Goal: Task Accomplishment & Management: Manage account settings

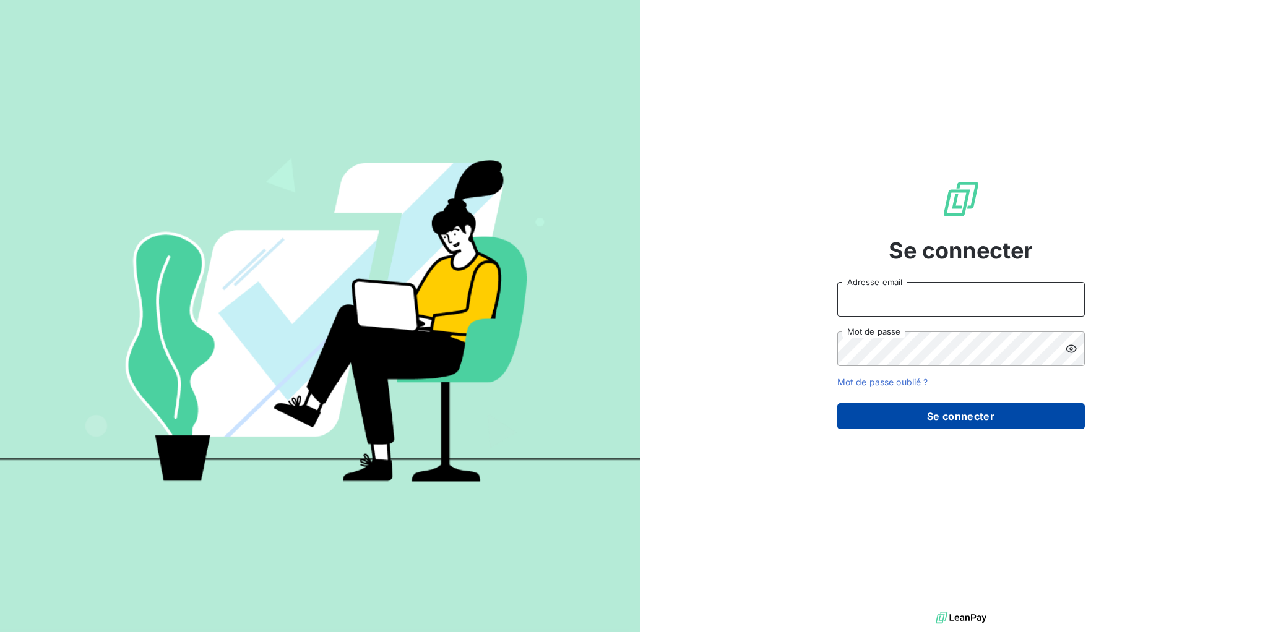
type input "[EMAIL_ADDRESS][DOMAIN_NAME]"
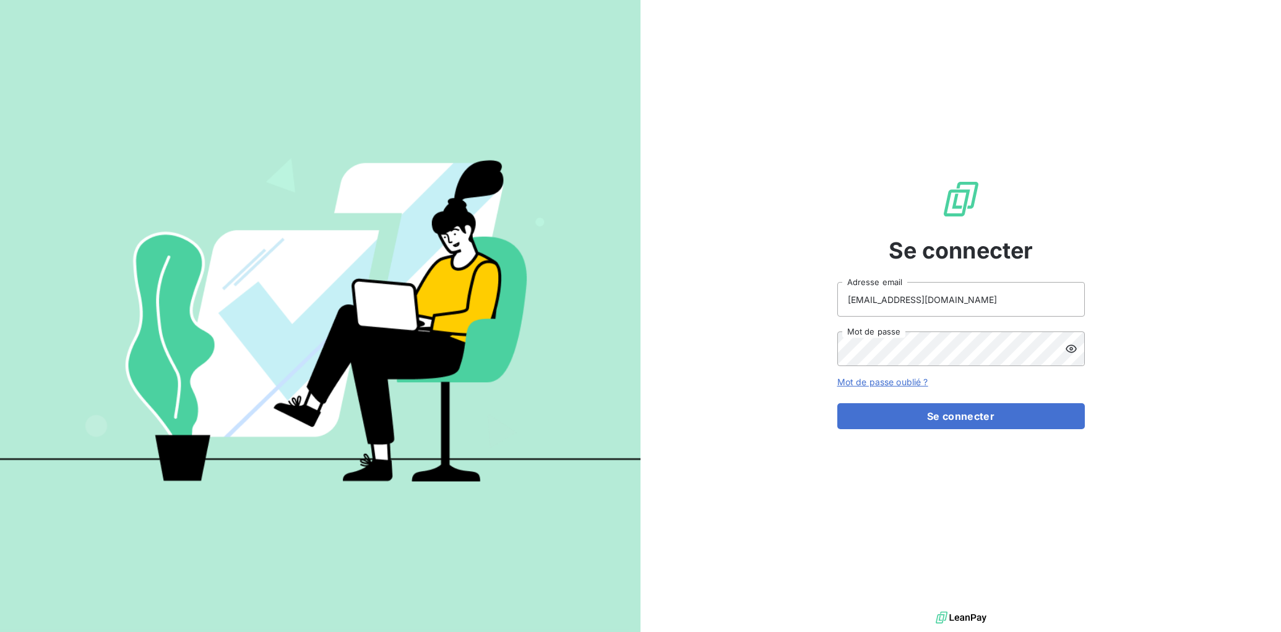
drag, startPoint x: 960, startPoint y: 426, endPoint x: 963, endPoint y: 436, distance: 11.0
click at [960, 426] on button "Se connecter" at bounding box center [960, 416] width 247 height 26
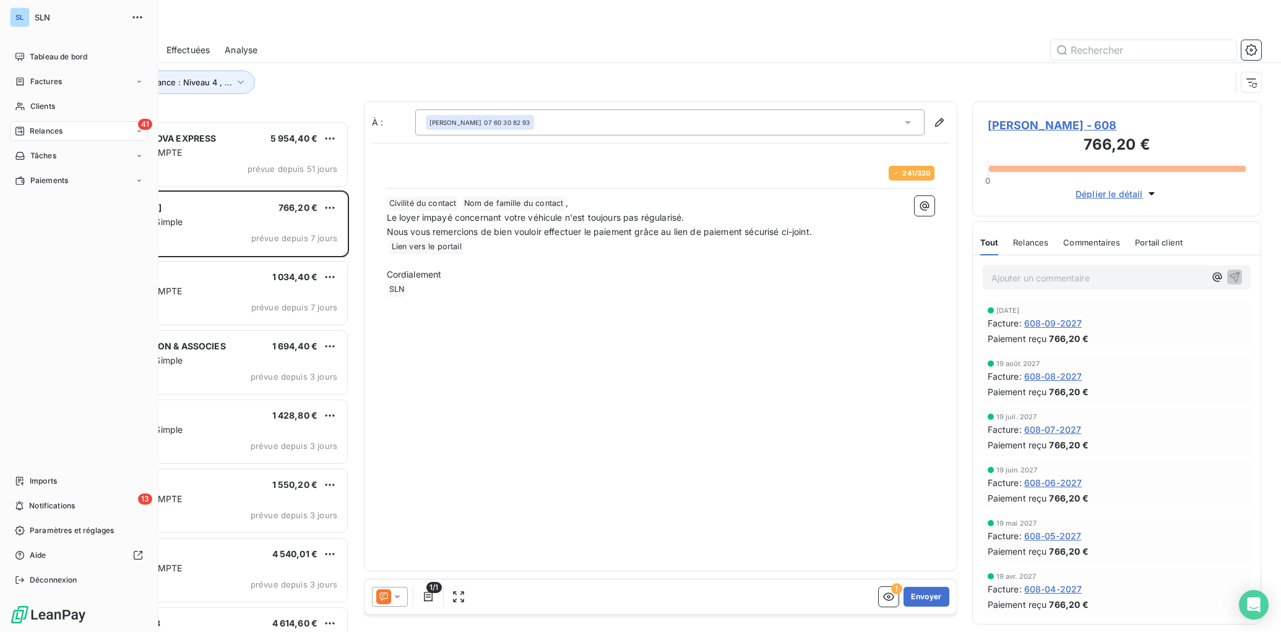
scroll to position [511, 289]
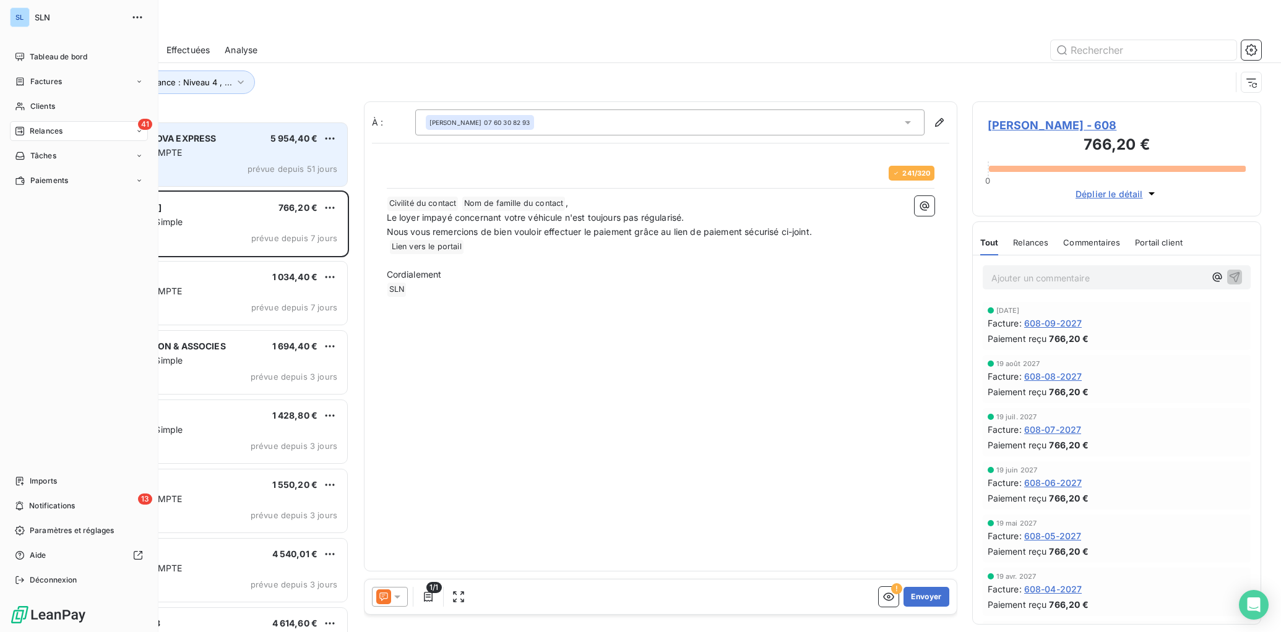
drag, startPoint x: 32, startPoint y: 105, endPoint x: 235, endPoint y: 158, distance: 209.9
click at [32, 105] on span "Clients" at bounding box center [42, 106] width 25 height 11
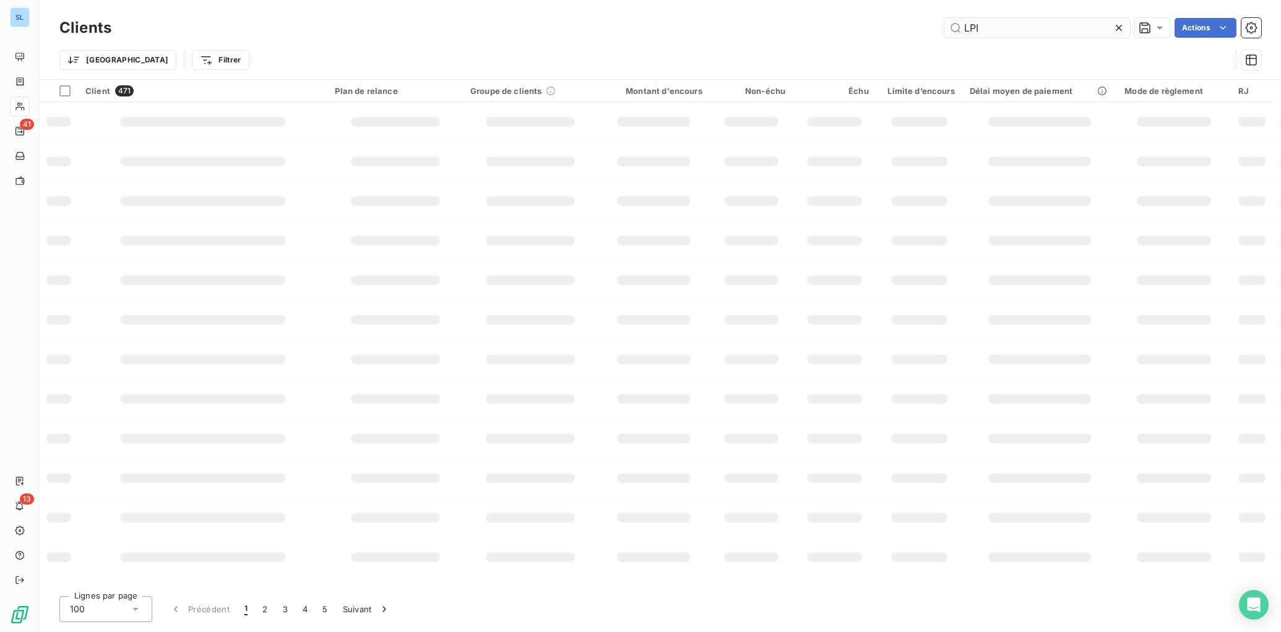
type input "LPI"
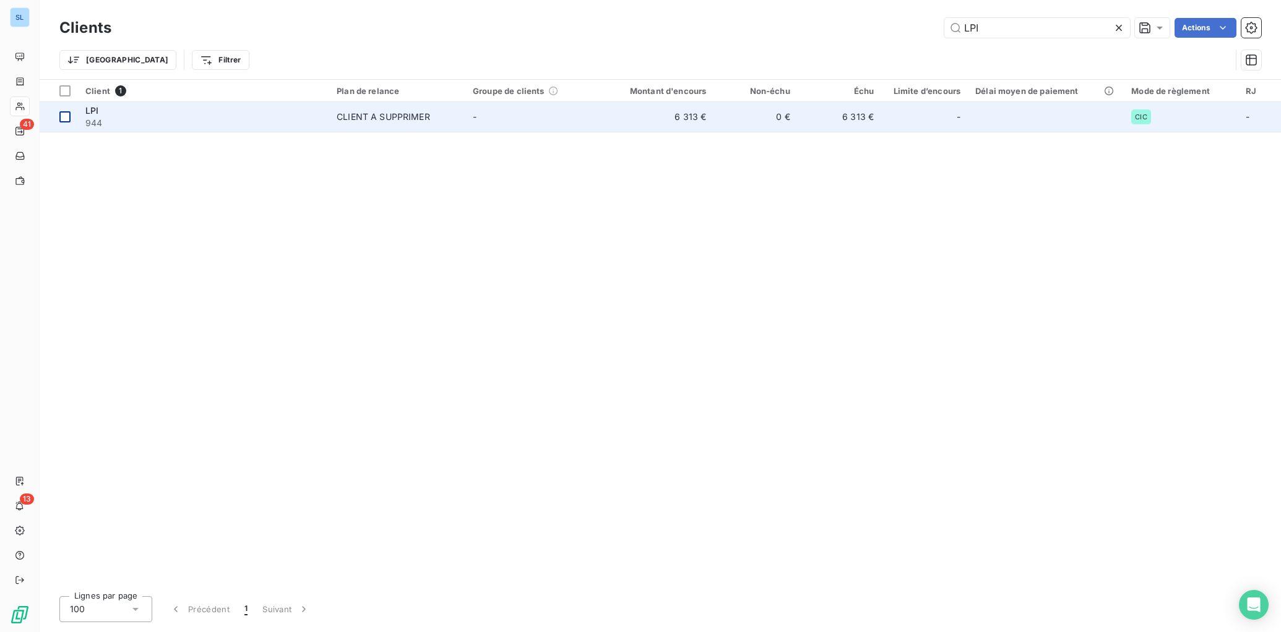
click at [68, 118] on div at bounding box center [64, 116] width 11 height 11
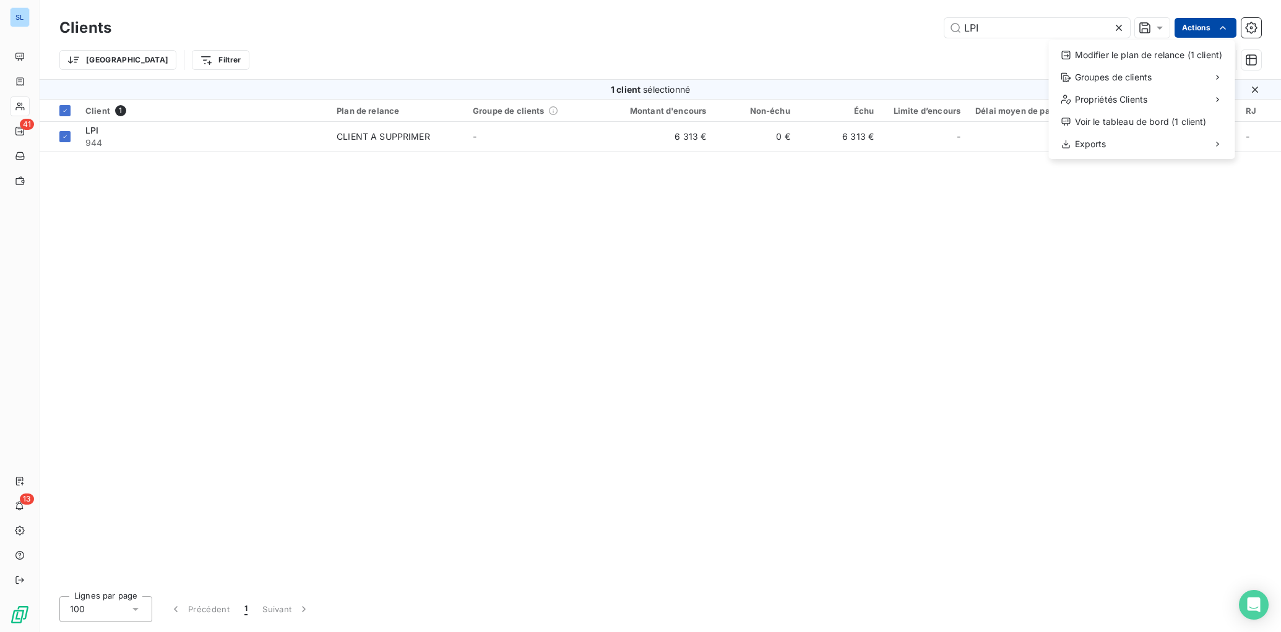
click at [1235, 24] on html "SL 41 13 Clients LPI Actions Modifier le plan de relance (1 client) Groupes de …" at bounding box center [640, 316] width 1281 height 632
click at [1167, 56] on div "Modifier le plan de relance (1 client)" at bounding box center [1142, 55] width 176 height 20
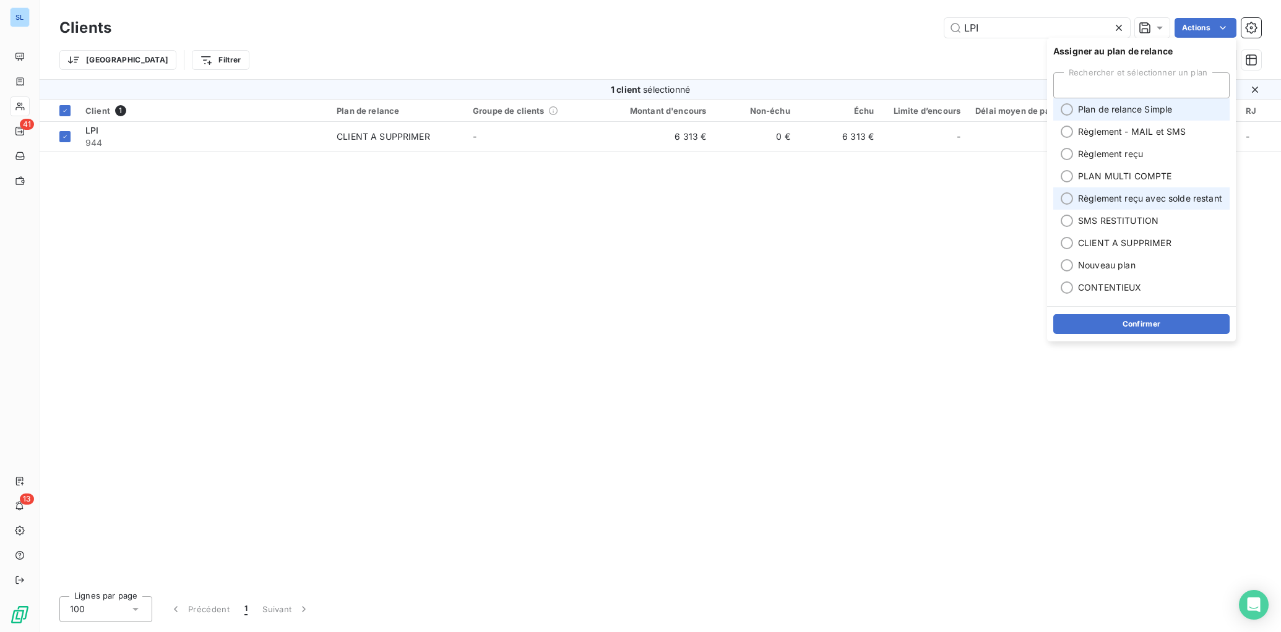
drag, startPoint x: 1125, startPoint y: 109, endPoint x: 1138, endPoint y: 194, distance: 85.7
click at [1125, 109] on span "Plan de relance Simple" at bounding box center [1125, 109] width 94 height 12
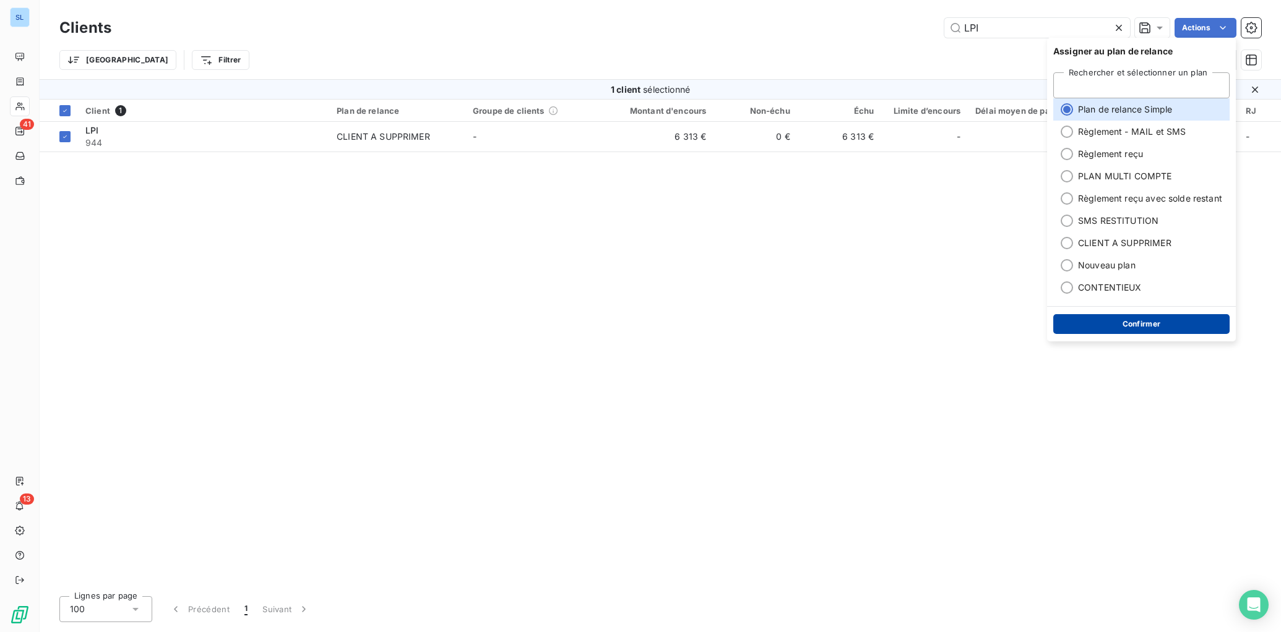
click at [1114, 324] on button "Confirmer" at bounding box center [1141, 324] width 176 height 20
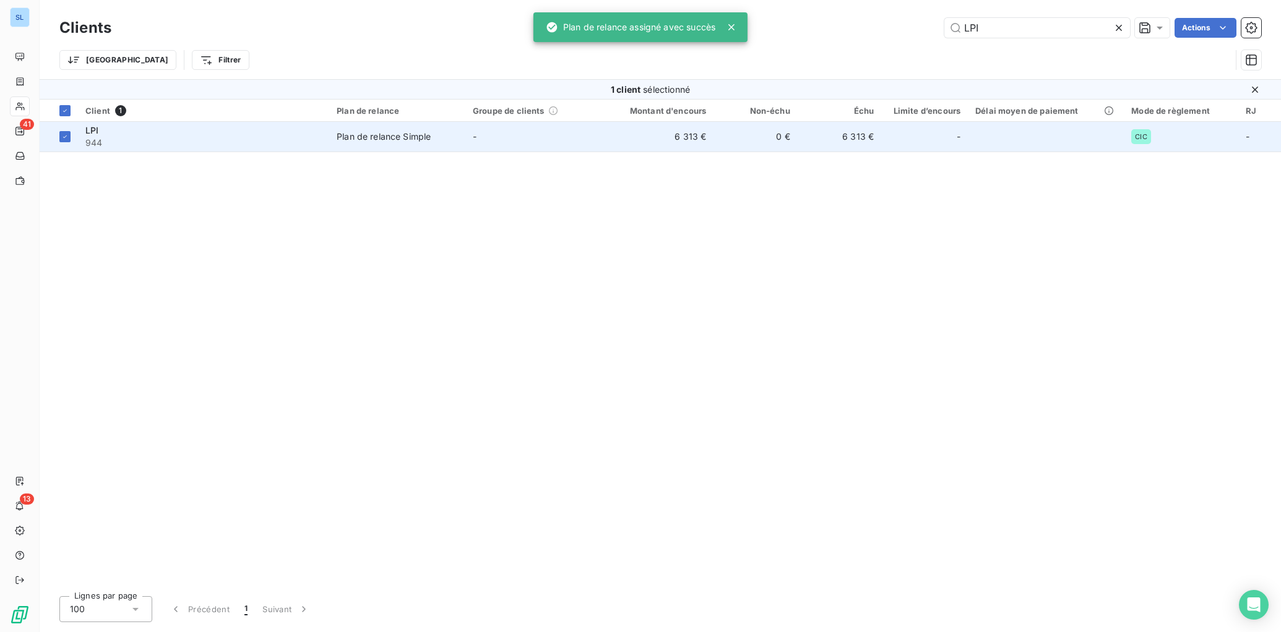
click at [146, 145] on span "944" at bounding box center [203, 143] width 236 height 12
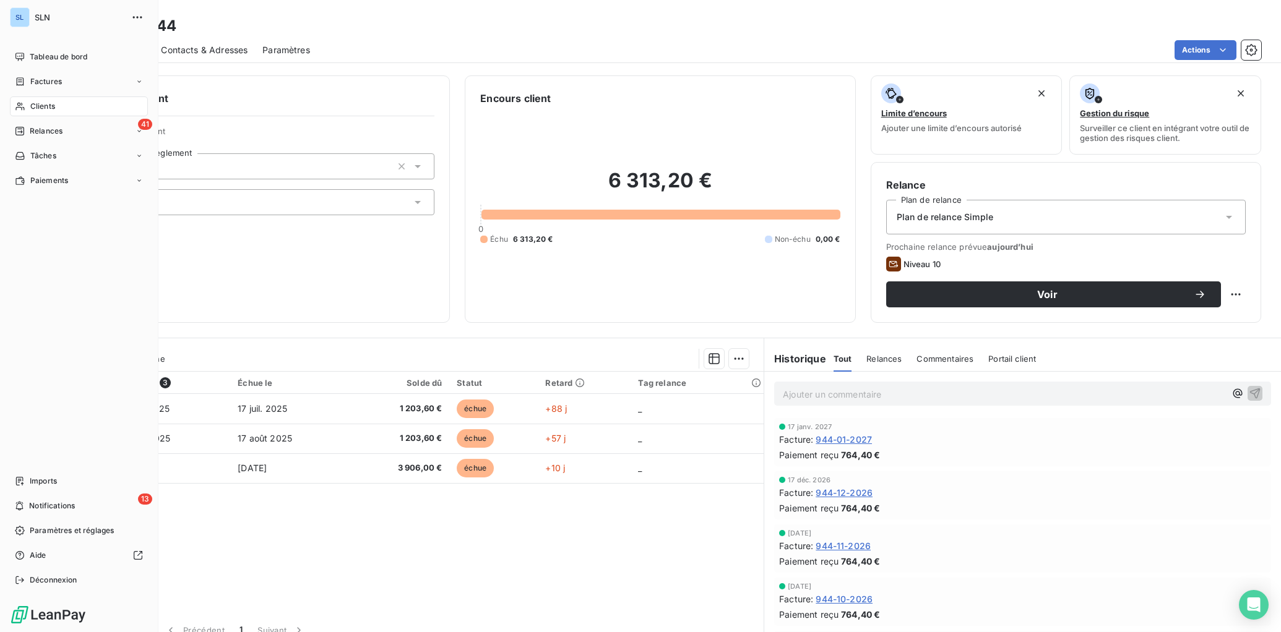
click at [41, 110] on span "Clients" at bounding box center [42, 106] width 25 height 11
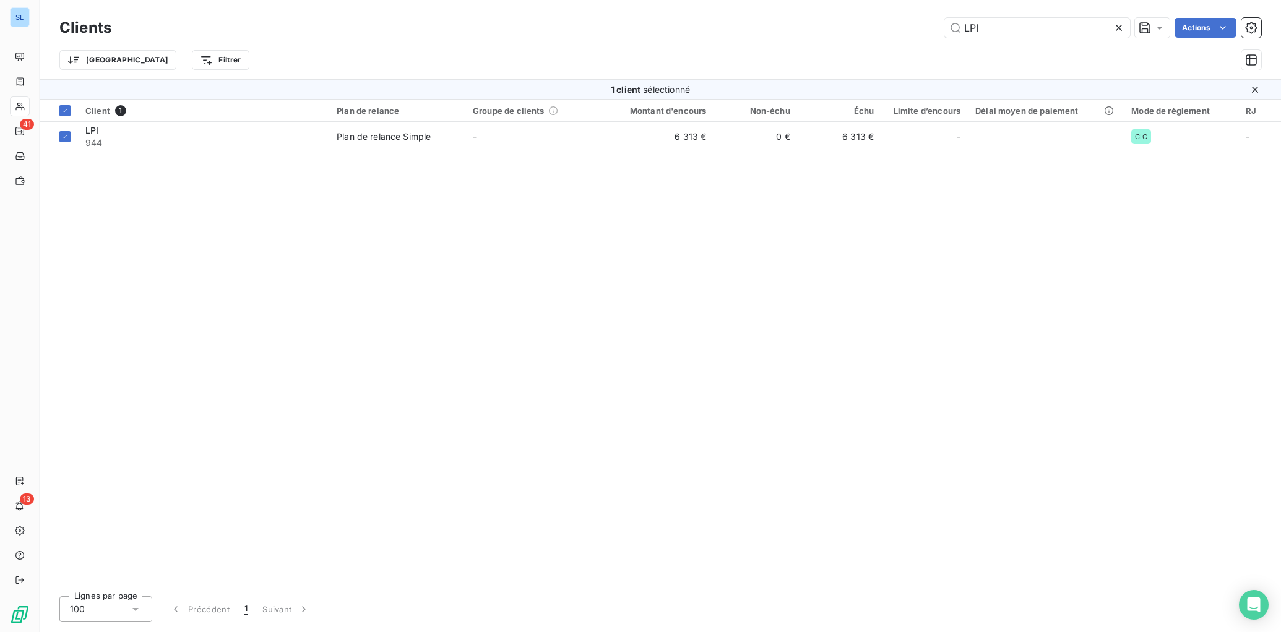
drag, startPoint x: 1018, startPoint y: 27, endPoint x: 887, endPoint y: 16, distance: 131.6
click at [899, 19] on div "LPI Actions" at bounding box center [693, 28] width 1135 height 20
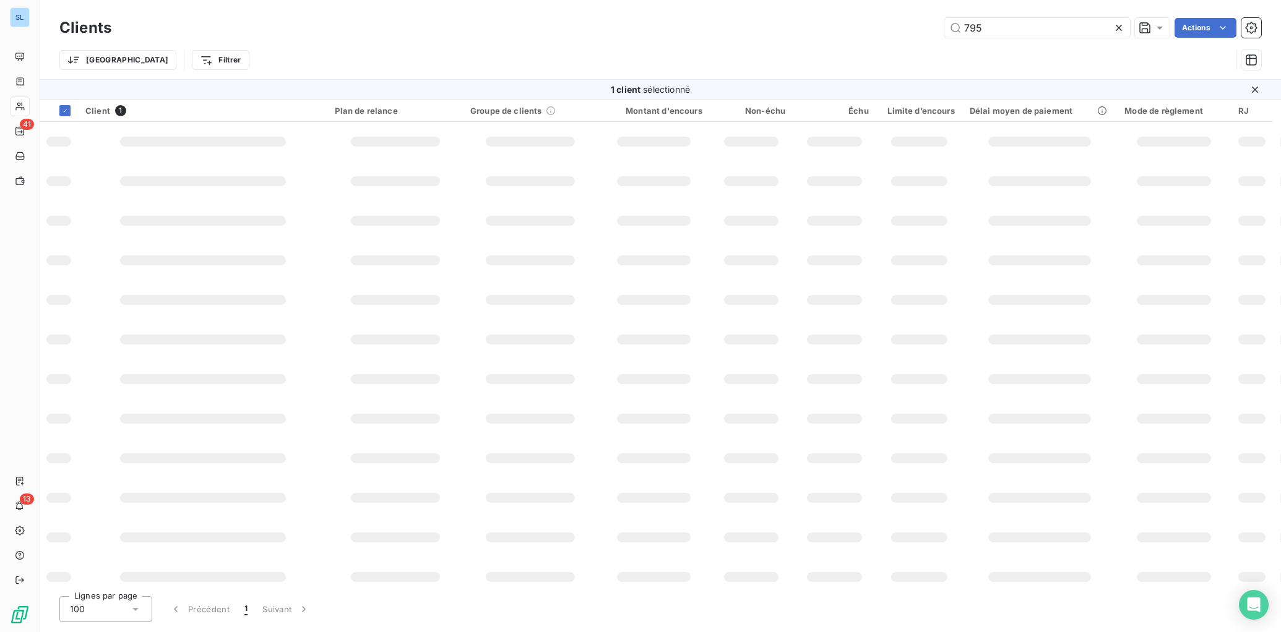
type input "795"
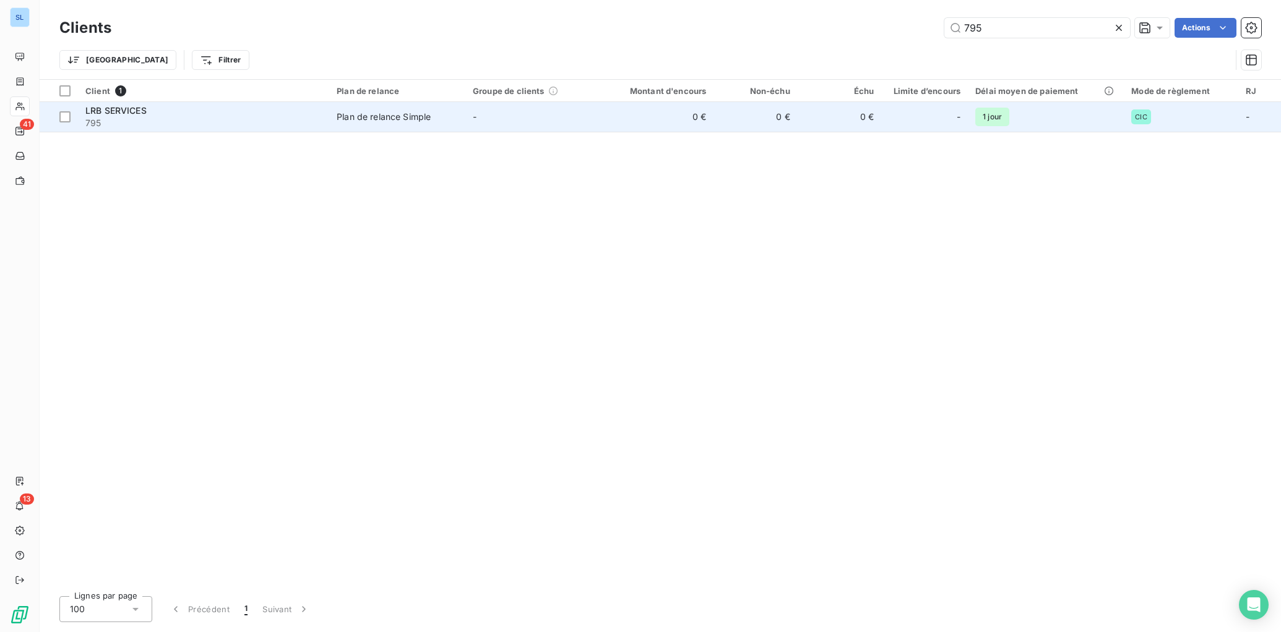
click at [201, 128] on span "795" at bounding box center [203, 123] width 236 height 12
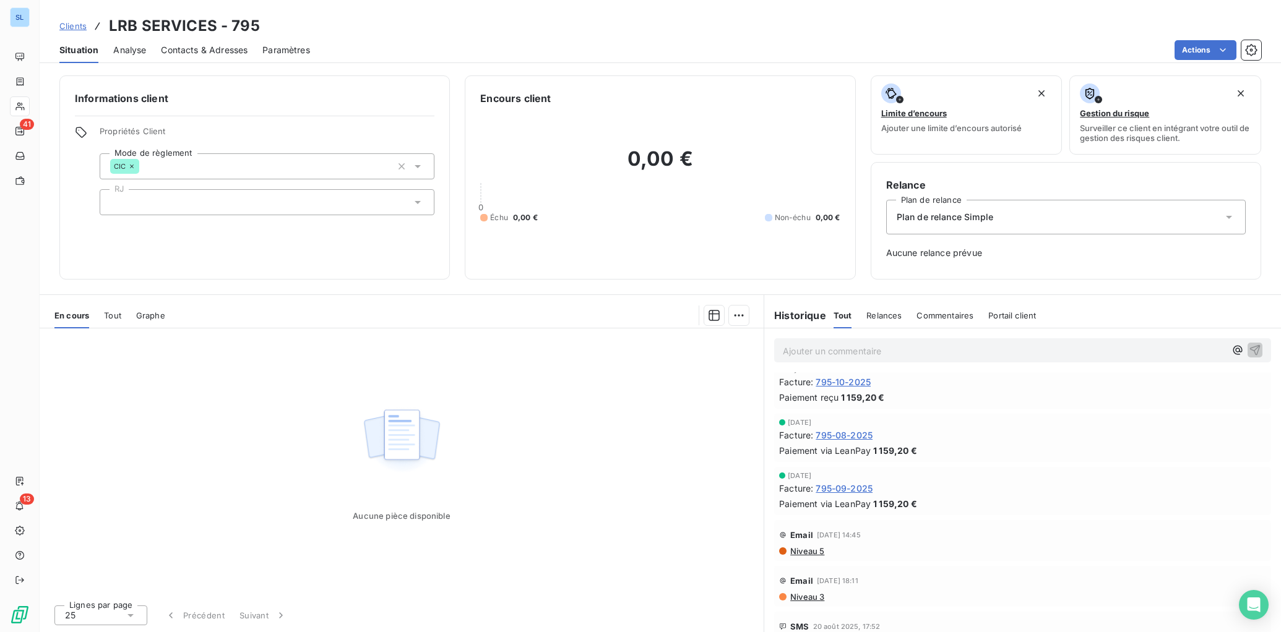
scroll to position [865, 0]
click at [850, 382] on span "795-10-2025" at bounding box center [842, 382] width 55 height 13
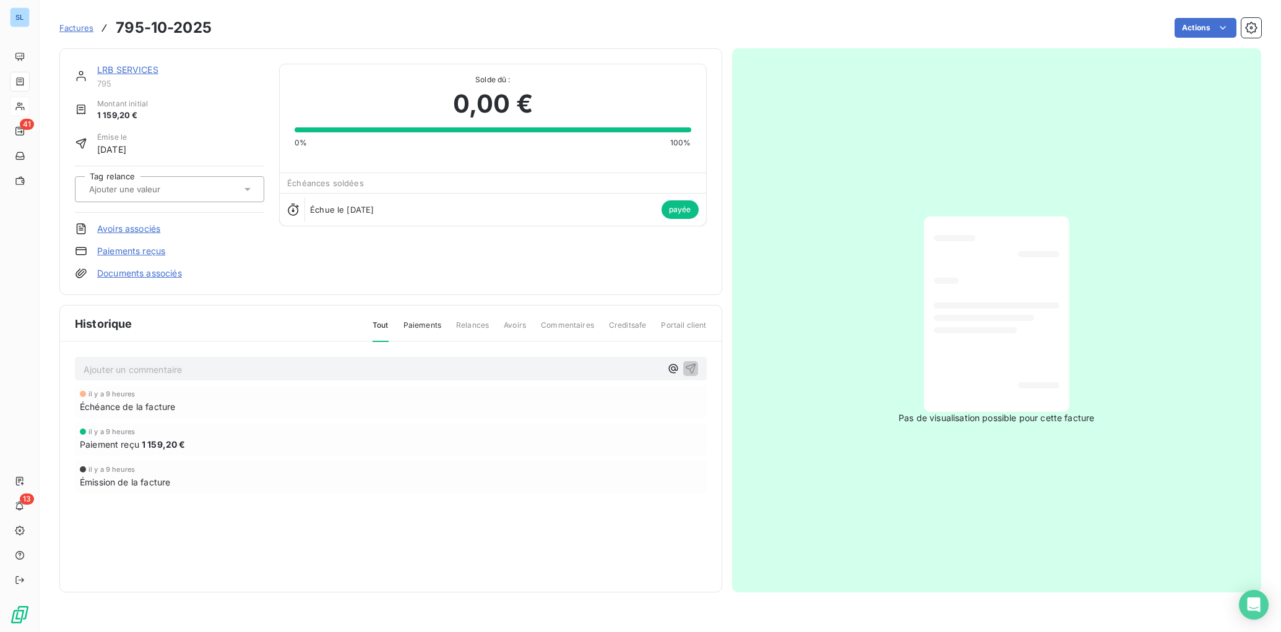
click at [133, 252] on link "Paiements reçus" at bounding box center [131, 251] width 68 height 12
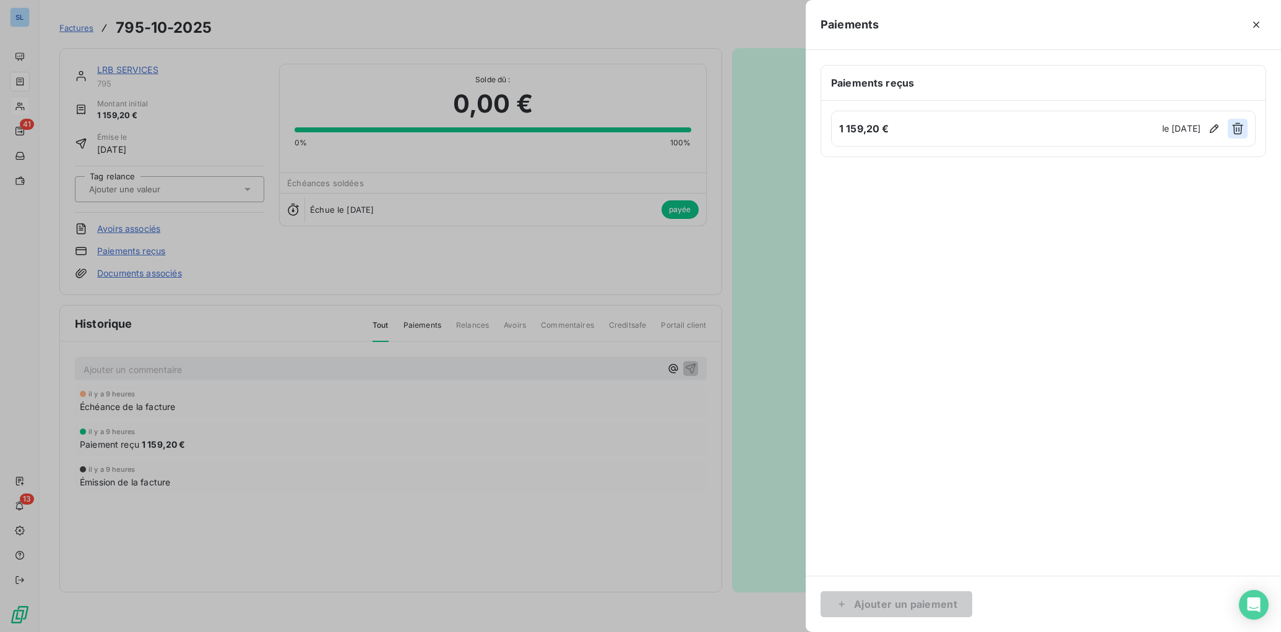
click at [1232, 127] on icon "button" at bounding box center [1237, 128] width 12 height 12
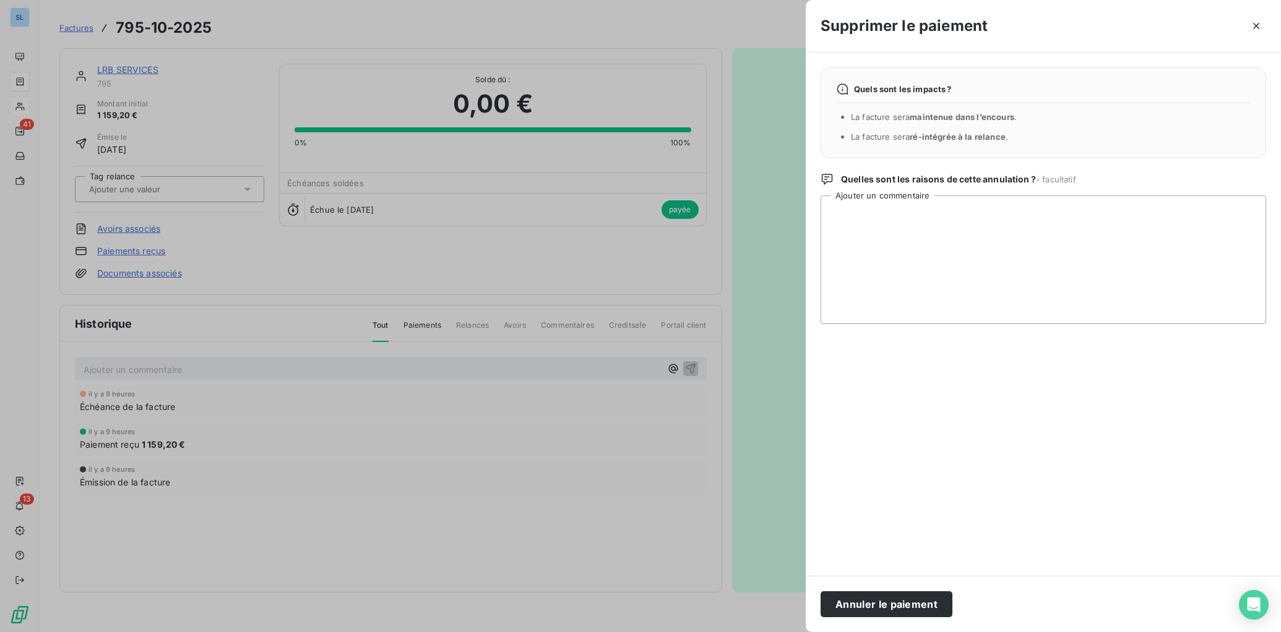
click at [838, 601] on button "Annuler le paiement" at bounding box center [886, 604] width 132 height 26
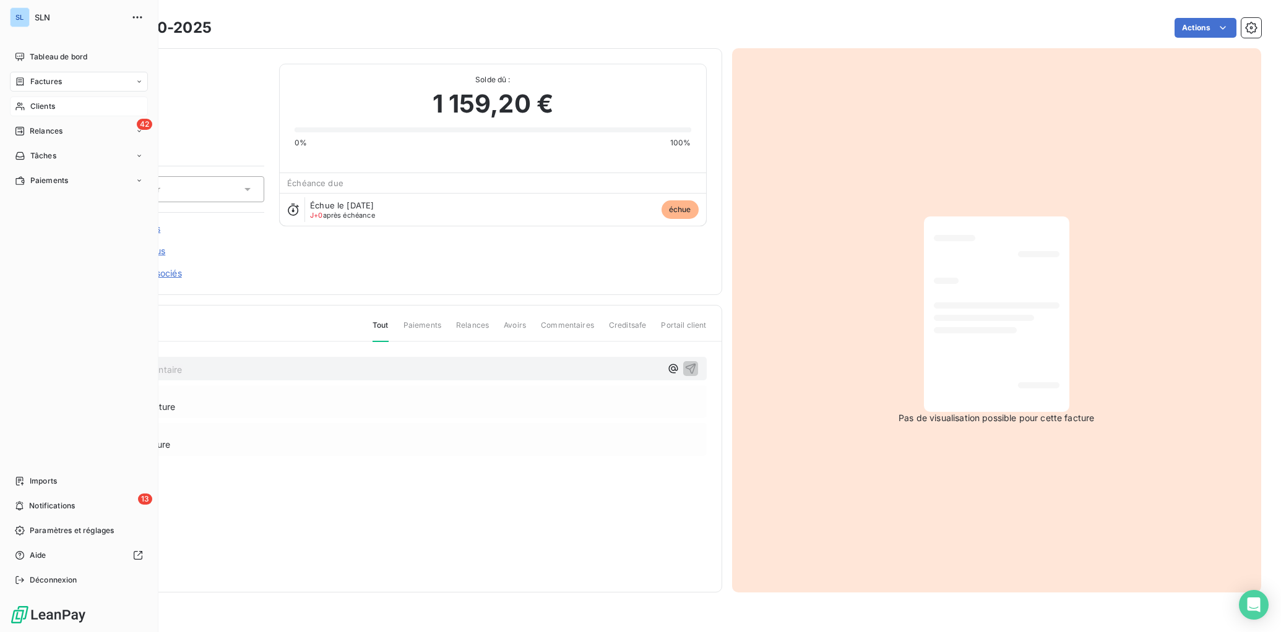
click at [35, 105] on span "Clients" at bounding box center [42, 106] width 25 height 11
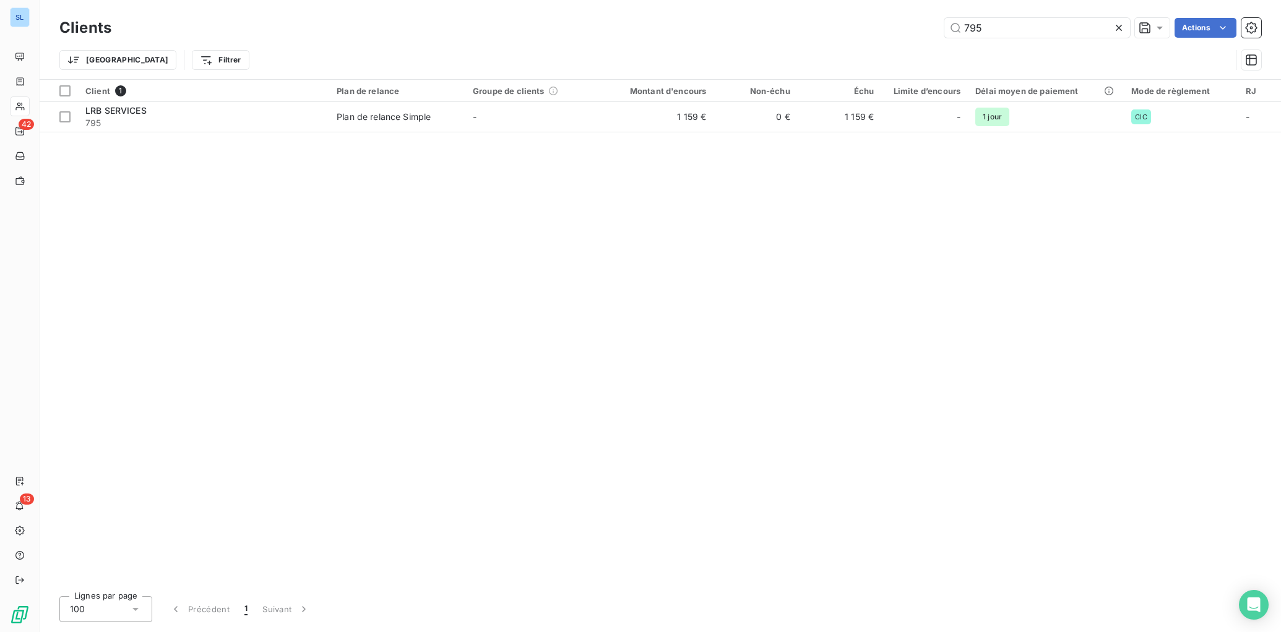
drag, startPoint x: 993, startPoint y: 27, endPoint x: 828, endPoint y: 21, distance: 165.3
click at [828, 21] on div "795 Actions" at bounding box center [693, 28] width 1135 height 20
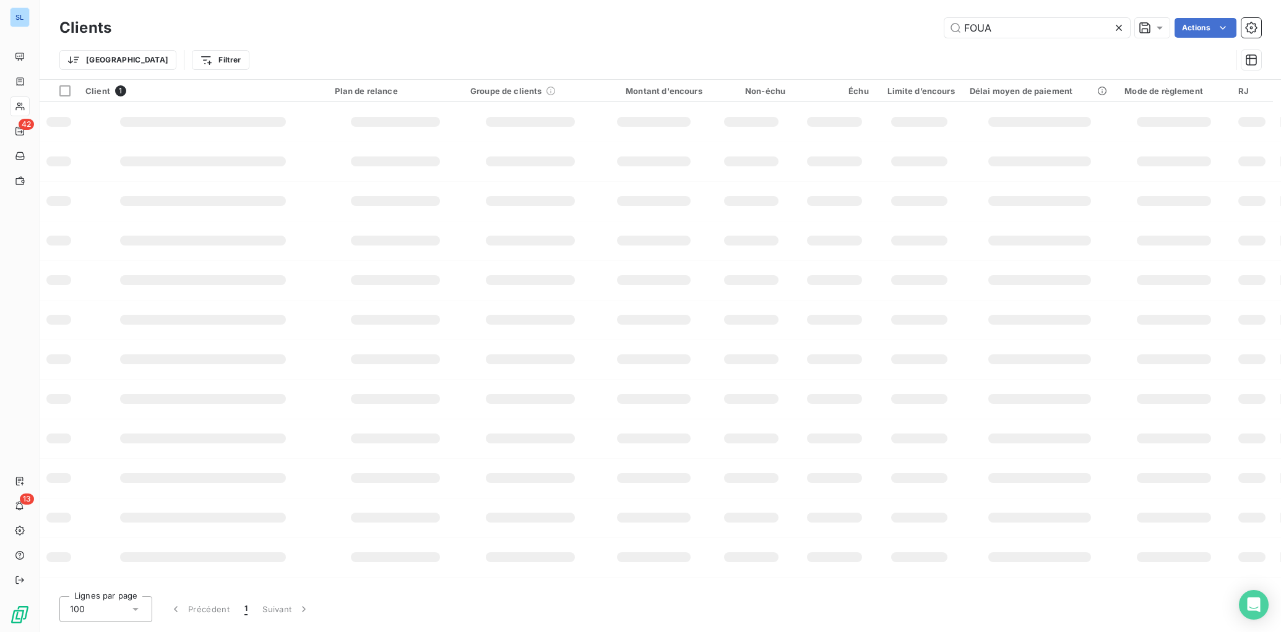
type input "FOUA"
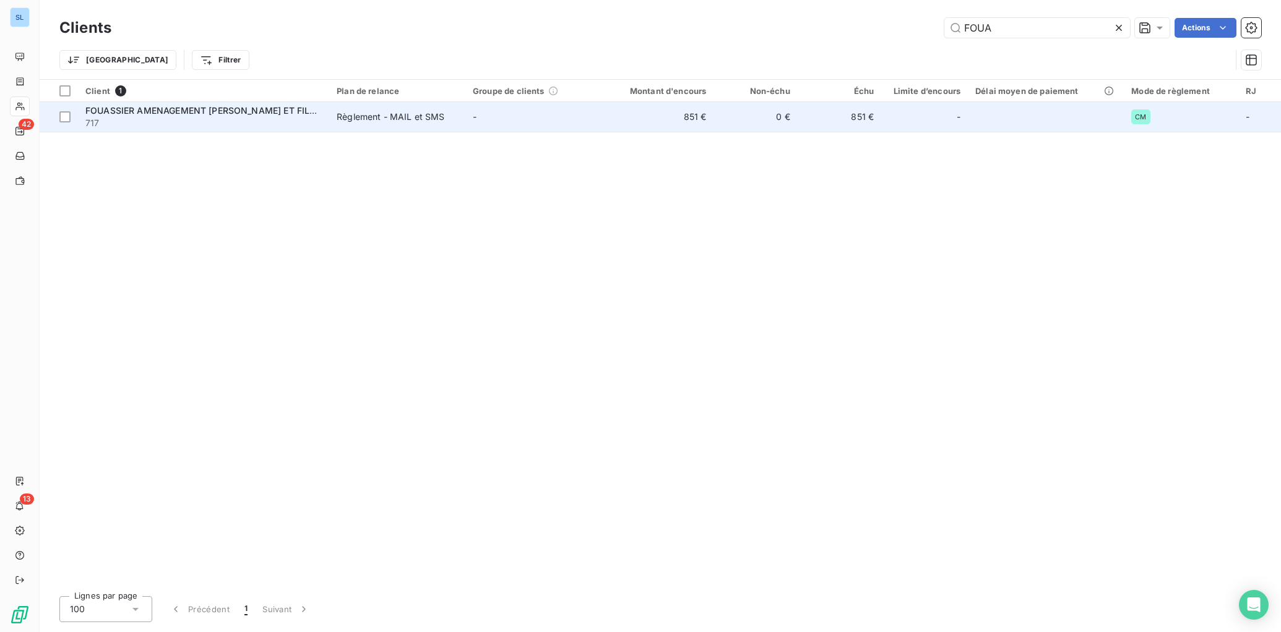
drag, startPoint x: 432, startPoint y: 121, endPoint x: 449, endPoint y: 131, distance: 20.3
click at [432, 121] on div "Règlement - MAIL et SMS" at bounding box center [391, 117] width 108 height 12
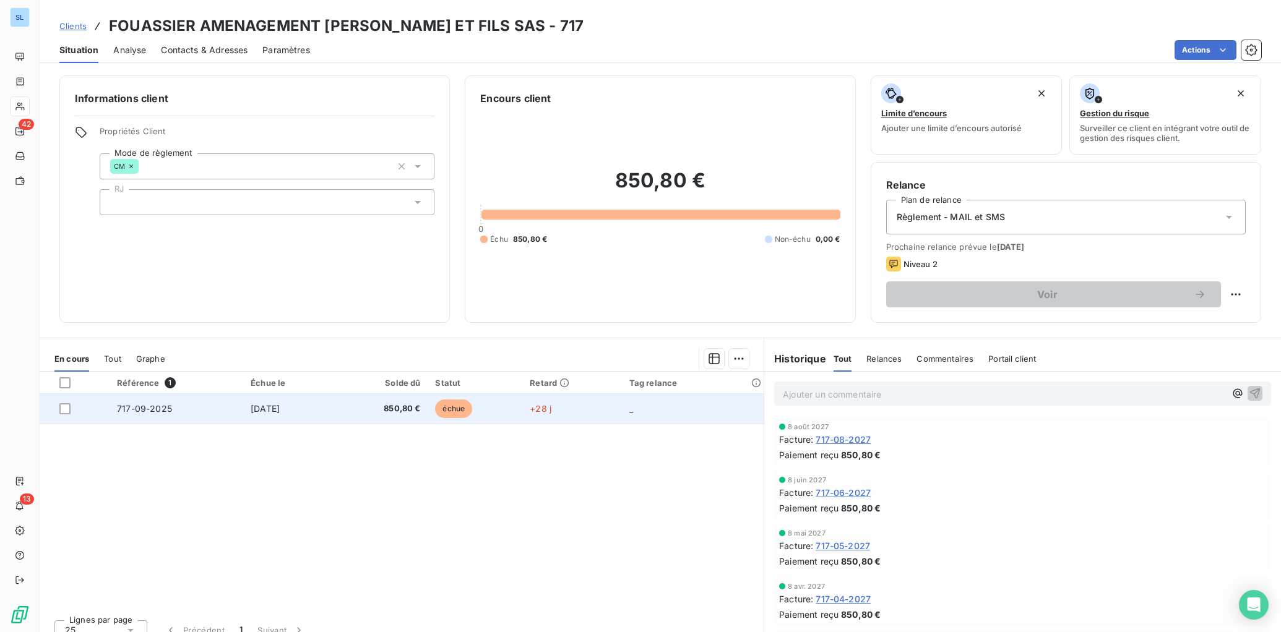
click at [207, 415] on td "717-09-2025" at bounding box center [177, 409] width 134 height 30
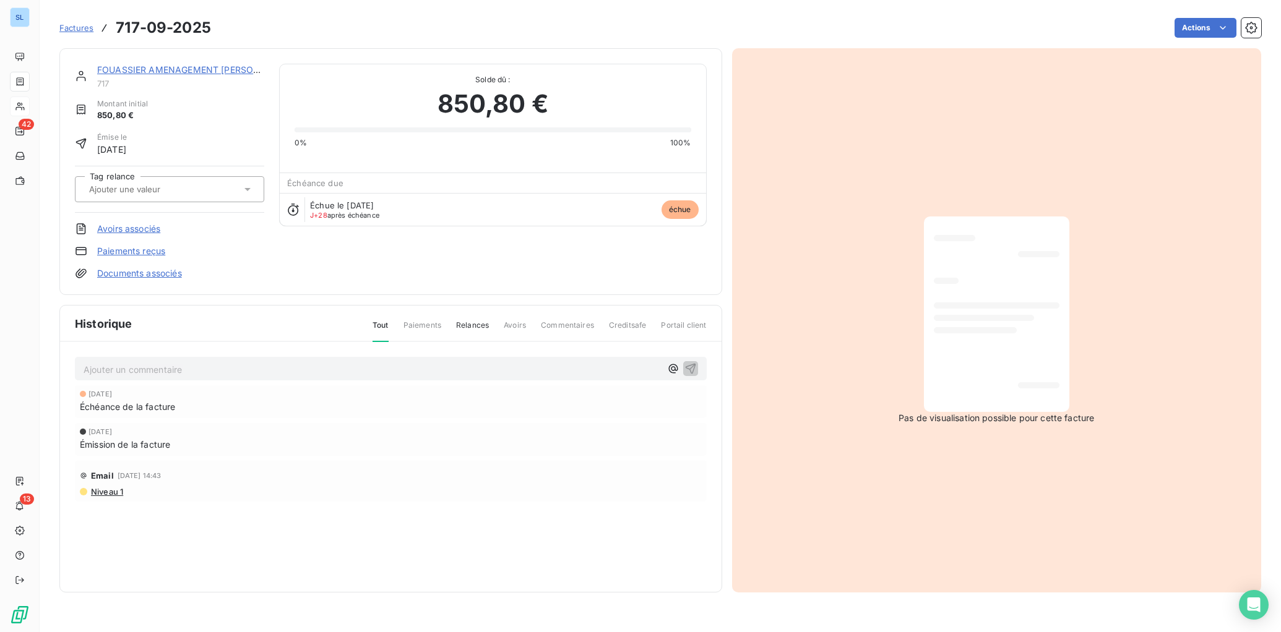
click at [123, 253] on link "Paiements reçus" at bounding box center [131, 251] width 68 height 12
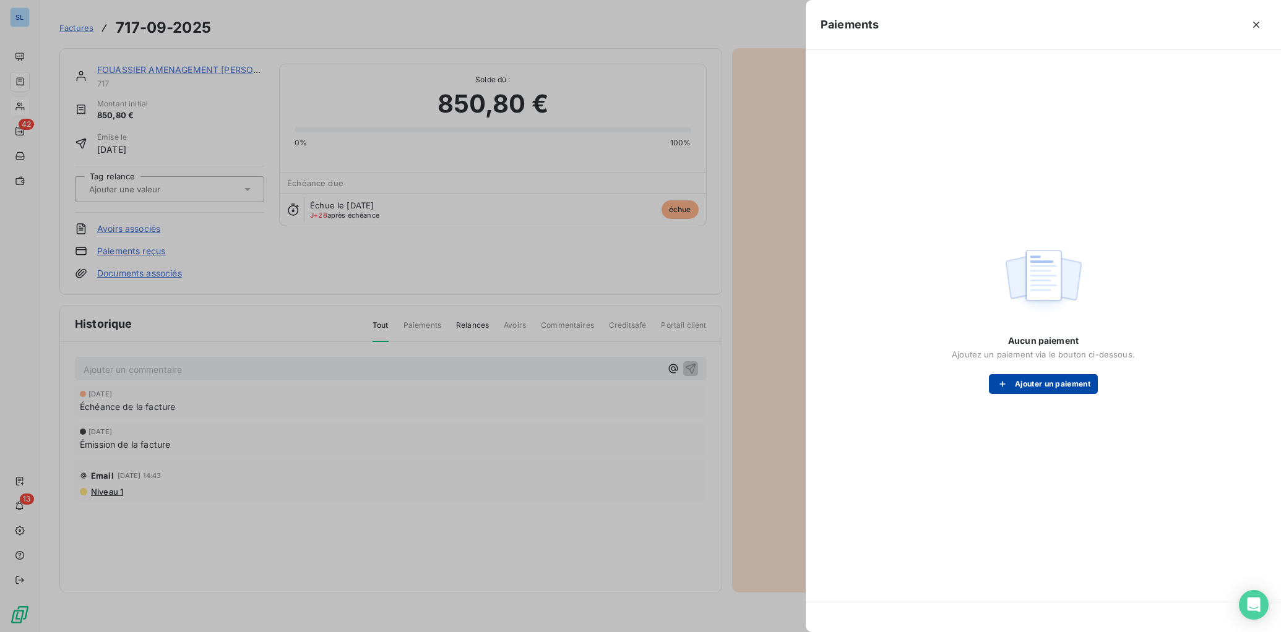
click at [1036, 384] on button "Ajouter un paiement" at bounding box center [1043, 384] width 109 height 20
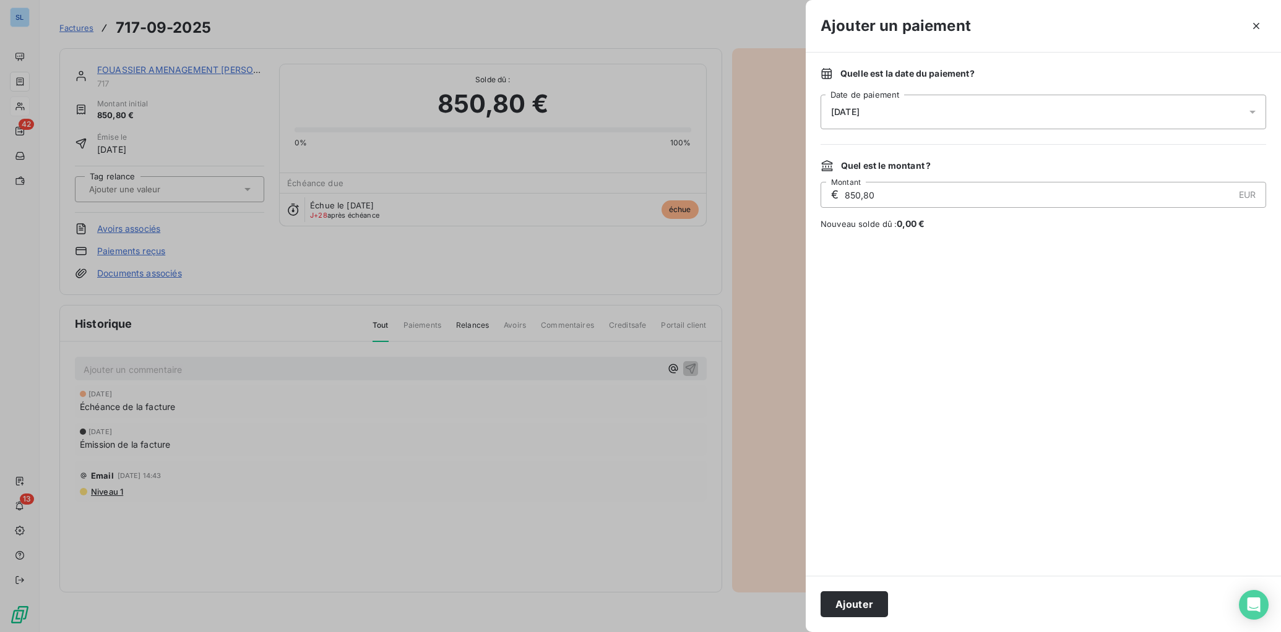
click at [833, 108] on span "[DATE]" at bounding box center [845, 112] width 28 height 10
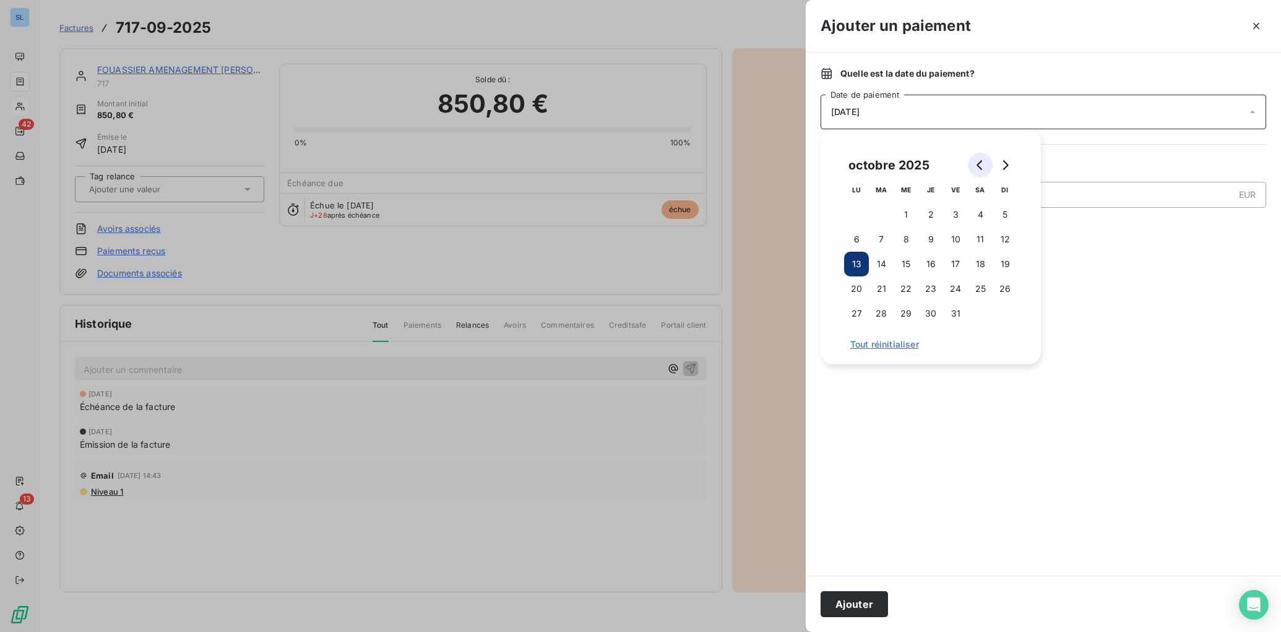
click at [977, 166] on icon "Go to previous month" at bounding box center [979, 165] width 6 height 10
click at [898, 240] on button "10" at bounding box center [905, 239] width 25 height 25
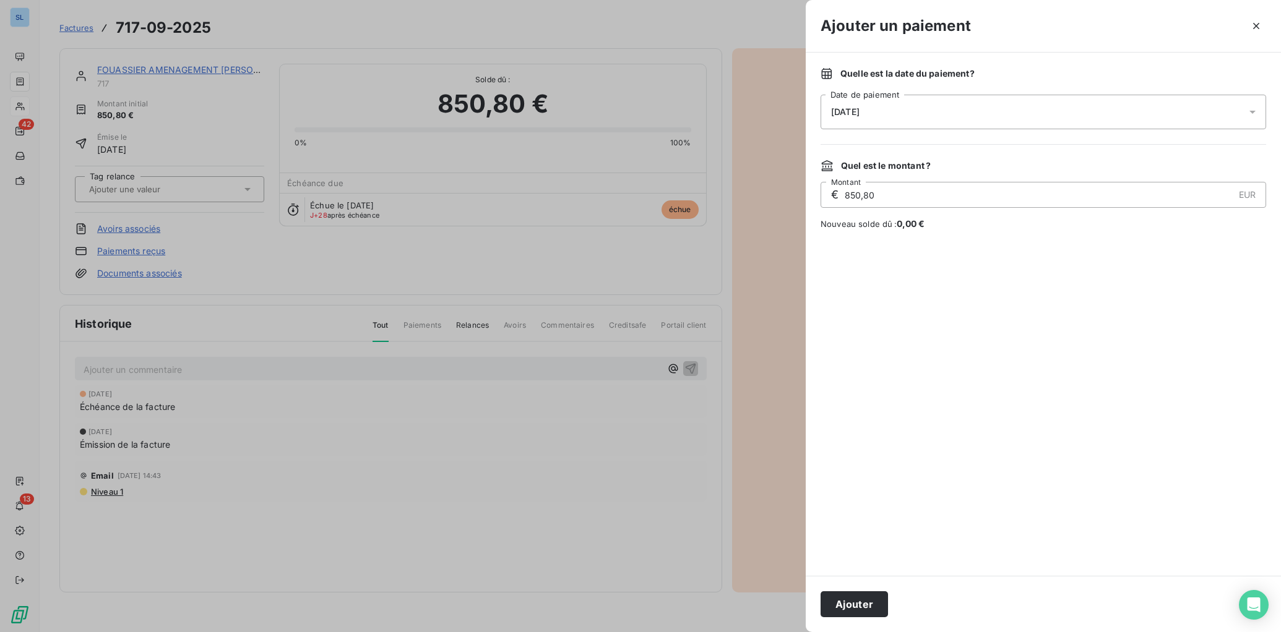
click at [836, 598] on button "Ajouter" at bounding box center [853, 604] width 67 height 26
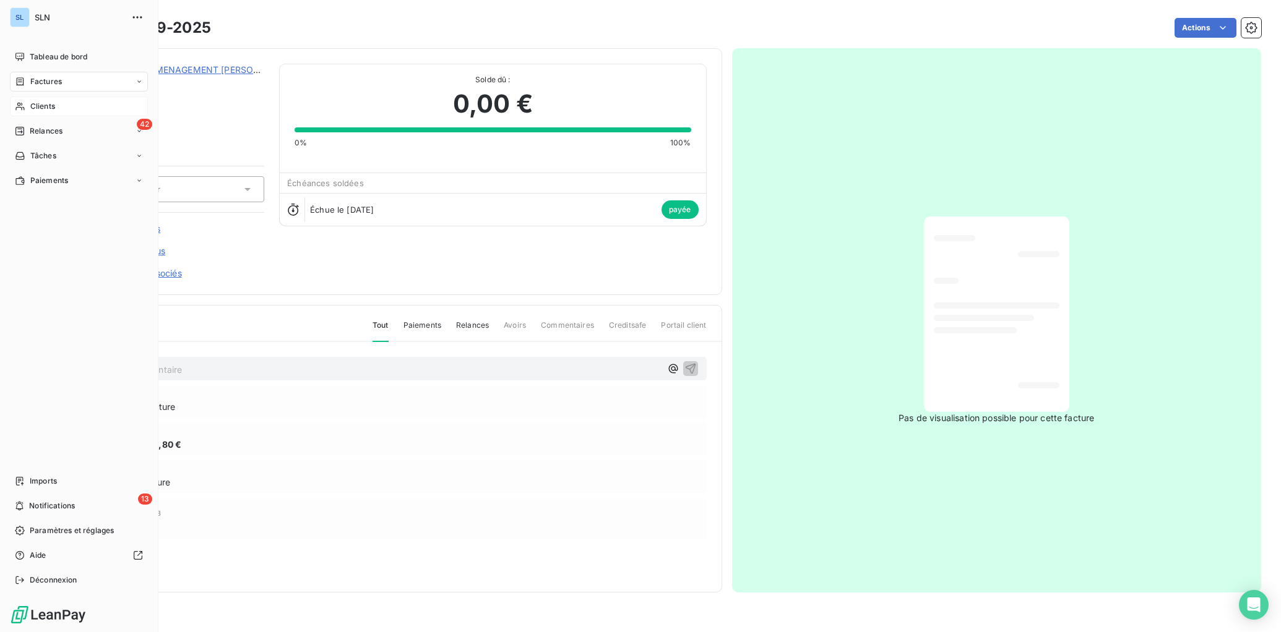
drag, startPoint x: 37, startPoint y: 105, endPoint x: 146, endPoint y: 148, distance: 117.8
click at [37, 105] on span "Clients" at bounding box center [42, 106] width 25 height 11
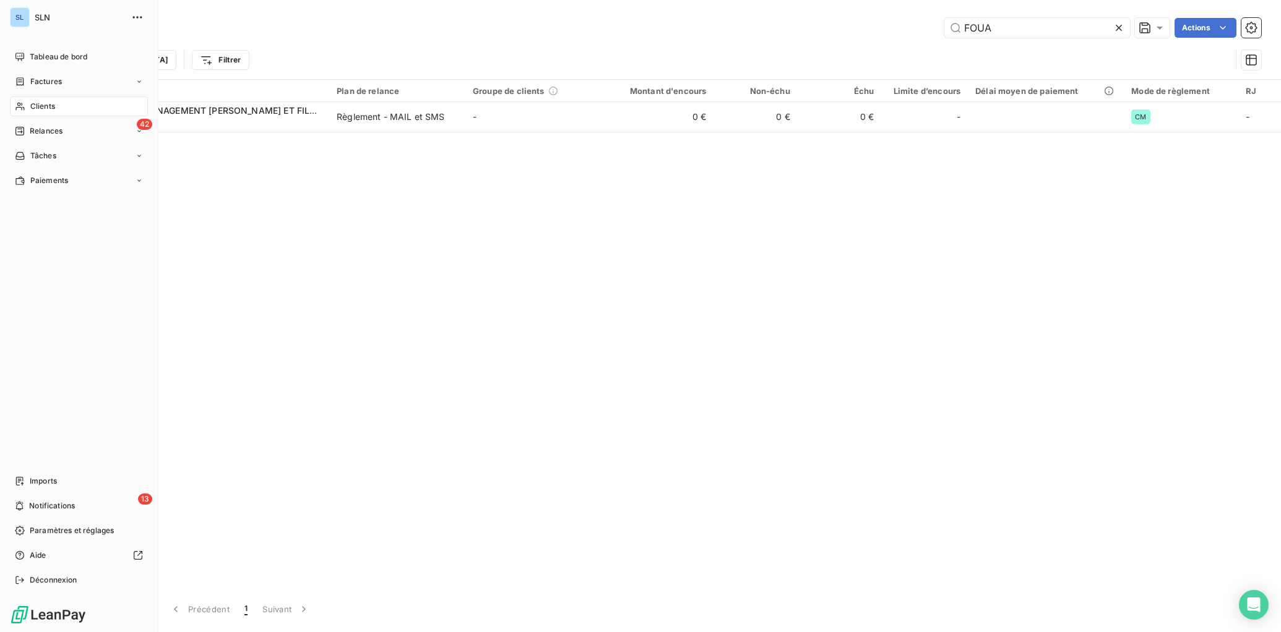
click at [37, 106] on span "Clients" at bounding box center [42, 106] width 25 height 11
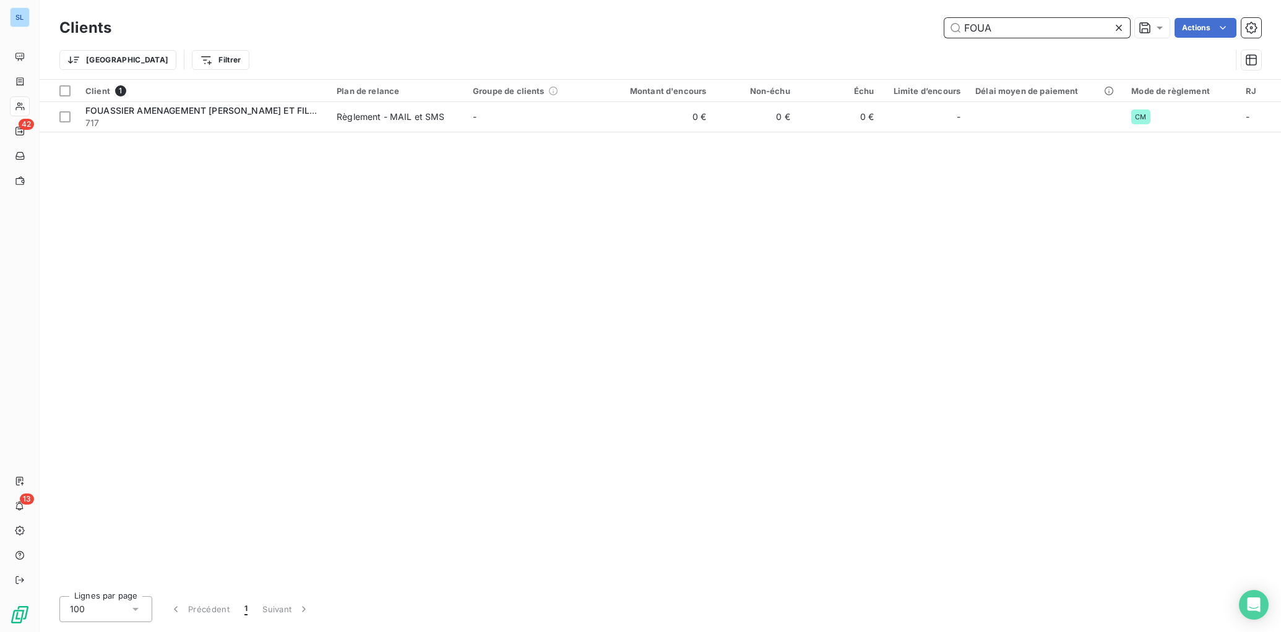
drag, startPoint x: 1026, startPoint y: 34, endPoint x: 877, endPoint y: 17, distance: 150.1
click at [887, 18] on div "FOUA Actions" at bounding box center [693, 28] width 1135 height 20
type input "L"
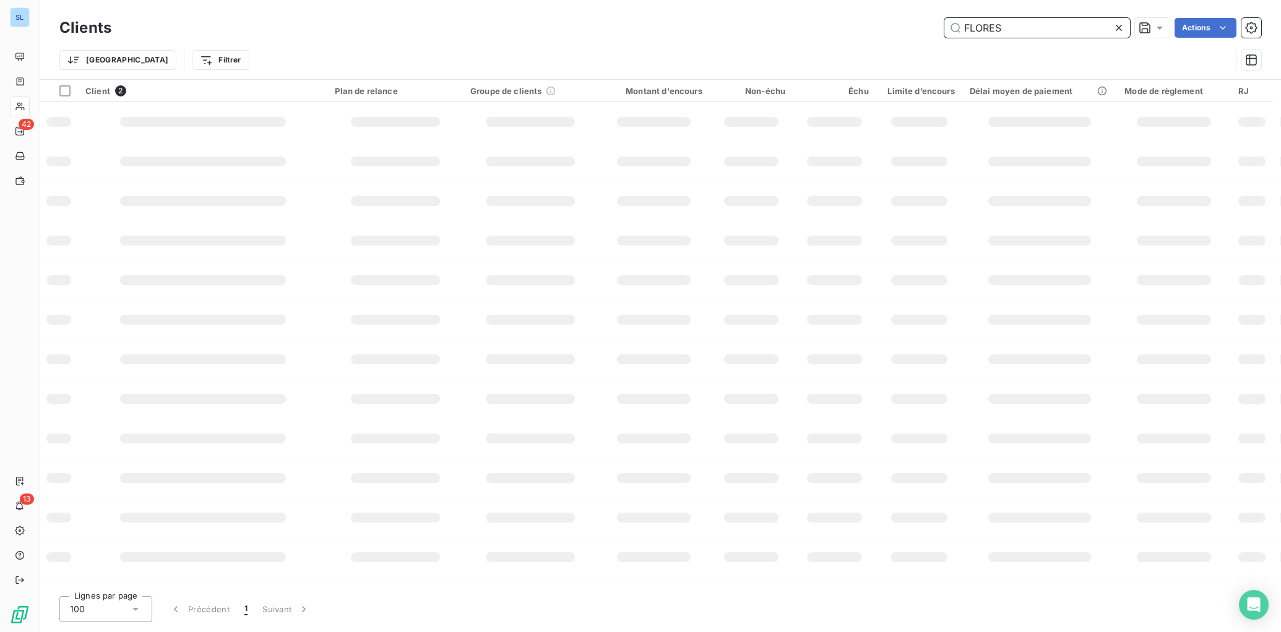
type input "FLORES"
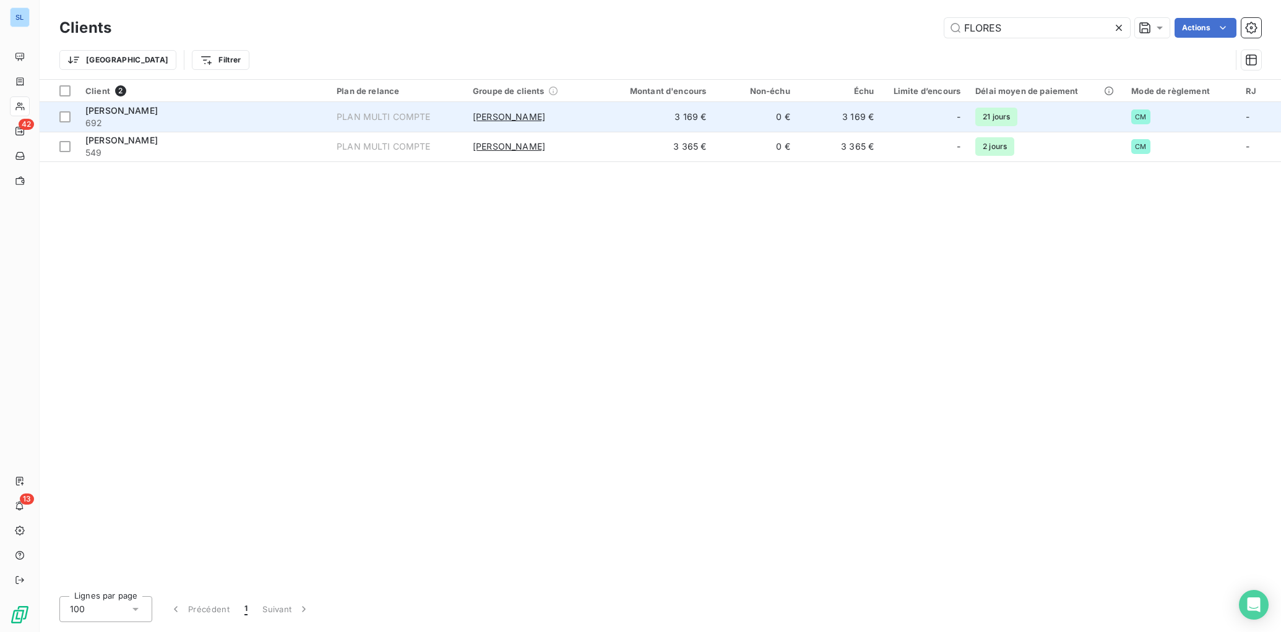
click at [354, 113] on div "PLAN MULTI COMPTE" at bounding box center [384, 117] width 94 height 12
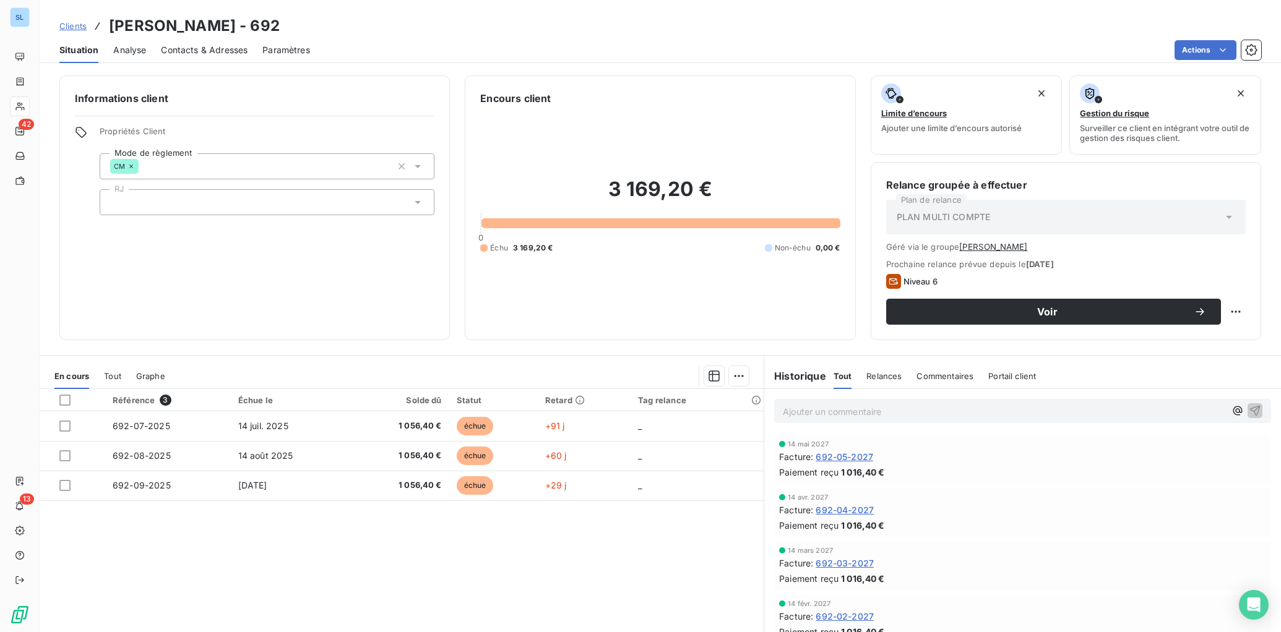
click at [77, 29] on span "Clients" at bounding box center [72, 26] width 27 height 10
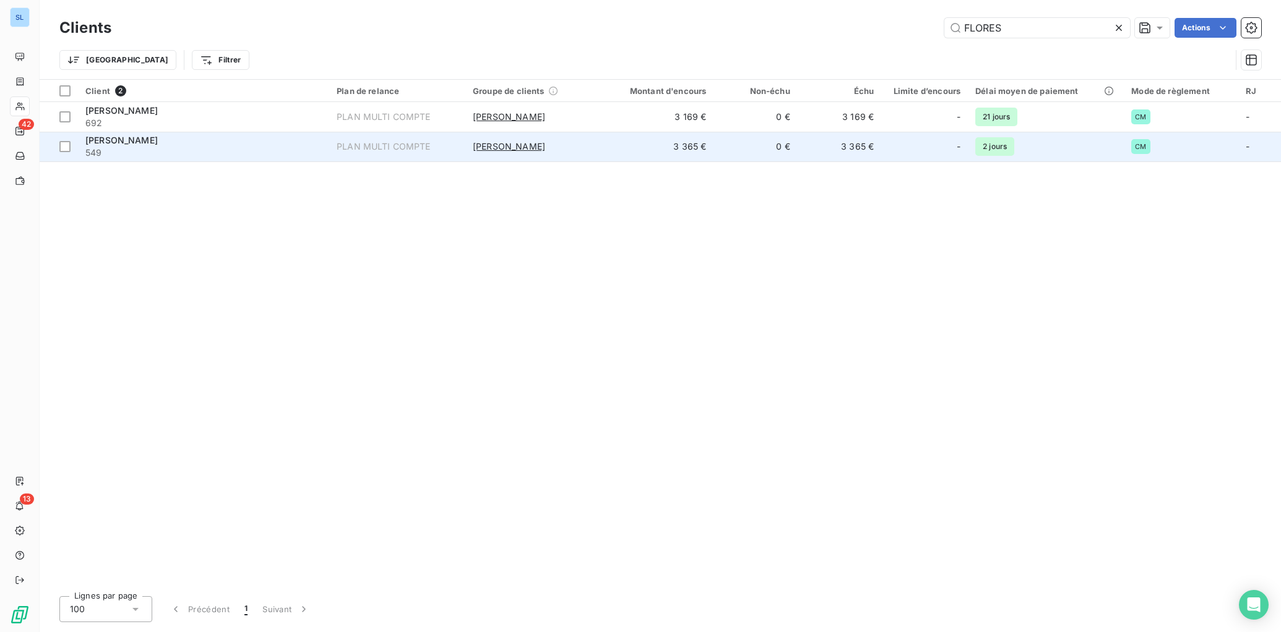
click at [114, 155] on span "549" at bounding box center [203, 153] width 236 height 12
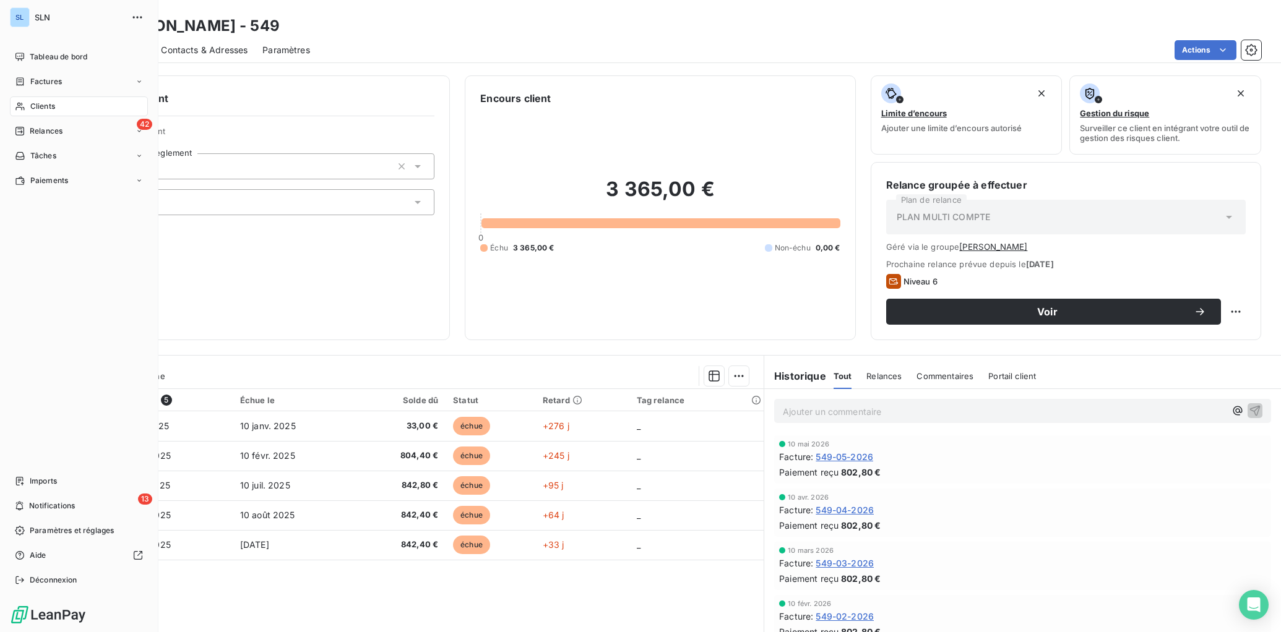
click at [45, 109] on span "Clients" at bounding box center [42, 106] width 25 height 11
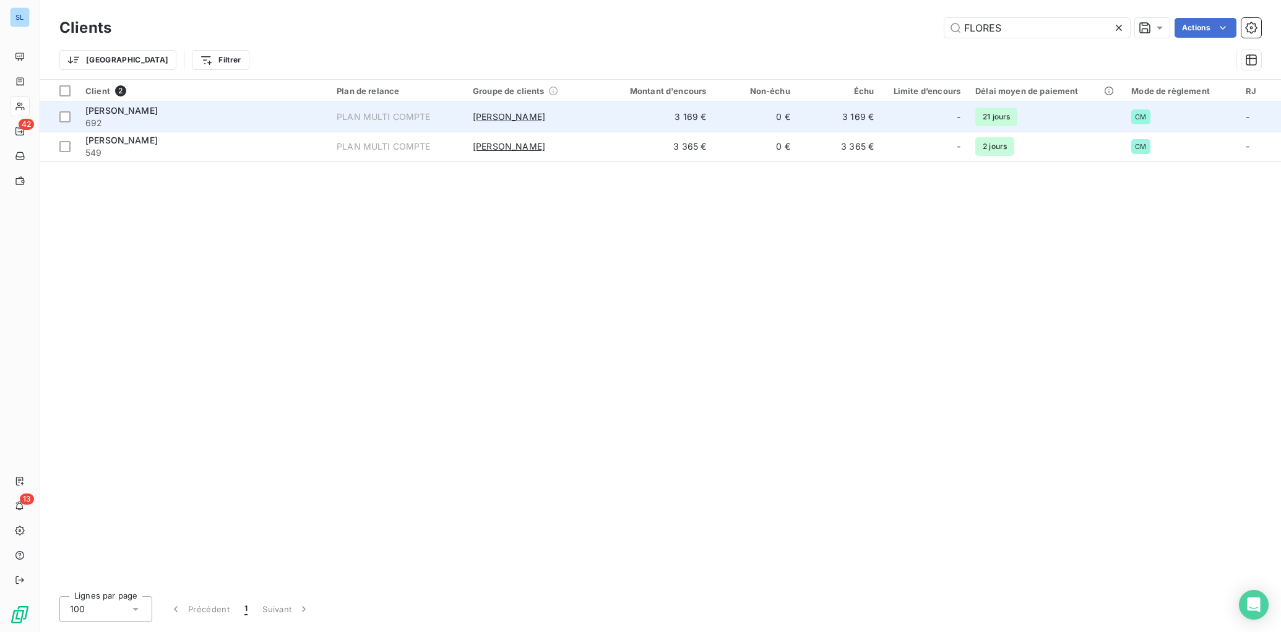
click at [221, 115] on div "[PERSON_NAME]" at bounding box center [203, 111] width 236 height 12
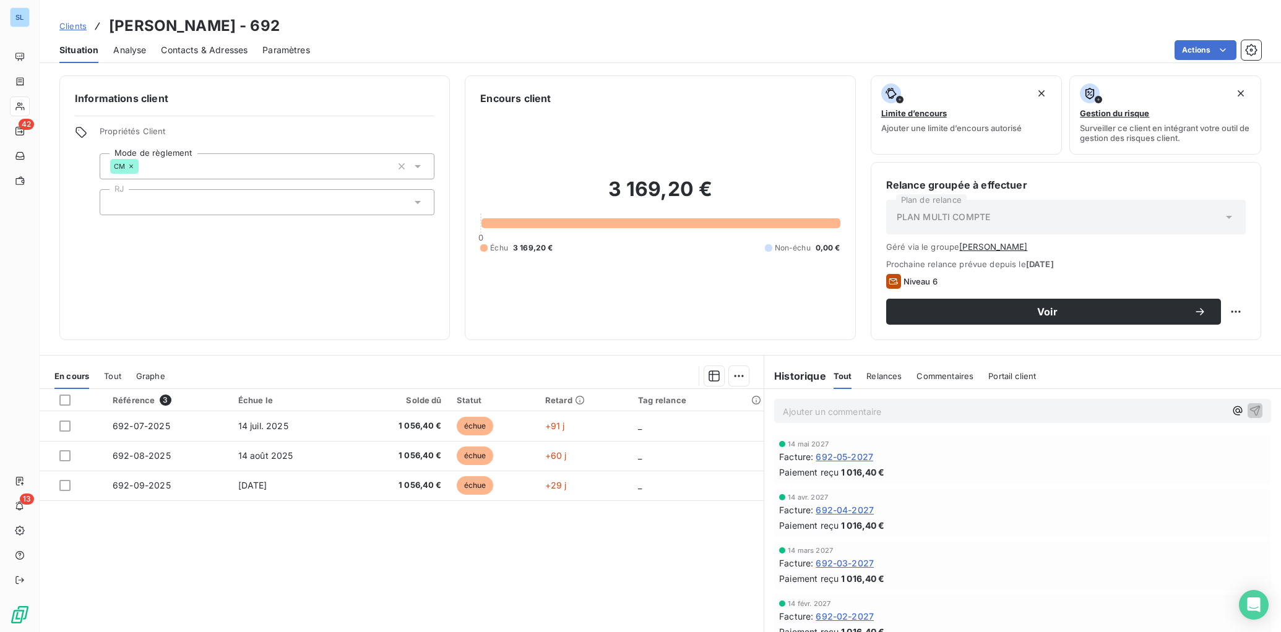
click at [909, 413] on p "Ajouter un commentaire ﻿" at bounding box center [1004, 411] width 442 height 15
drag, startPoint x: 1252, startPoint y: 410, endPoint x: 421, endPoint y: 555, distance: 843.4
click at [1250, 411] on icon "button" at bounding box center [1254, 410] width 12 height 12
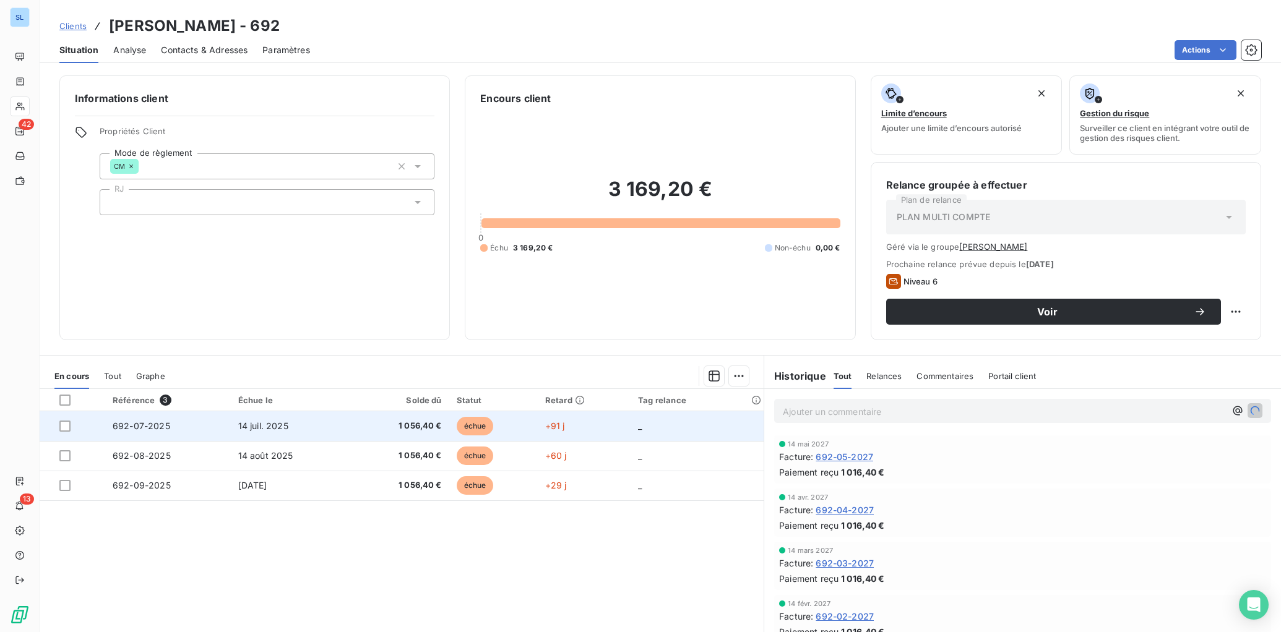
click at [200, 429] on td "692-07-2025" at bounding box center [168, 426] width 126 height 30
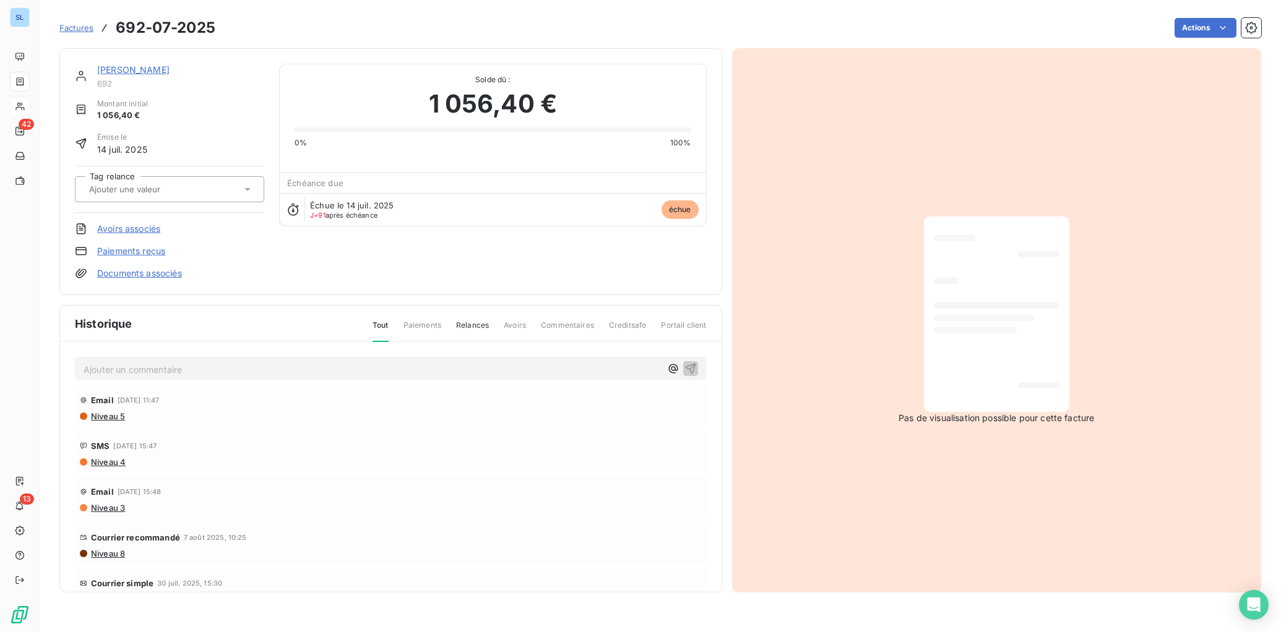
click at [147, 253] on link "Paiements reçus" at bounding box center [131, 251] width 68 height 12
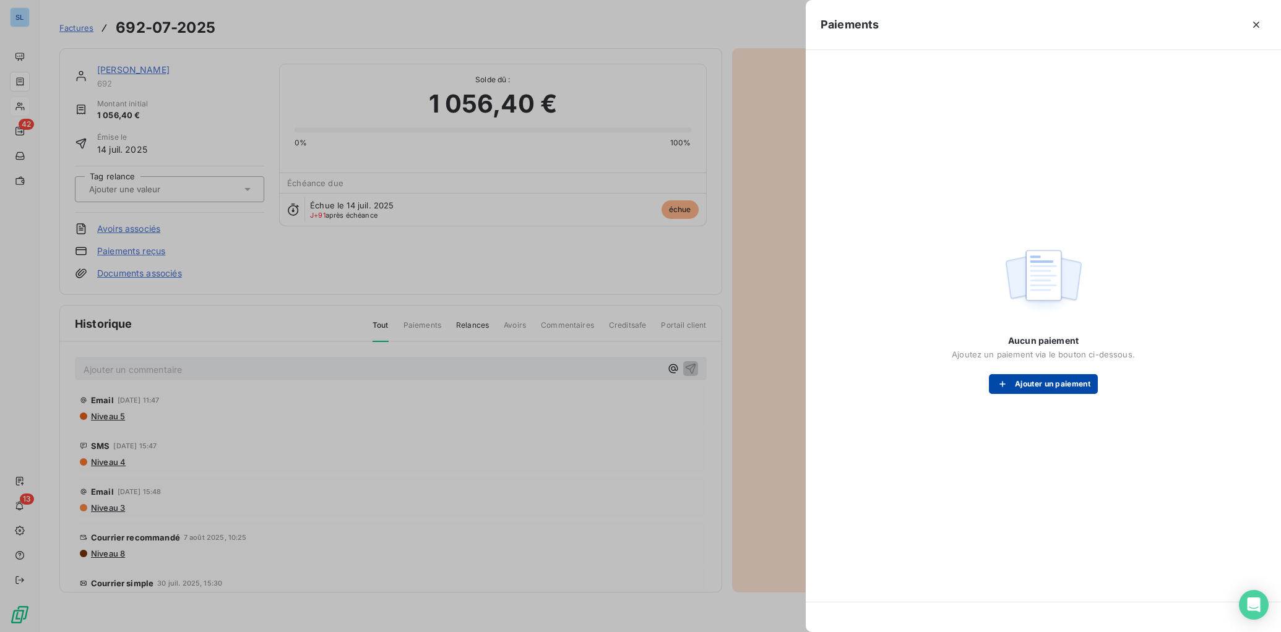
click at [1052, 390] on button "Ajouter un paiement" at bounding box center [1043, 384] width 109 height 20
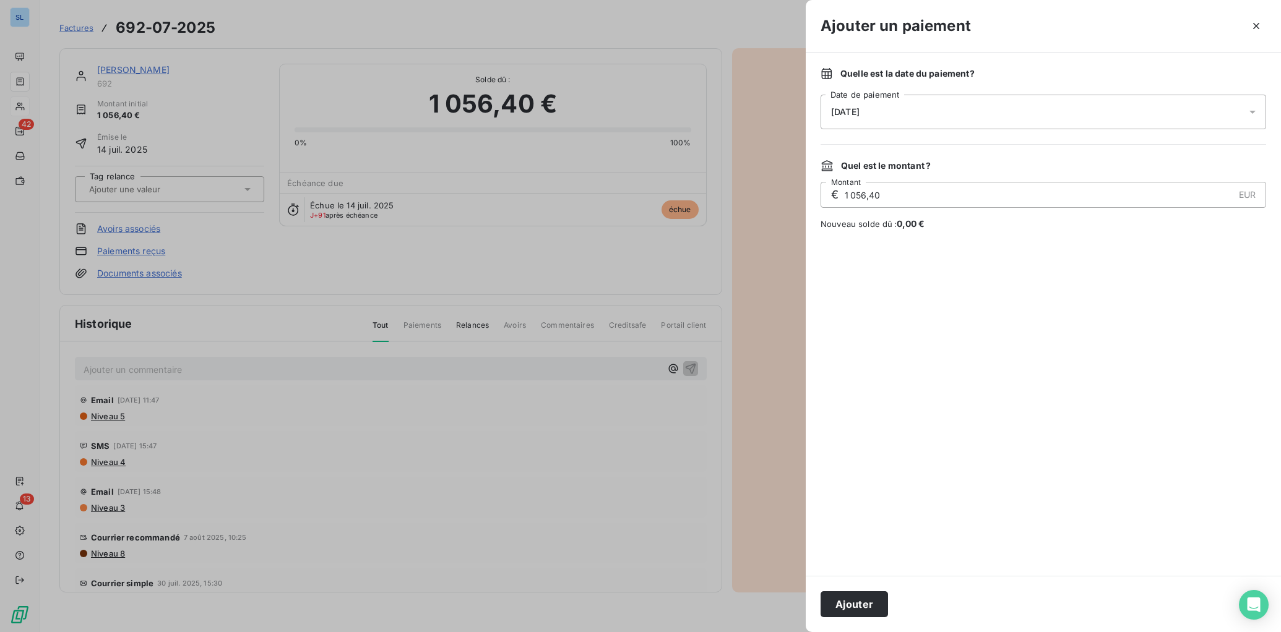
drag, startPoint x: 887, startPoint y: 194, endPoint x: 771, endPoint y: 191, distance: 115.7
click at [776, 632] on div "Ajouter un paiement Quelle est la date du paiement ? [DATE] Date de paiement Qu…" at bounding box center [640, 632] width 1281 height 0
type input "1 000,00"
drag, startPoint x: 937, startPoint y: 316, endPoint x: 973, endPoint y: 440, distance: 129.4
click at [937, 316] on div at bounding box center [1042, 403] width 445 height 316
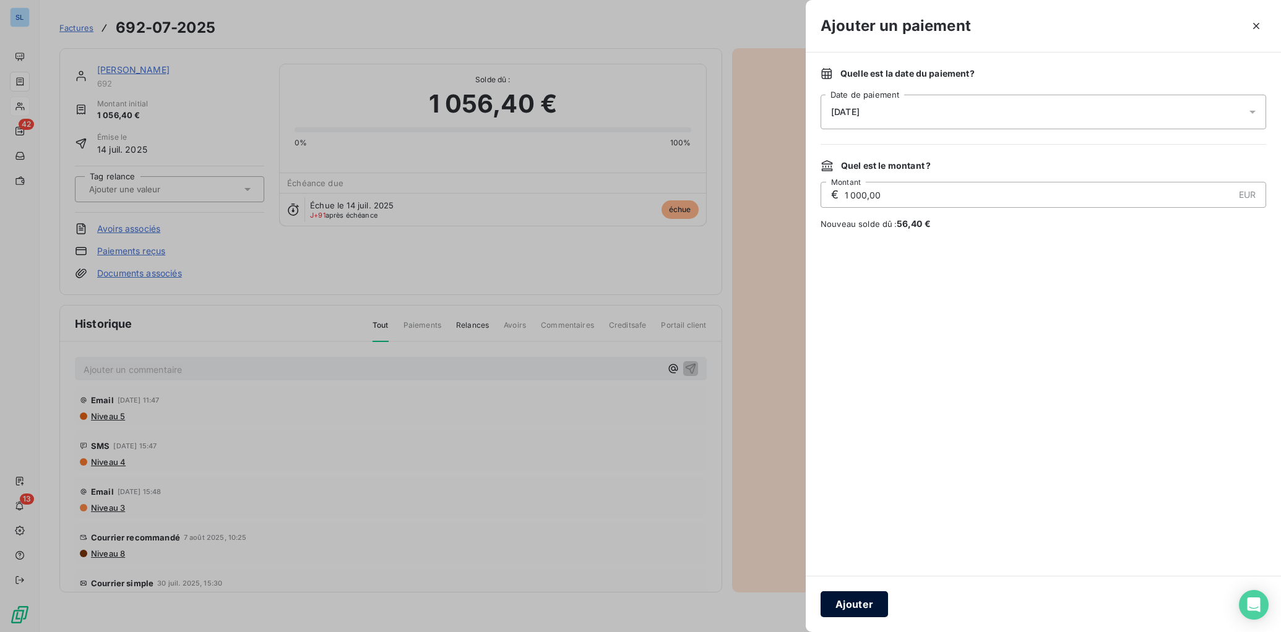
click at [861, 603] on button "Ajouter" at bounding box center [853, 604] width 67 height 26
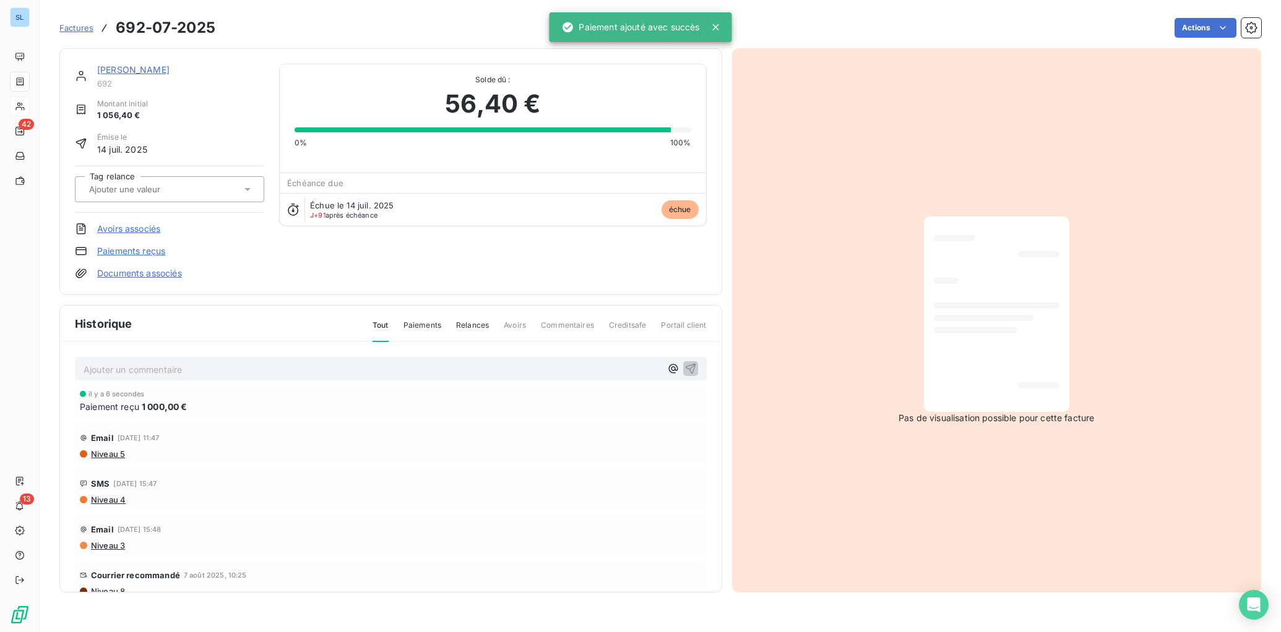
click at [428, 324] on span "Paiements" at bounding box center [422, 330] width 38 height 21
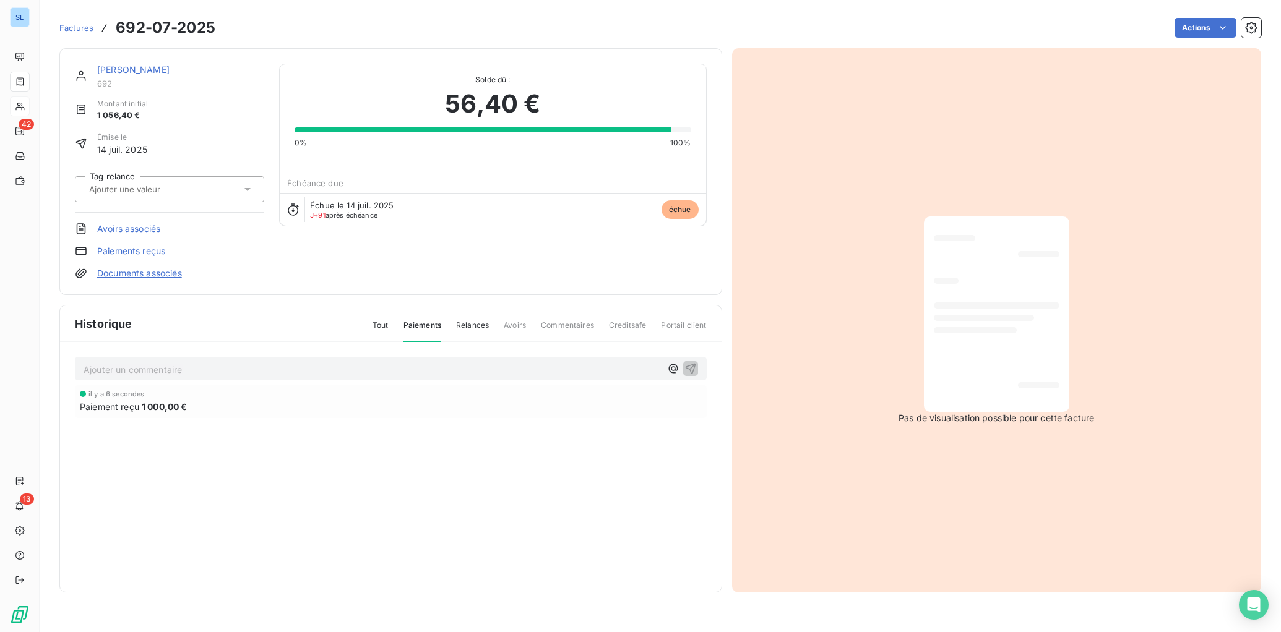
click at [117, 71] on link "[PERSON_NAME]" at bounding box center [133, 69] width 72 height 11
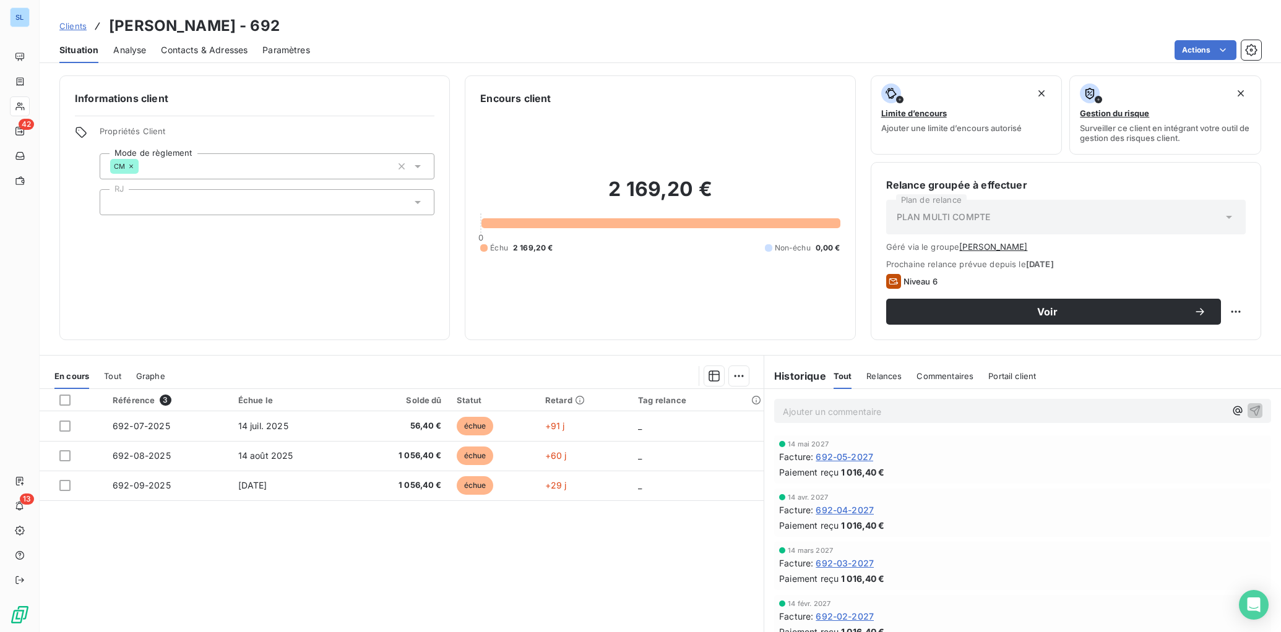
click at [169, 373] on div "En cours Tout Graphe" at bounding box center [402, 376] width 724 height 26
click at [112, 378] on span "Tout" at bounding box center [112, 376] width 17 height 10
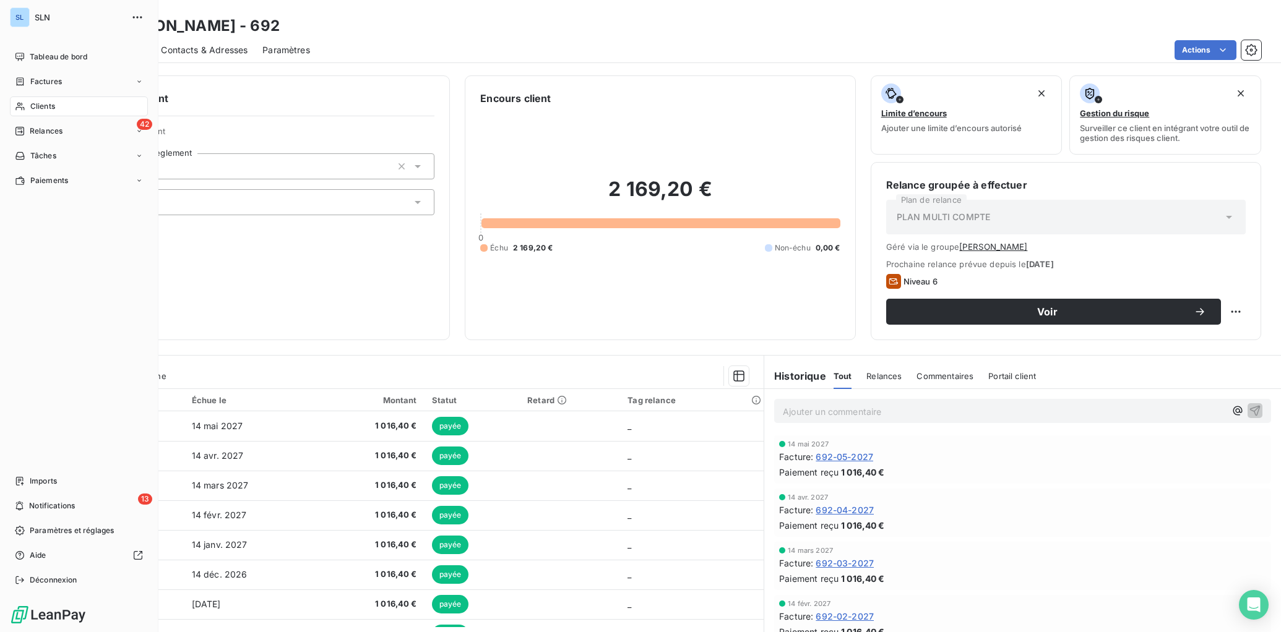
drag, startPoint x: 45, startPoint y: 112, endPoint x: 51, endPoint y: 113, distance: 6.8
click at [45, 112] on div "Clients" at bounding box center [79, 107] width 138 height 20
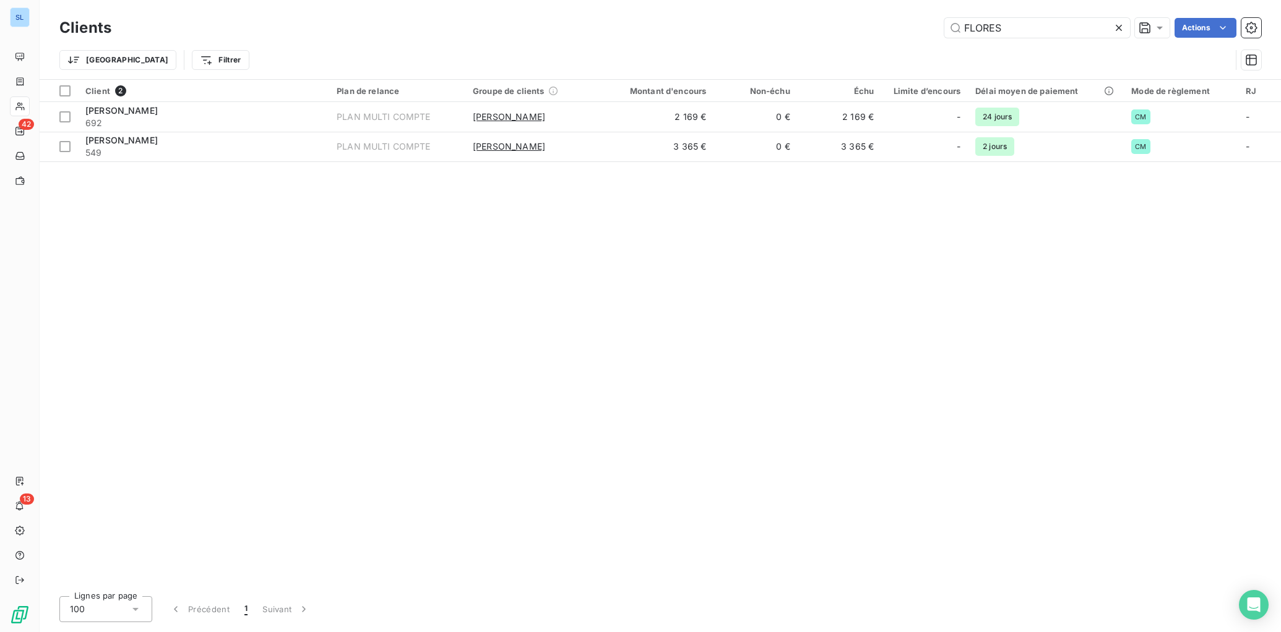
drag, startPoint x: 1020, startPoint y: 35, endPoint x: 845, endPoint y: 20, distance: 175.7
click at [845, 20] on div "[PERSON_NAME] Actions" at bounding box center [693, 28] width 1135 height 20
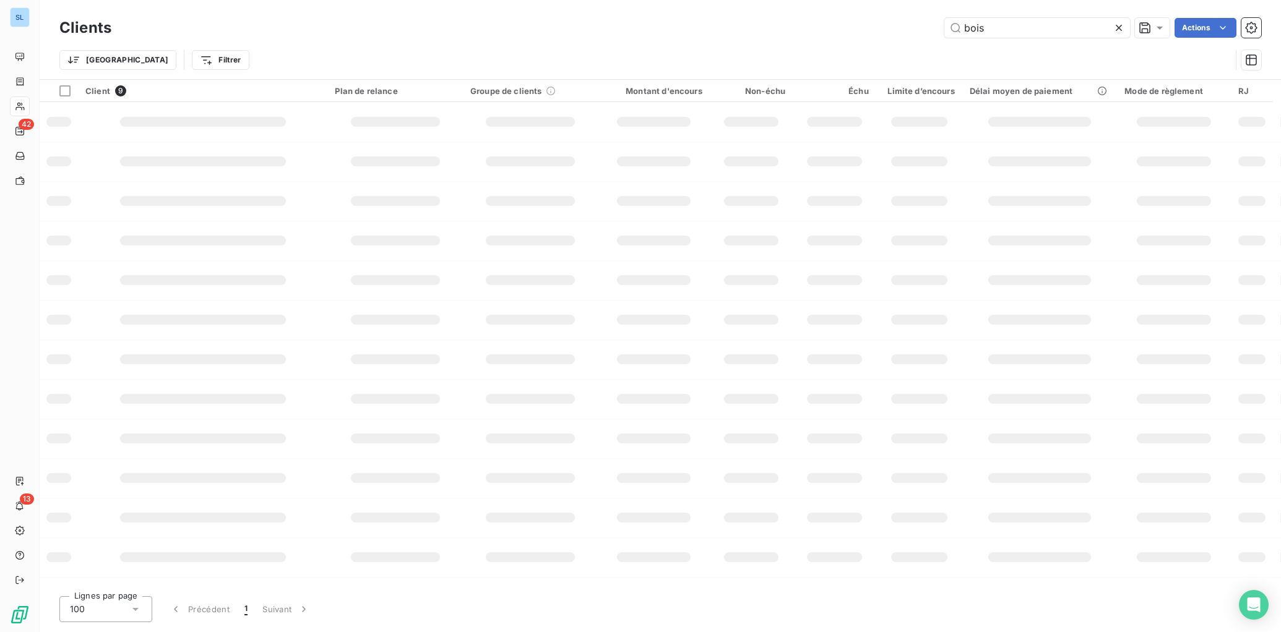
type input "bois"
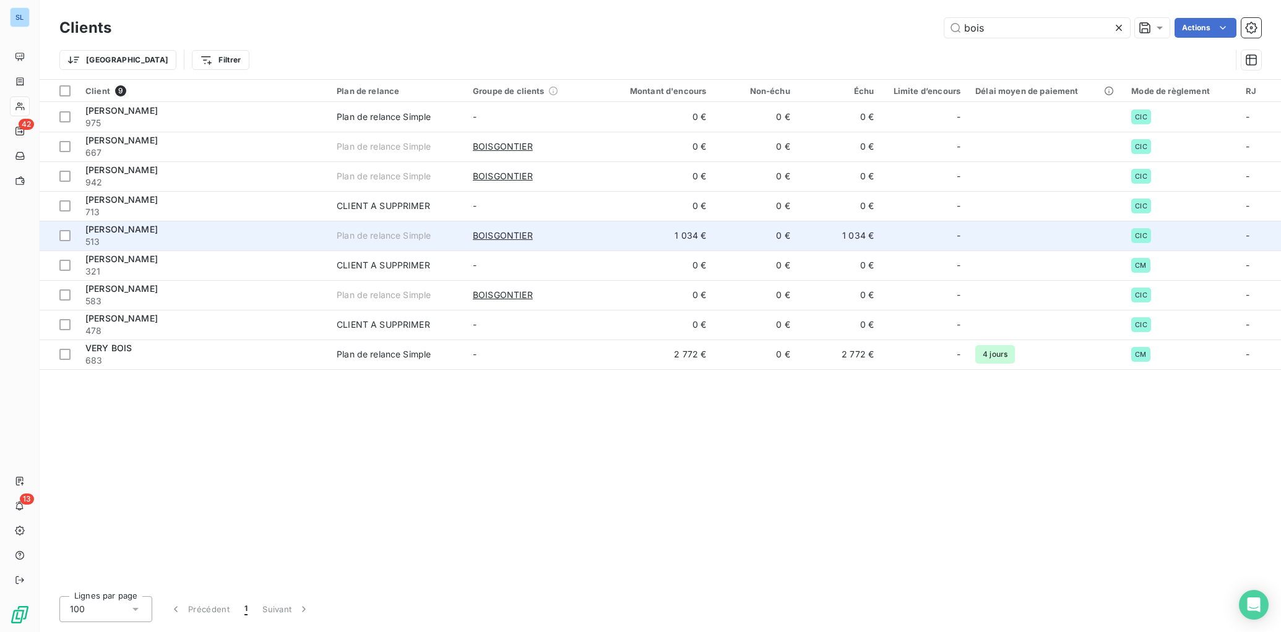
click at [257, 242] on span "513" at bounding box center [203, 242] width 236 height 12
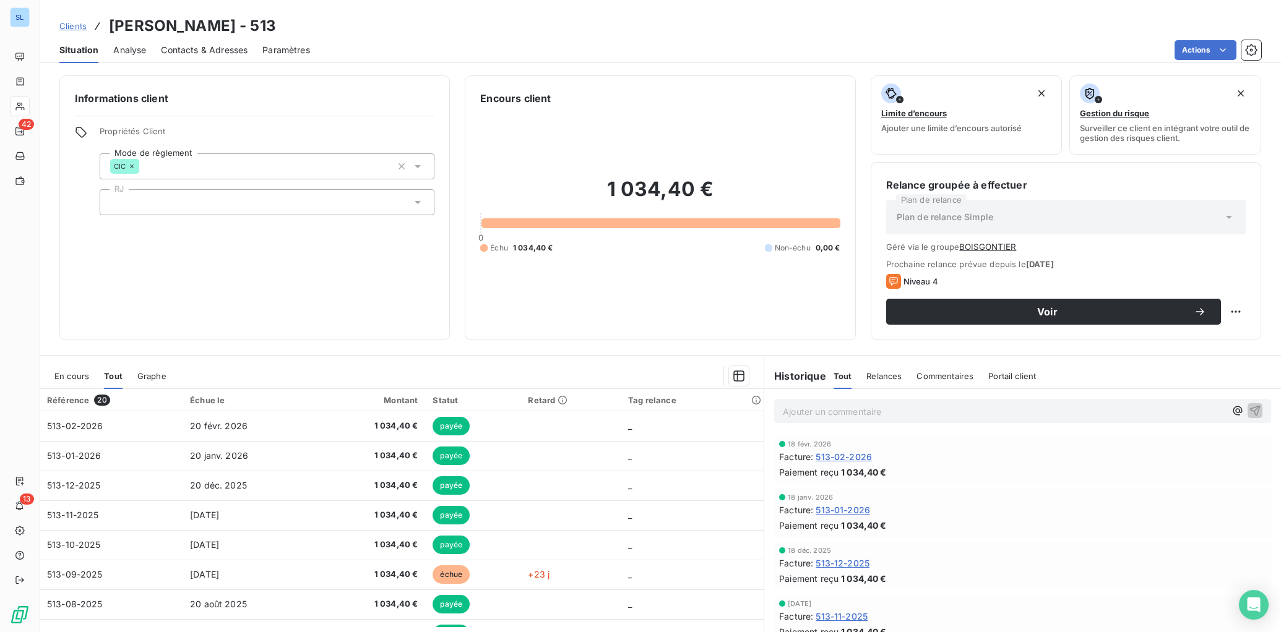
drag, startPoint x: 73, startPoint y: 379, endPoint x: 168, endPoint y: 389, distance: 95.2
click at [73, 379] on span "En cours" at bounding box center [71, 376] width 35 height 10
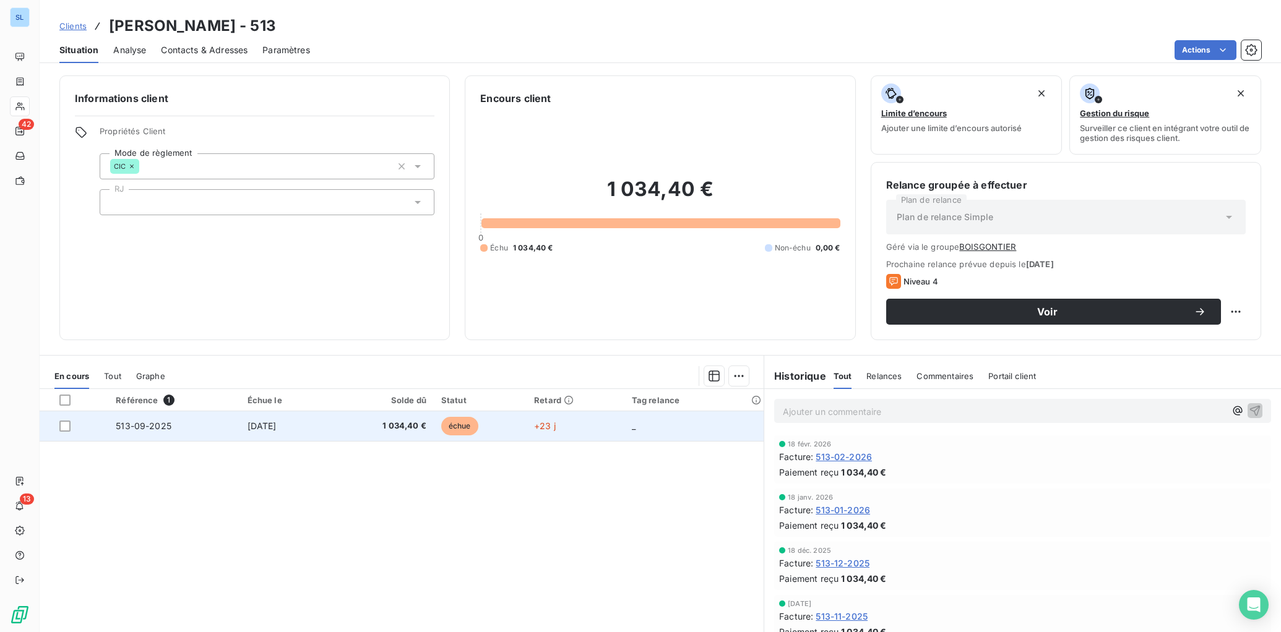
click at [168, 433] on td "513-09-2025" at bounding box center [173, 426] width 131 height 30
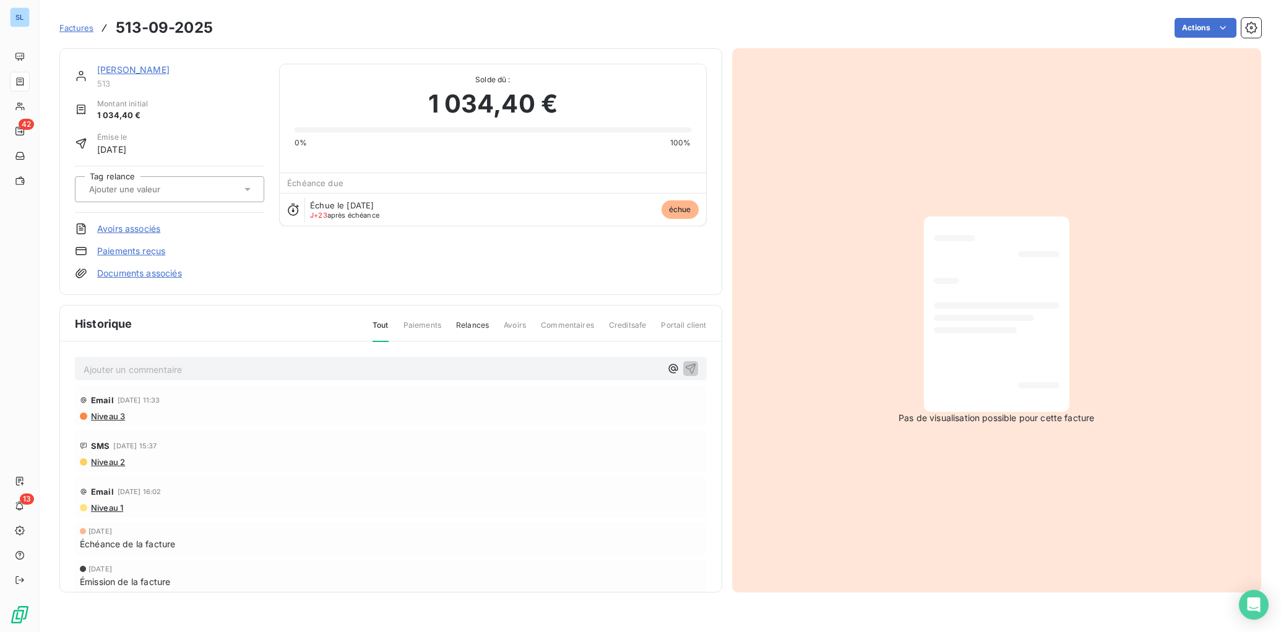
click at [137, 252] on link "Paiements reçus" at bounding box center [131, 251] width 68 height 12
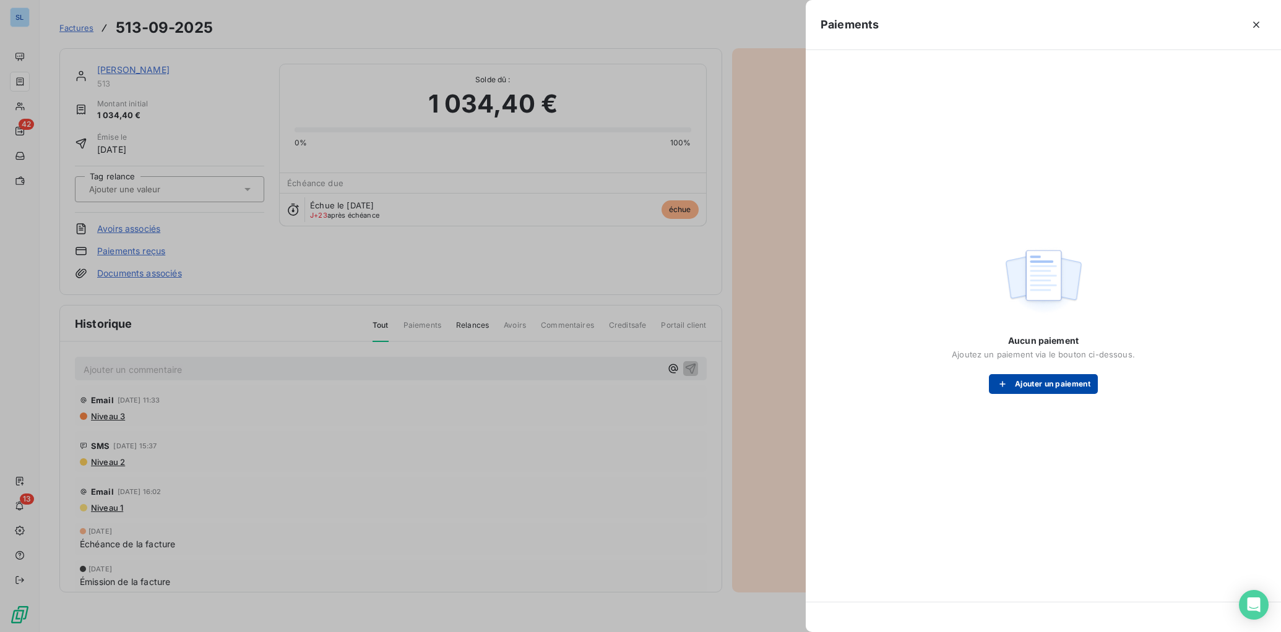
click at [1073, 383] on button "Ajouter un paiement" at bounding box center [1043, 384] width 109 height 20
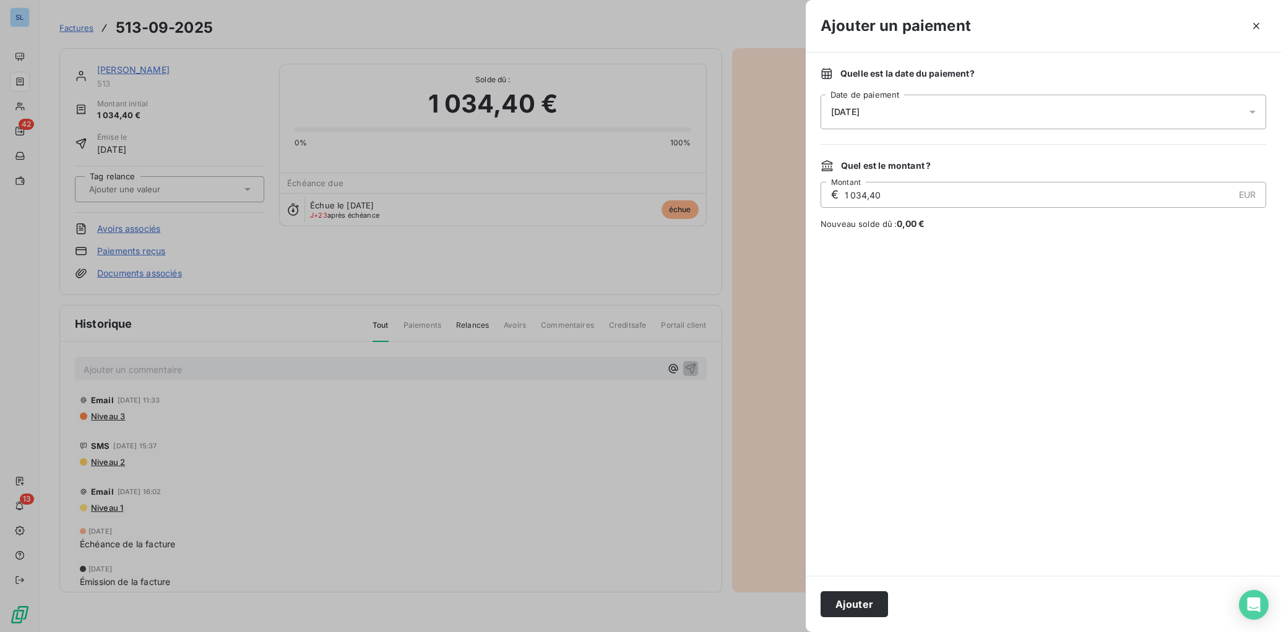
click at [834, 112] on span "[DATE]" at bounding box center [845, 112] width 28 height 10
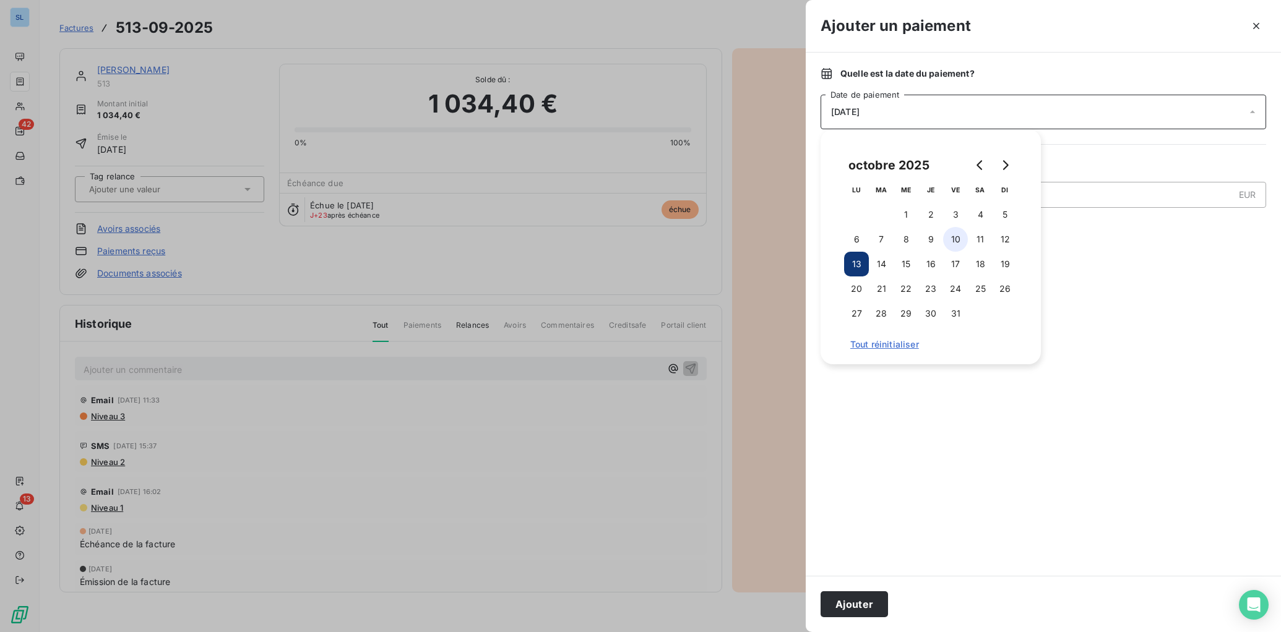
click at [956, 238] on button "10" at bounding box center [955, 239] width 25 height 25
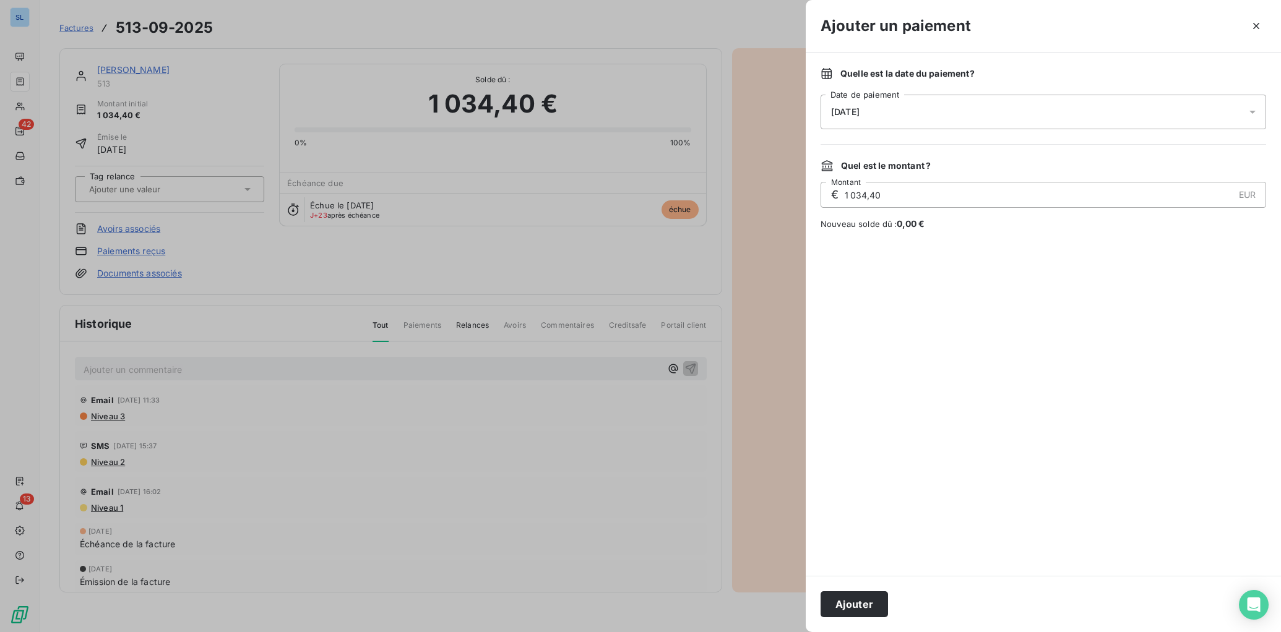
click at [849, 606] on button "Ajouter" at bounding box center [853, 604] width 67 height 26
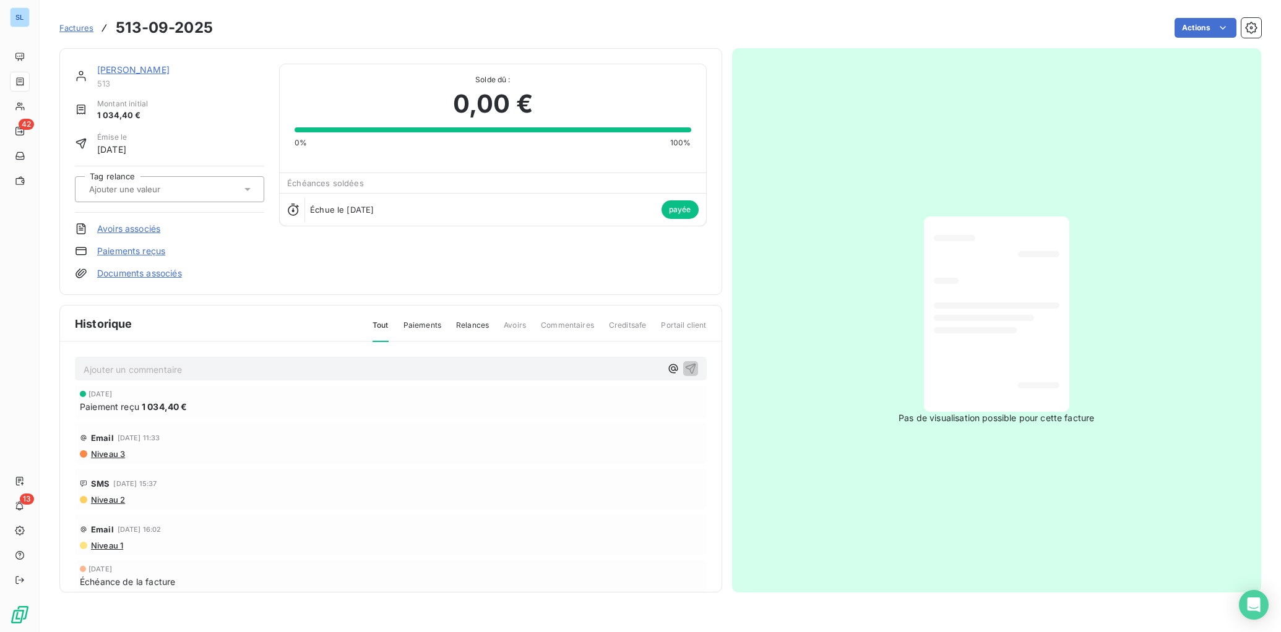
click at [572, 328] on span "Commentaires" at bounding box center [567, 330] width 53 height 21
click at [148, 70] on link "[PERSON_NAME]" at bounding box center [133, 69] width 72 height 11
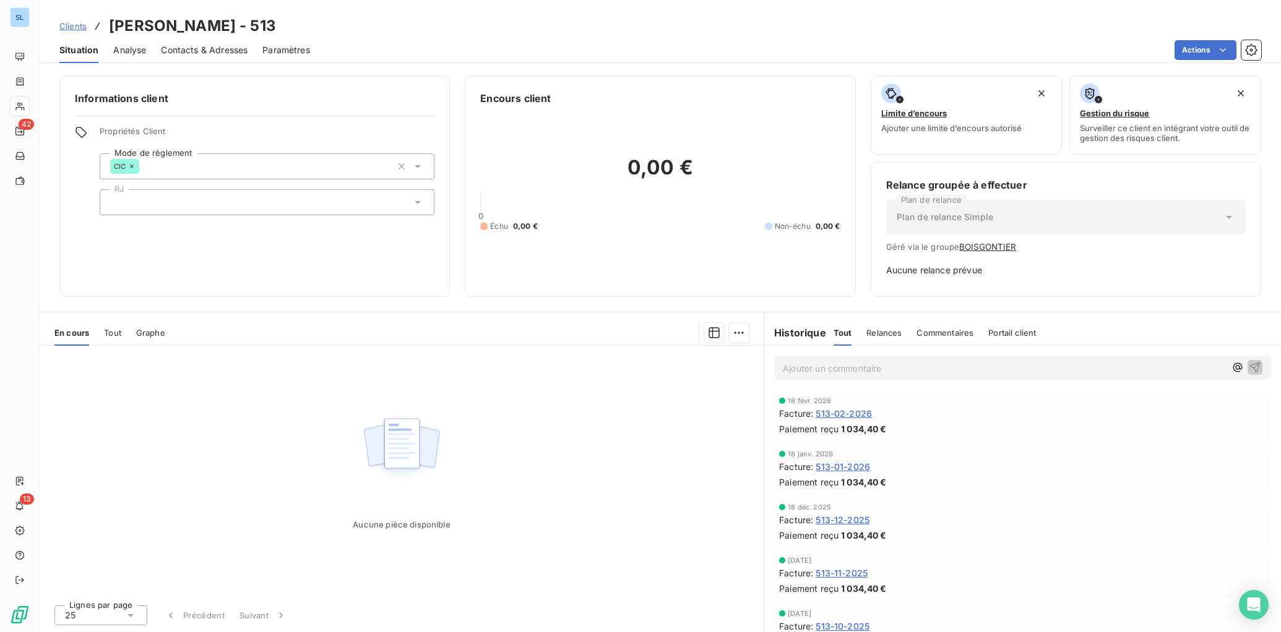
click at [942, 337] on span "Commentaires" at bounding box center [944, 333] width 57 height 10
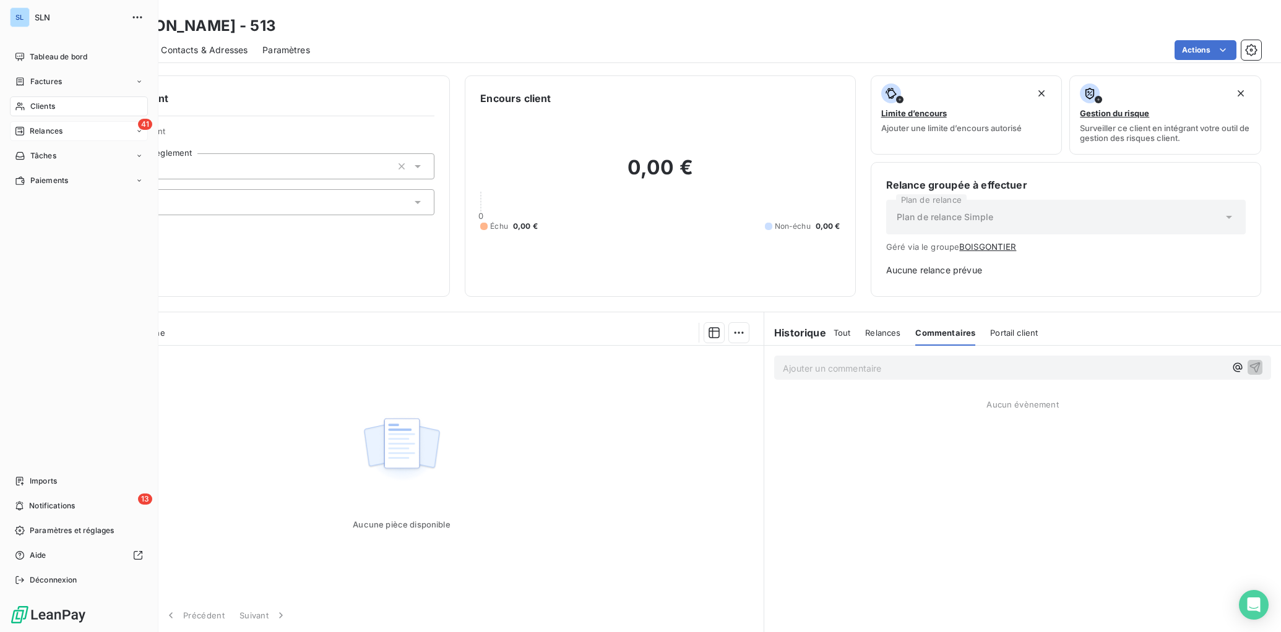
click at [40, 132] on span "Relances" at bounding box center [46, 131] width 33 height 11
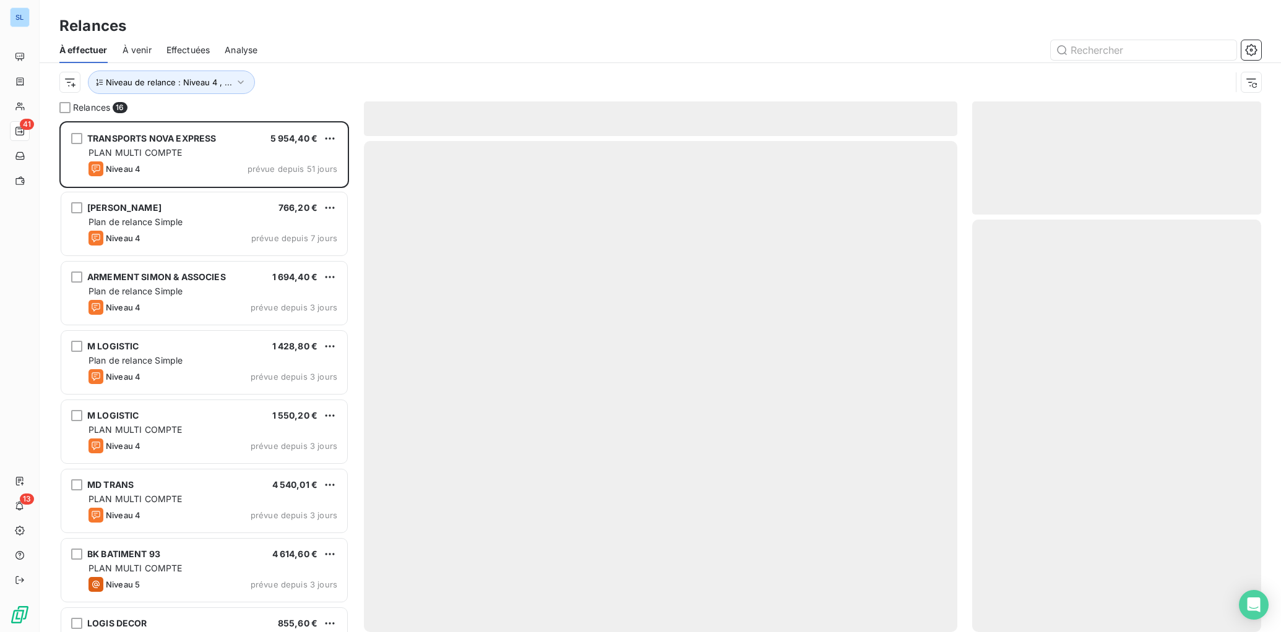
scroll to position [511, 289]
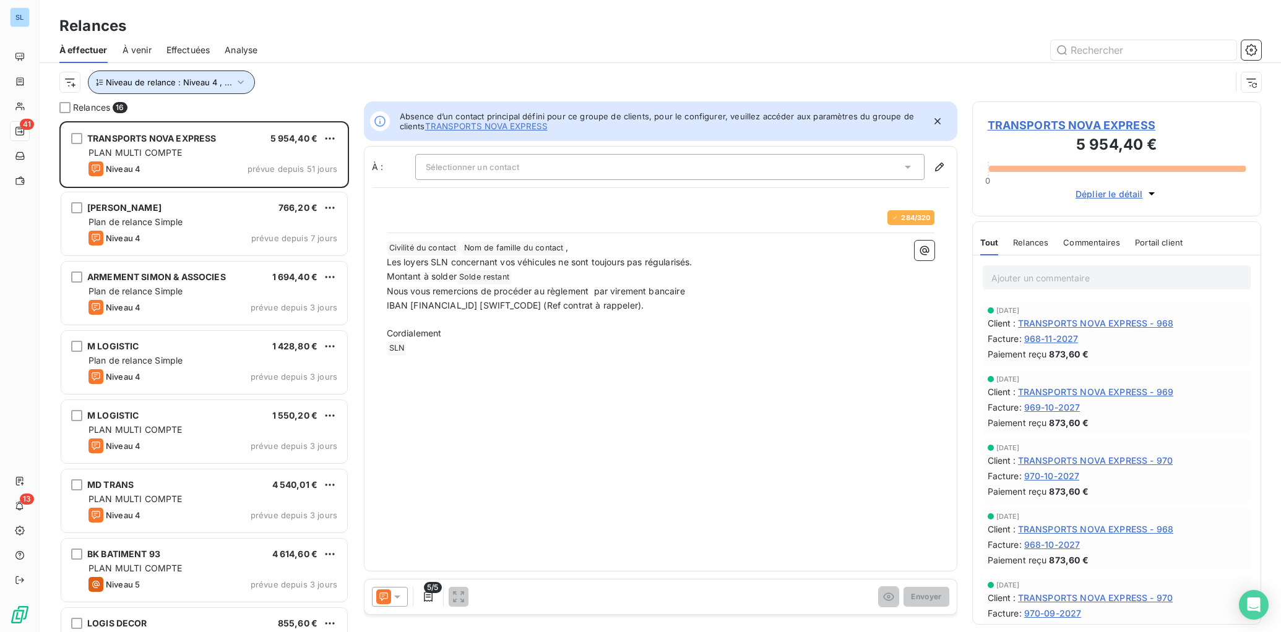
click at [207, 81] on span "Niveau de relance : Niveau 4 , ..." at bounding box center [169, 82] width 126 height 10
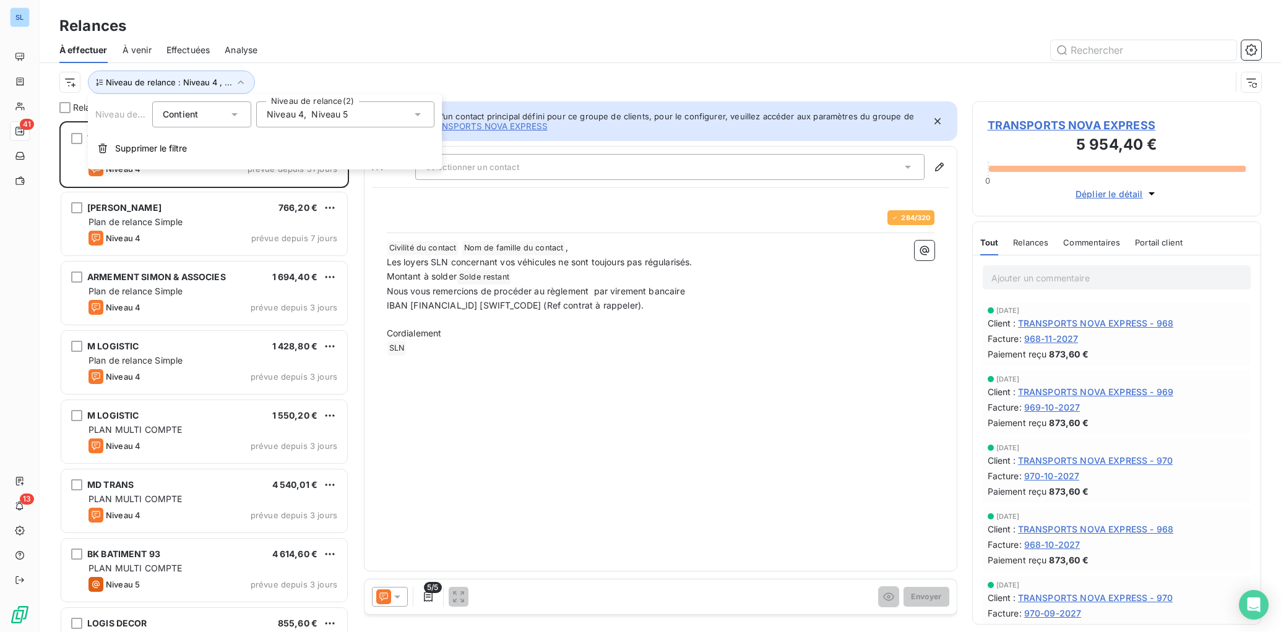
click at [356, 119] on div "Niveau 4 , Niveau 5" at bounding box center [345, 114] width 178 height 26
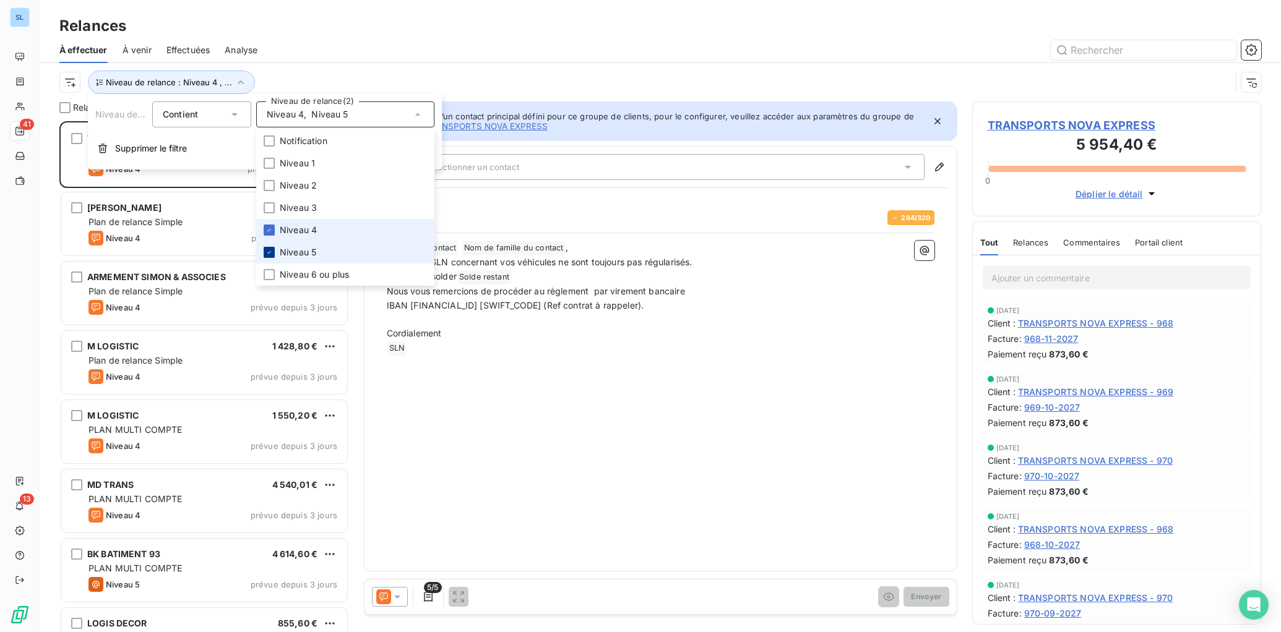
drag, startPoint x: 272, startPoint y: 230, endPoint x: 271, endPoint y: 250, distance: 20.4
click at [271, 230] on icon at bounding box center [268, 229] width 7 height 7
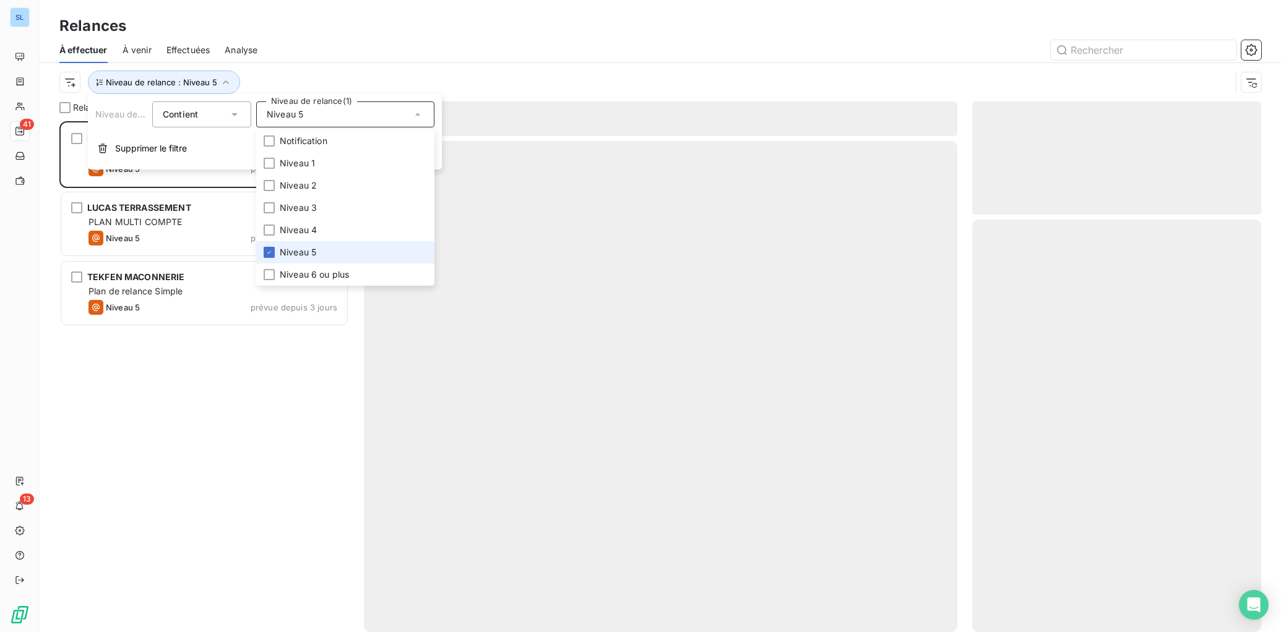
drag, startPoint x: 271, startPoint y: 251, endPoint x: 256, endPoint y: 241, distance: 17.8
click at [270, 251] on icon at bounding box center [268, 252] width 7 height 7
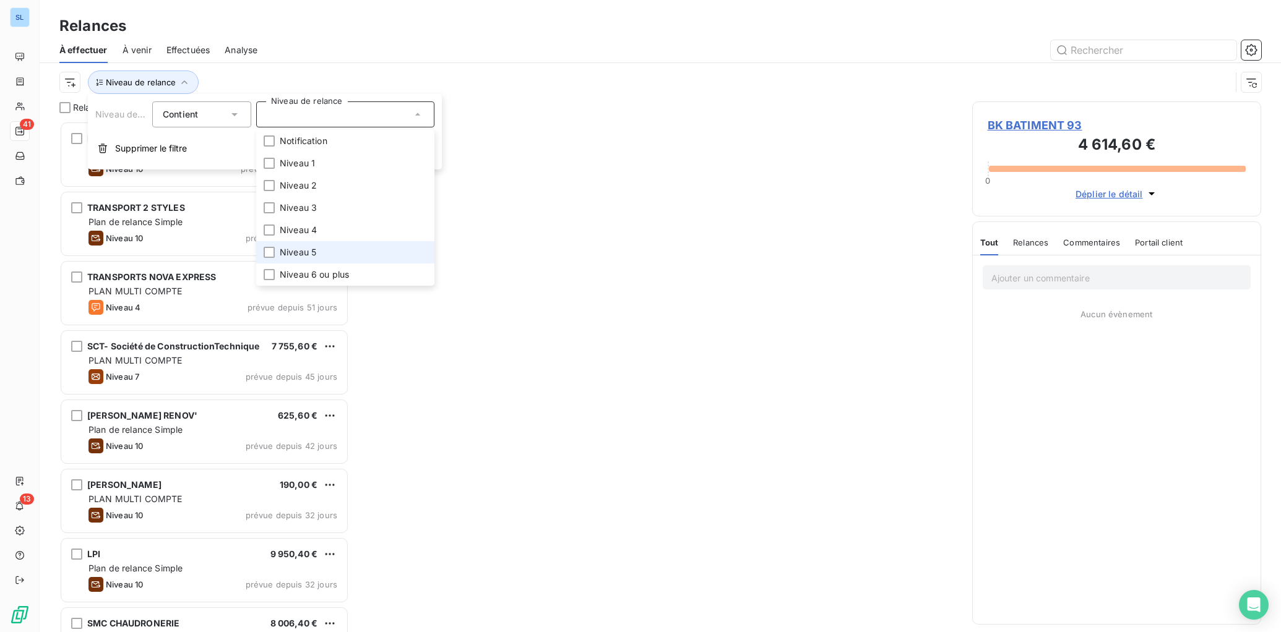
scroll to position [511, 289]
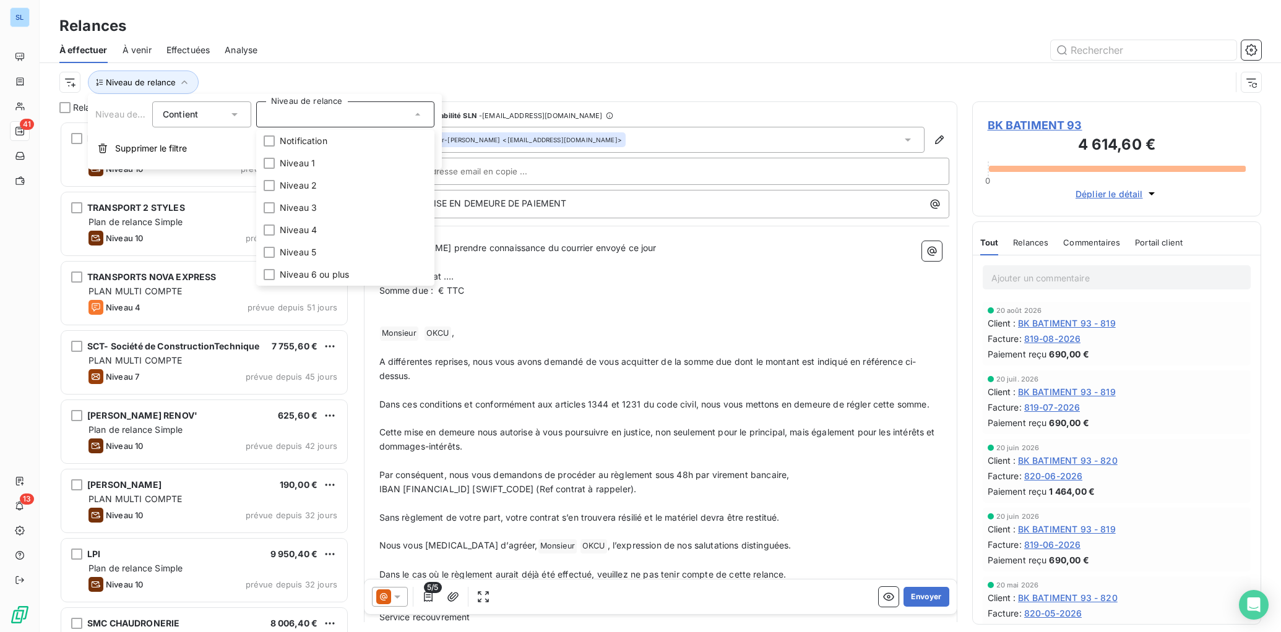
click at [297, 53] on div at bounding box center [766, 50] width 989 height 20
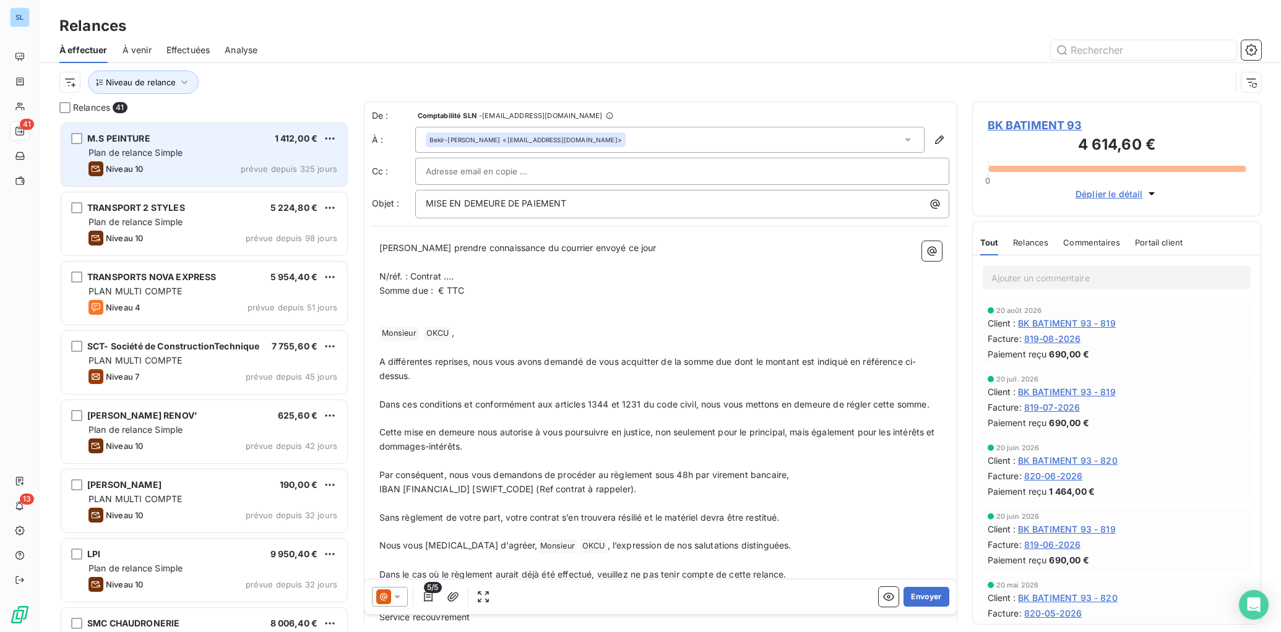
click at [179, 144] on div "M.S PEINTURE 1 412,00 €" at bounding box center [212, 138] width 249 height 11
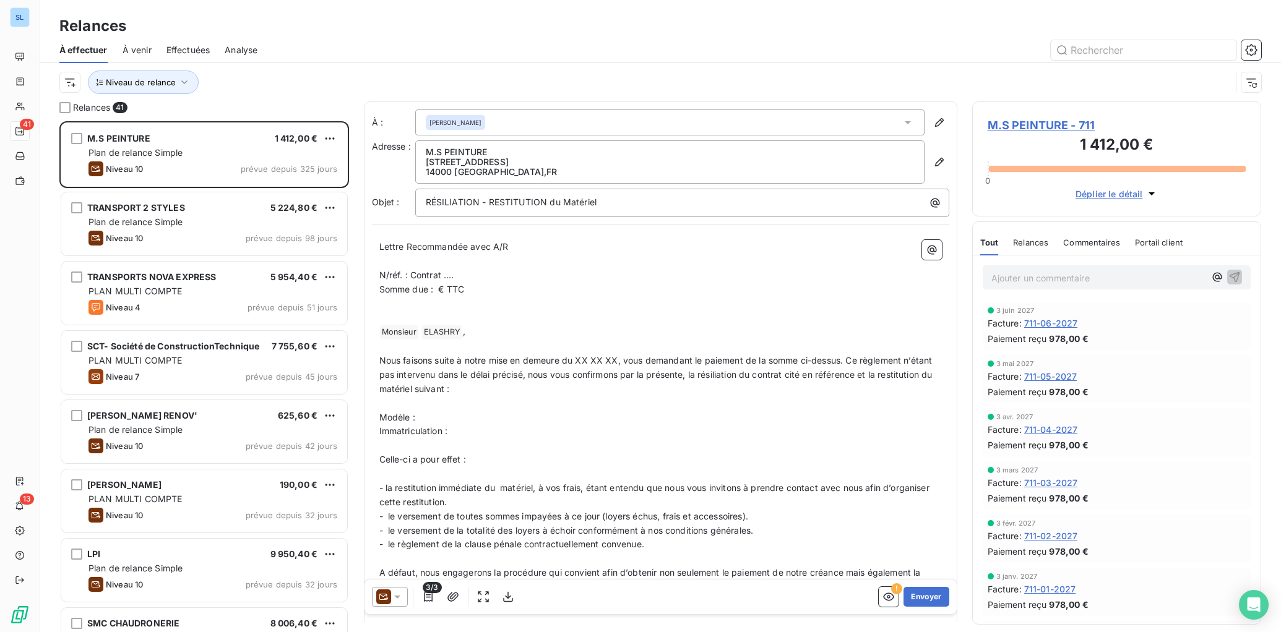
click at [1025, 239] on span "Relances" at bounding box center [1030, 243] width 35 height 10
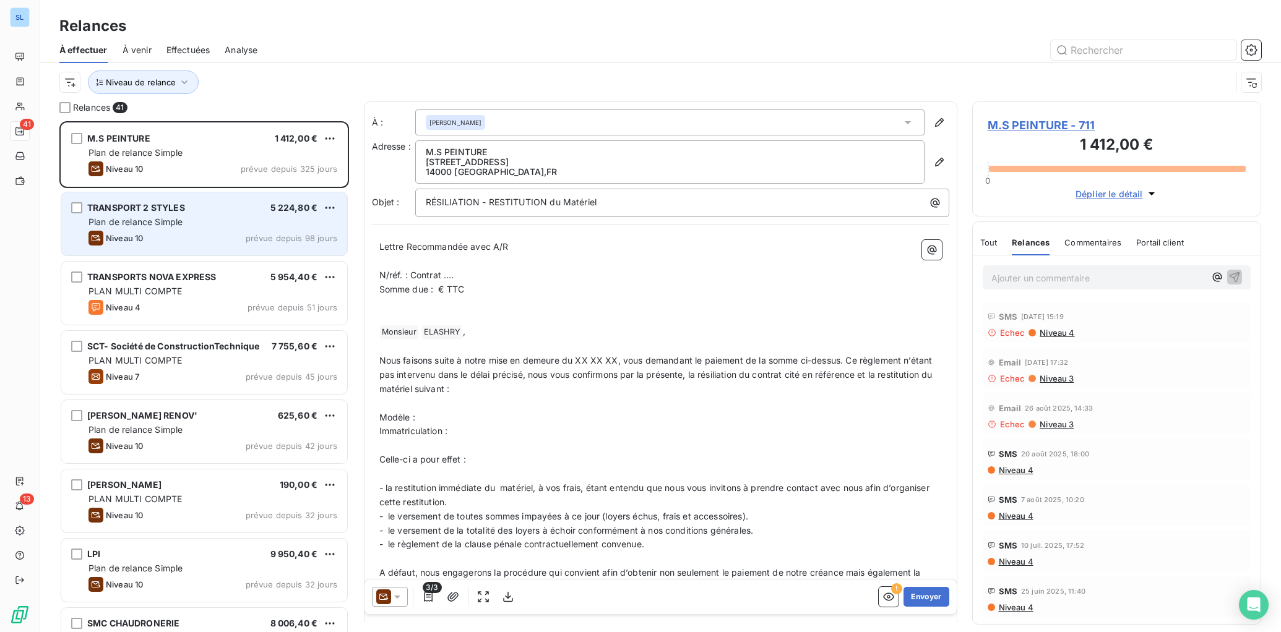
click at [171, 222] on span "Plan de relance Simple" at bounding box center [135, 222] width 94 height 11
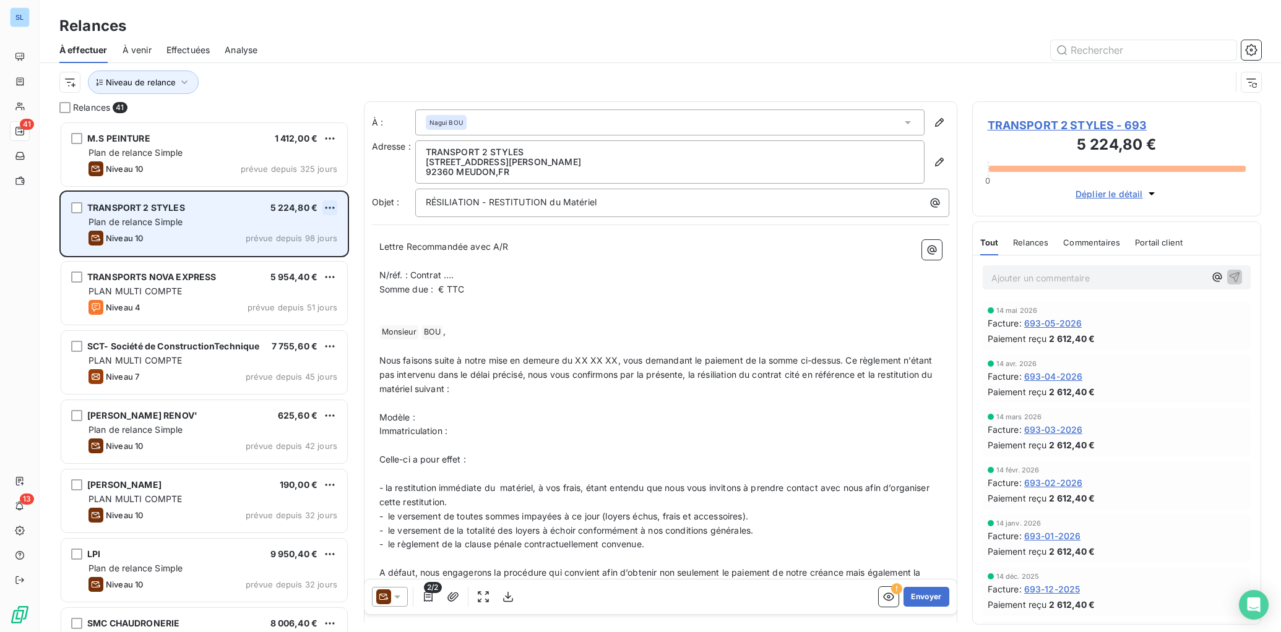
click at [330, 208] on html "SL 41 13 Relances À effectuer À venir Effectuées Analyse Niveau de relance Rela…" at bounding box center [640, 316] width 1281 height 632
click at [297, 233] on div "Replanifier cette action" at bounding box center [276, 233] width 111 height 20
select select "9"
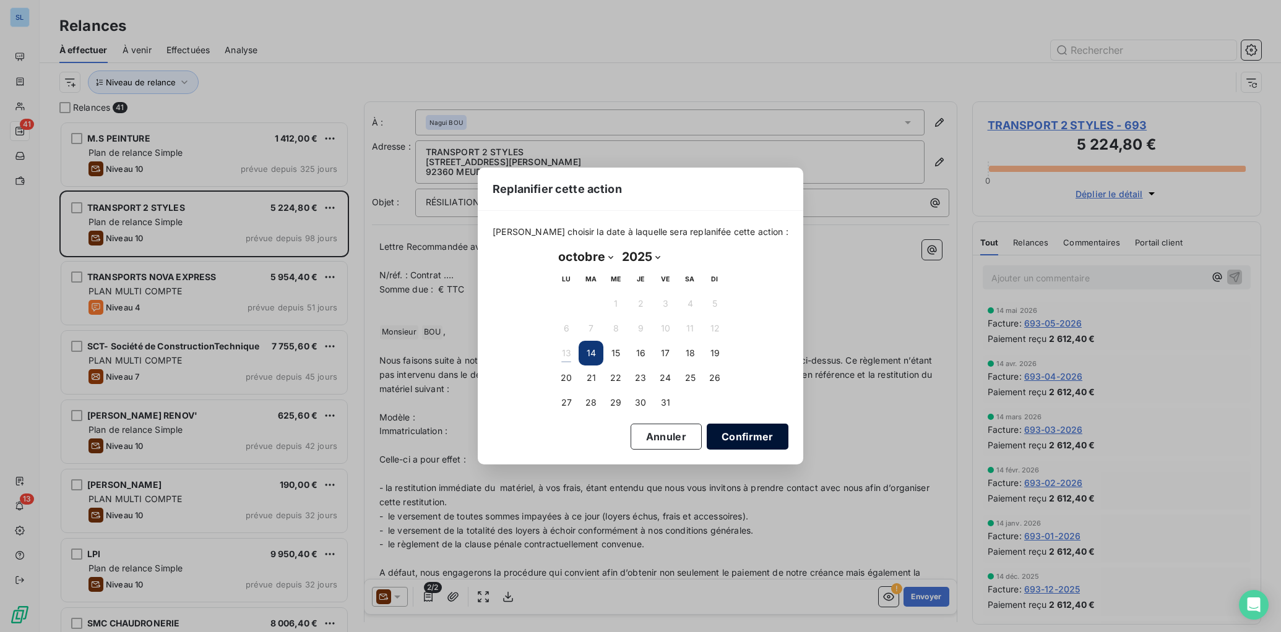
drag, startPoint x: 672, startPoint y: 439, endPoint x: 708, endPoint y: 427, distance: 37.6
click at [672, 439] on button "Annuler" at bounding box center [665, 437] width 71 height 26
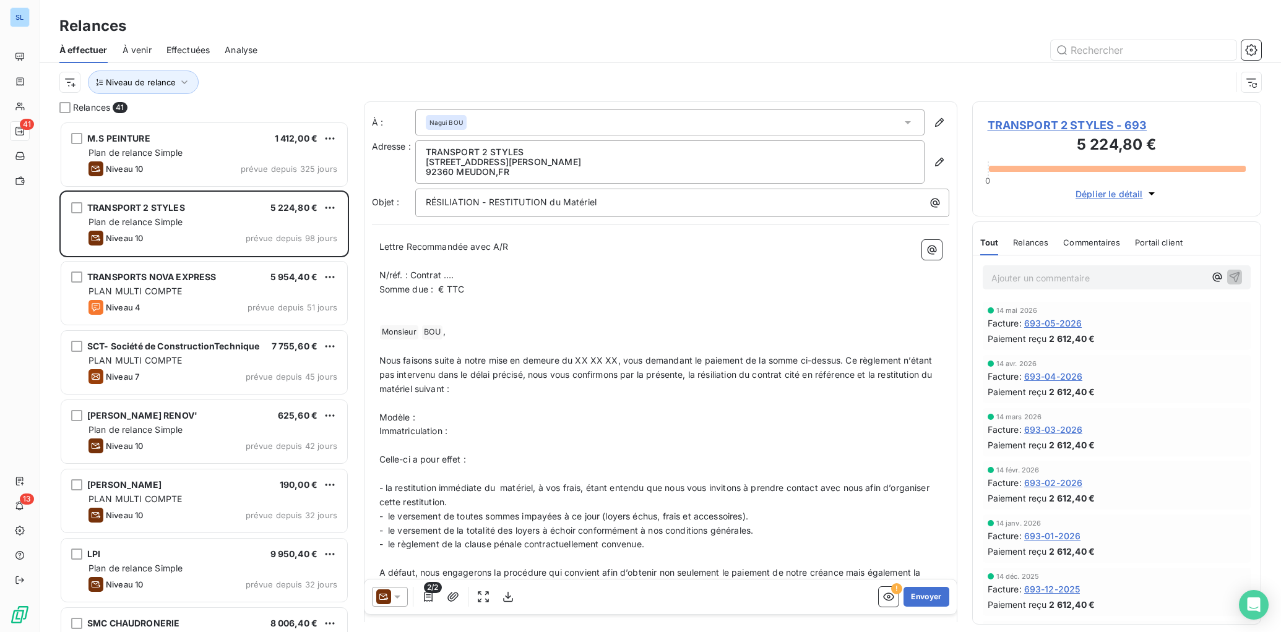
click at [330, 205] on html "SL 41 13 Relances À effectuer À venir Effectuées Analyse Niveau de relance Rela…" at bounding box center [640, 316] width 1281 height 632
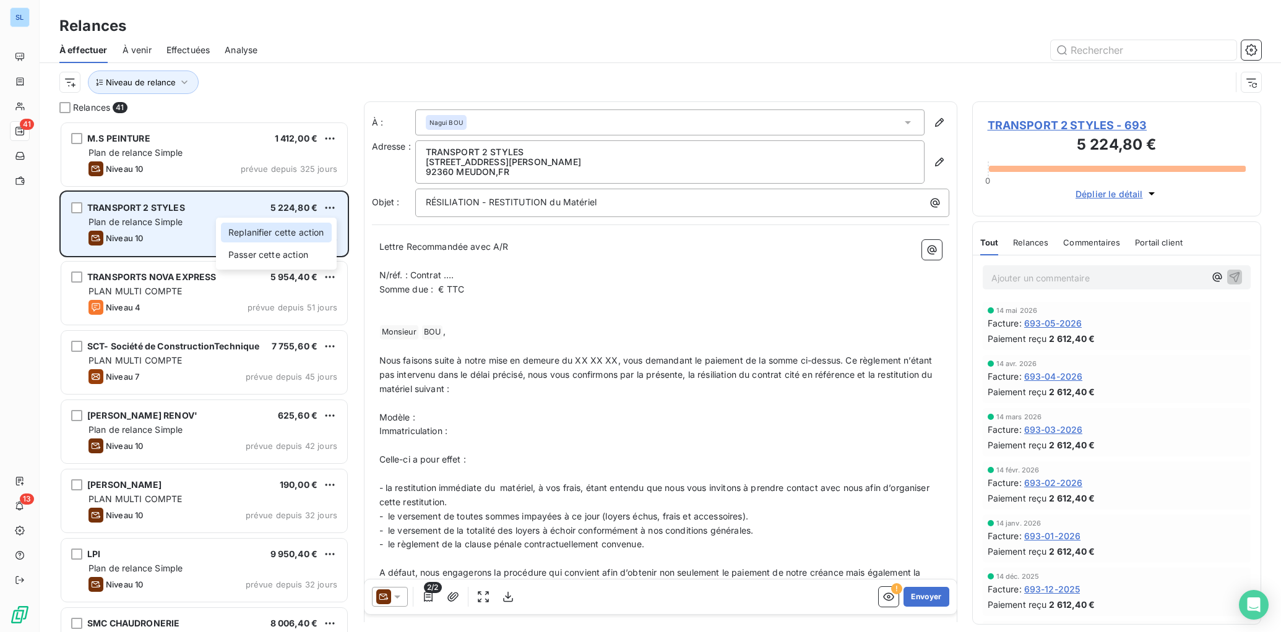
drag, startPoint x: 294, startPoint y: 234, endPoint x: 300, endPoint y: 239, distance: 8.3
click at [293, 234] on div "Replanifier cette action" at bounding box center [276, 233] width 111 height 20
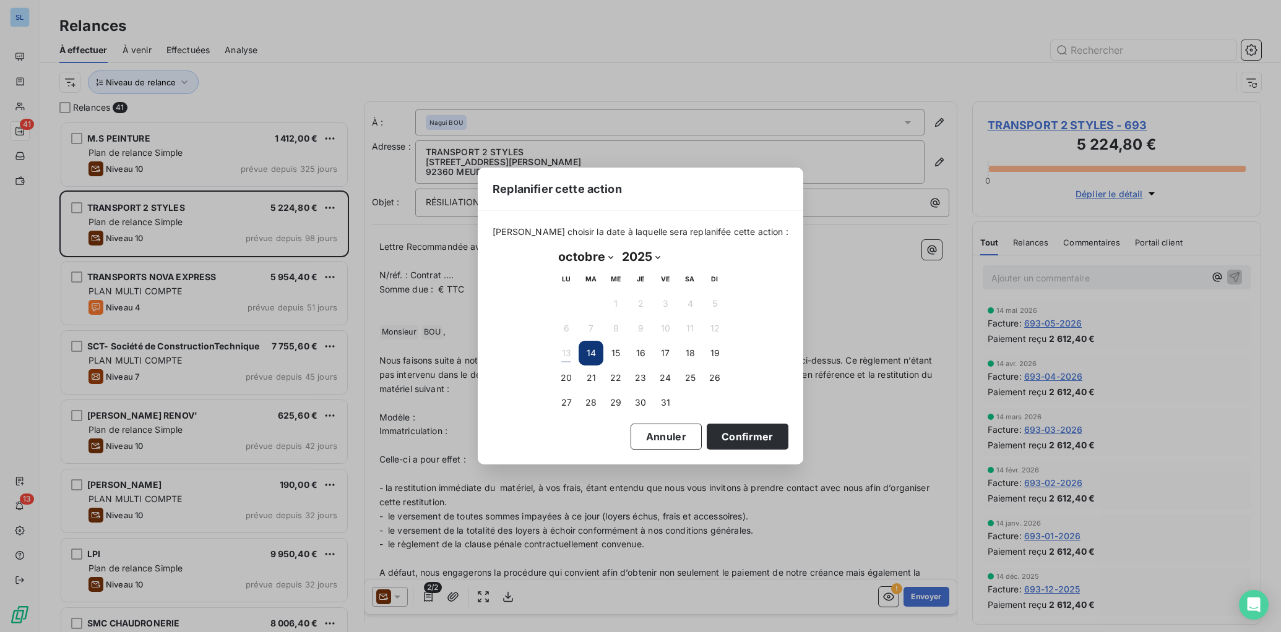
click at [595, 257] on select "janvier février mars avril mai juin juillet août septembre octobre novembre déc…" at bounding box center [586, 257] width 64 height 20
select select "10"
click at [554, 247] on select "janvier février mars avril mai juin juillet août septembre octobre novembre déc…" at bounding box center [586, 257] width 64 height 20
click at [564, 358] on button "10" at bounding box center [566, 353] width 25 height 25
drag, startPoint x: 742, startPoint y: 435, endPoint x: 716, endPoint y: 432, distance: 26.1
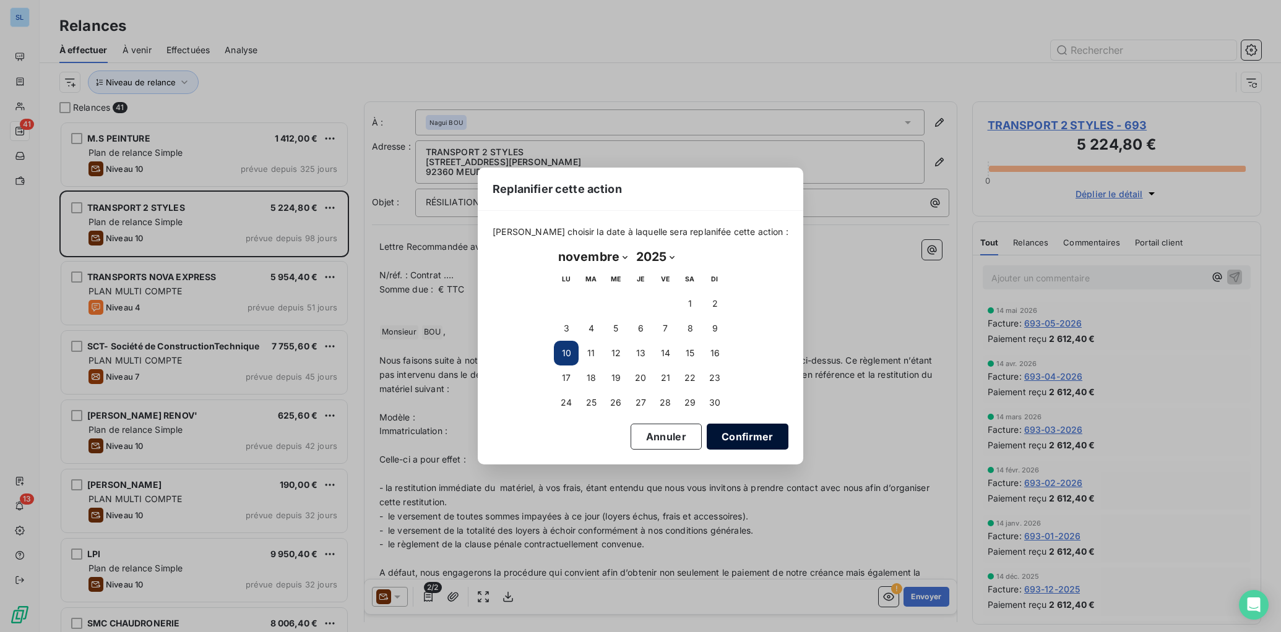
click at [742, 436] on button "Confirmer" at bounding box center [747, 437] width 82 height 26
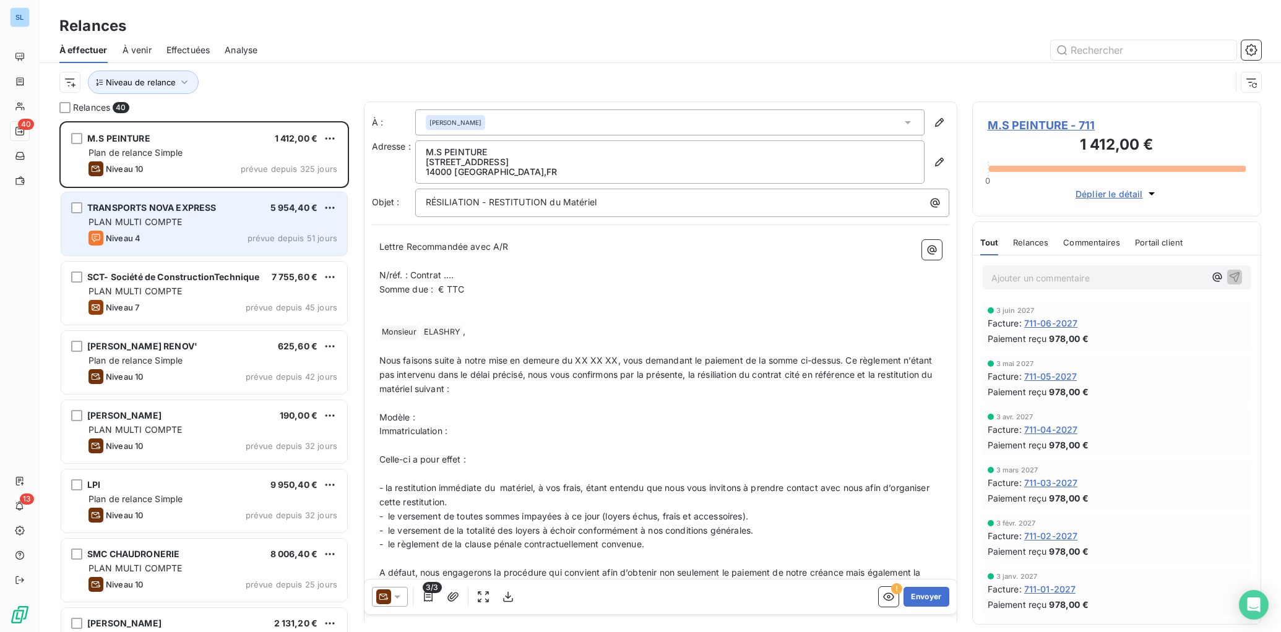
click at [178, 230] on div "TRANSPORTS NOVA EXPRESS 5 954,40 € PLAN MULTI COMPTE Niveau 4 prévue depuis 51 …" at bounding box center [204, 223] width 286 height 63
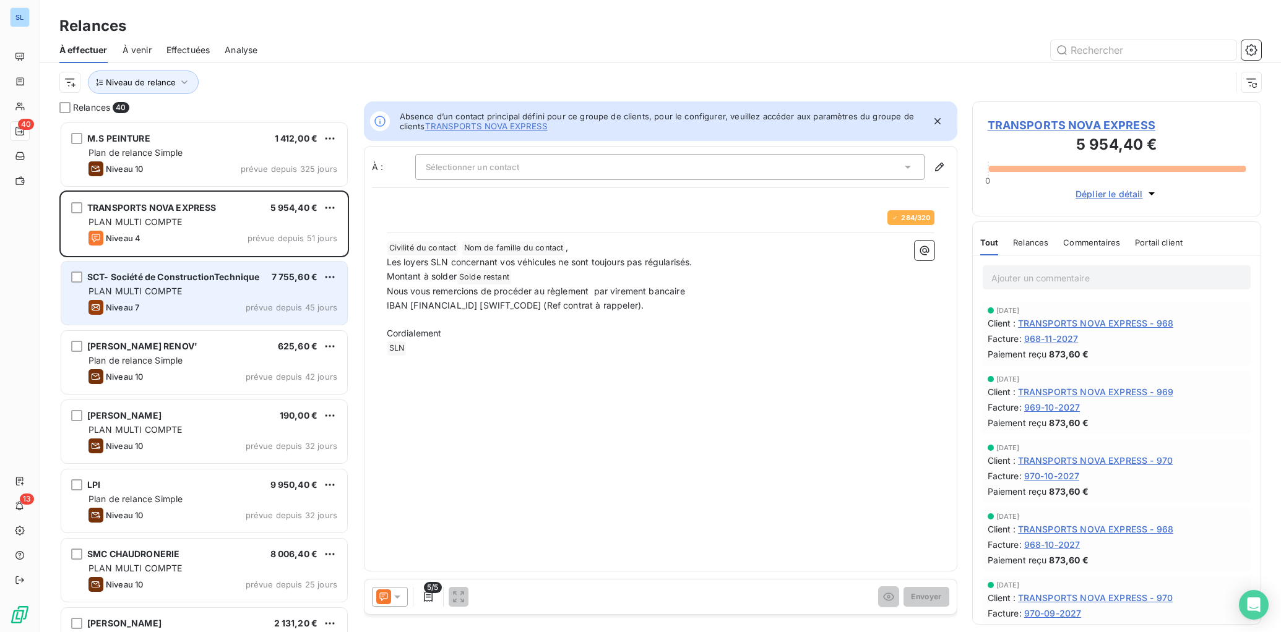
click at [147, 297] on div "PLAN MULTI COMPTE" at bounding box center [212, 291] width 249 height 12
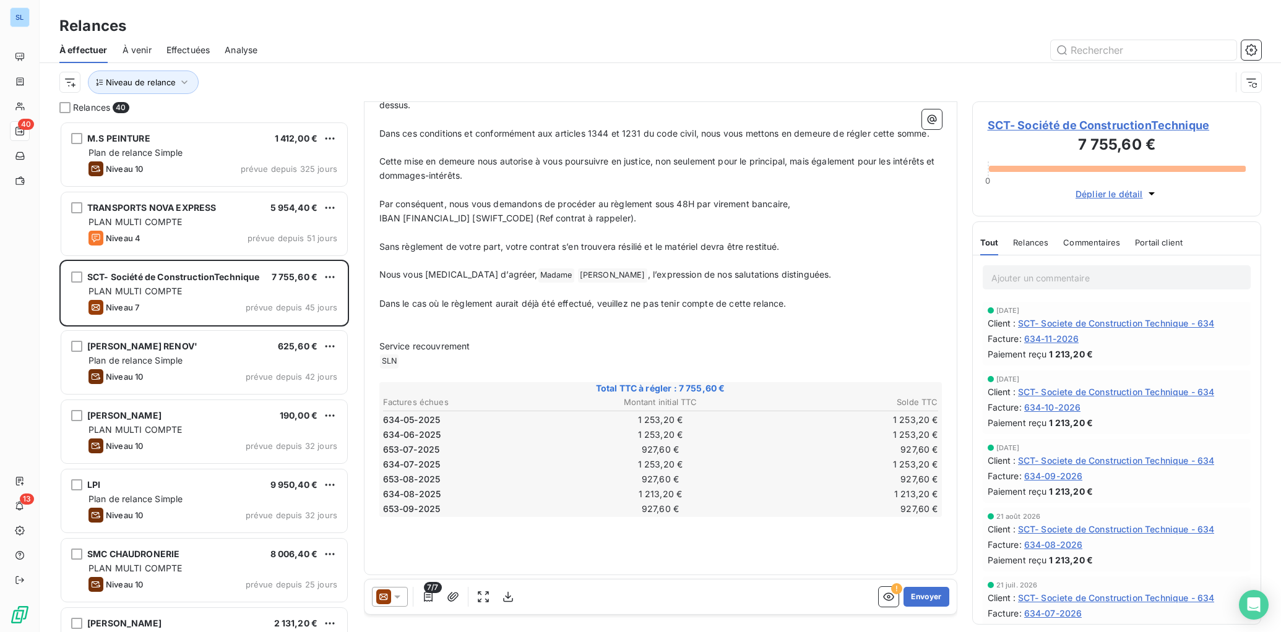
scroll to position [270, 0]
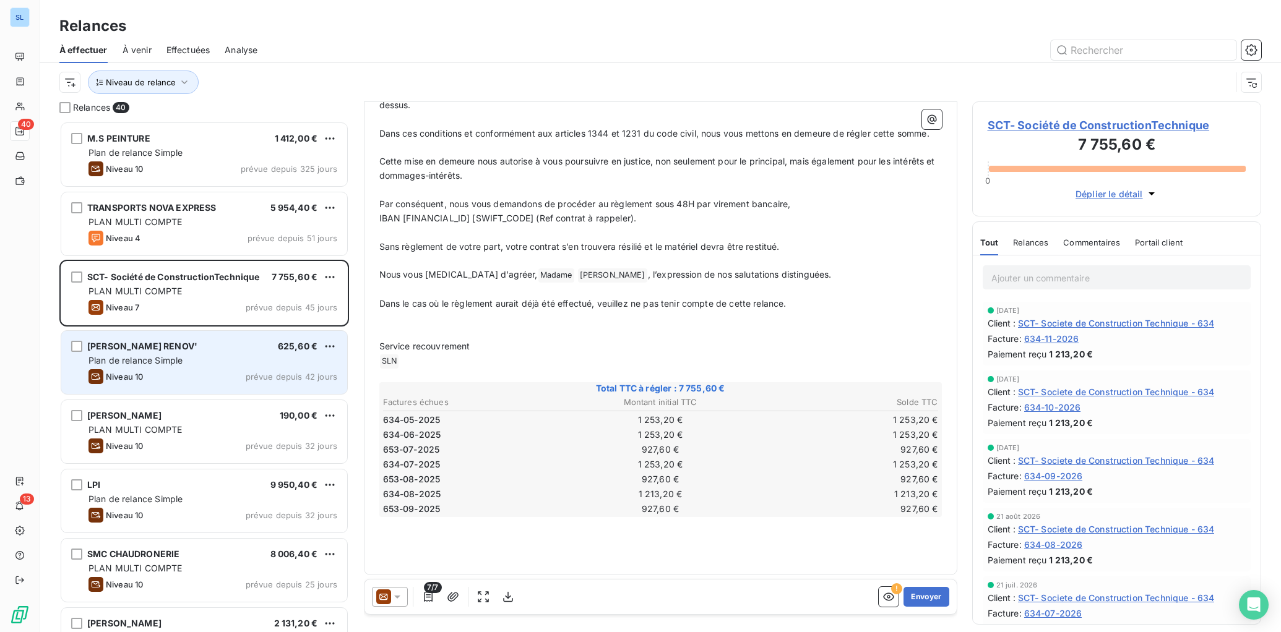
click at [200, 367] on div "[PERSON_NAME] HOME RENOV' 625,60 € Plan de relance Simple Niveau 10 prévue depu…" at bounding box center [204, 362] width 286 height 63
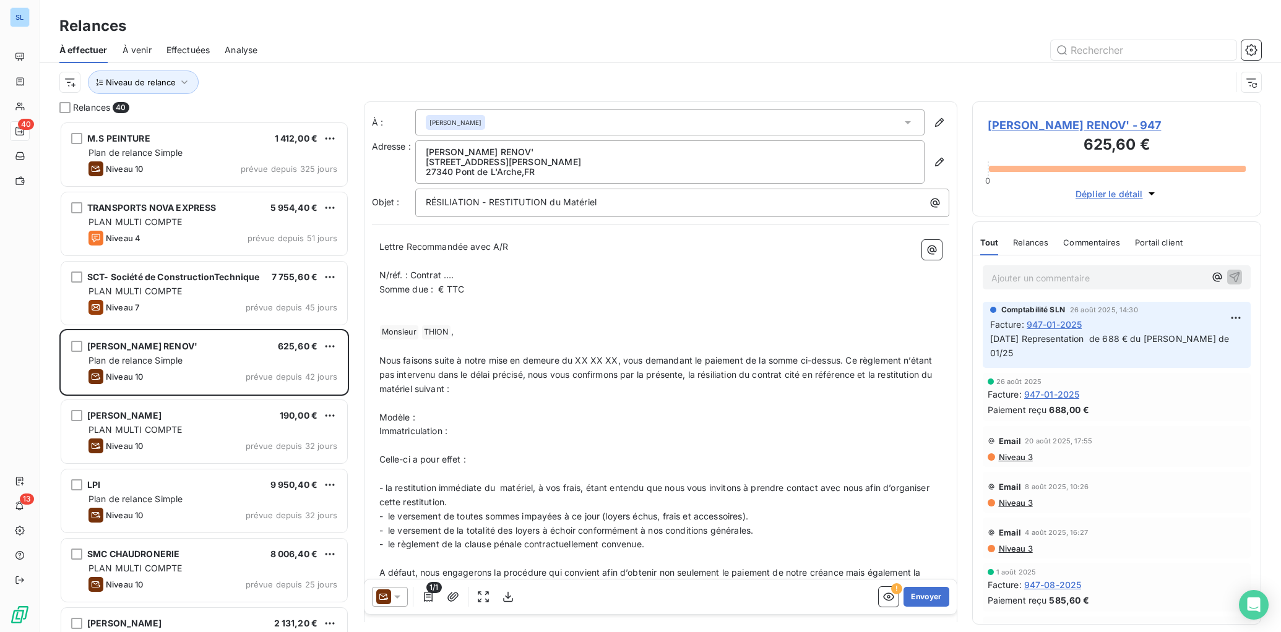
click at [1029, 244] on span "Relances" at bounding box center [1030, 243] width 35 height 10
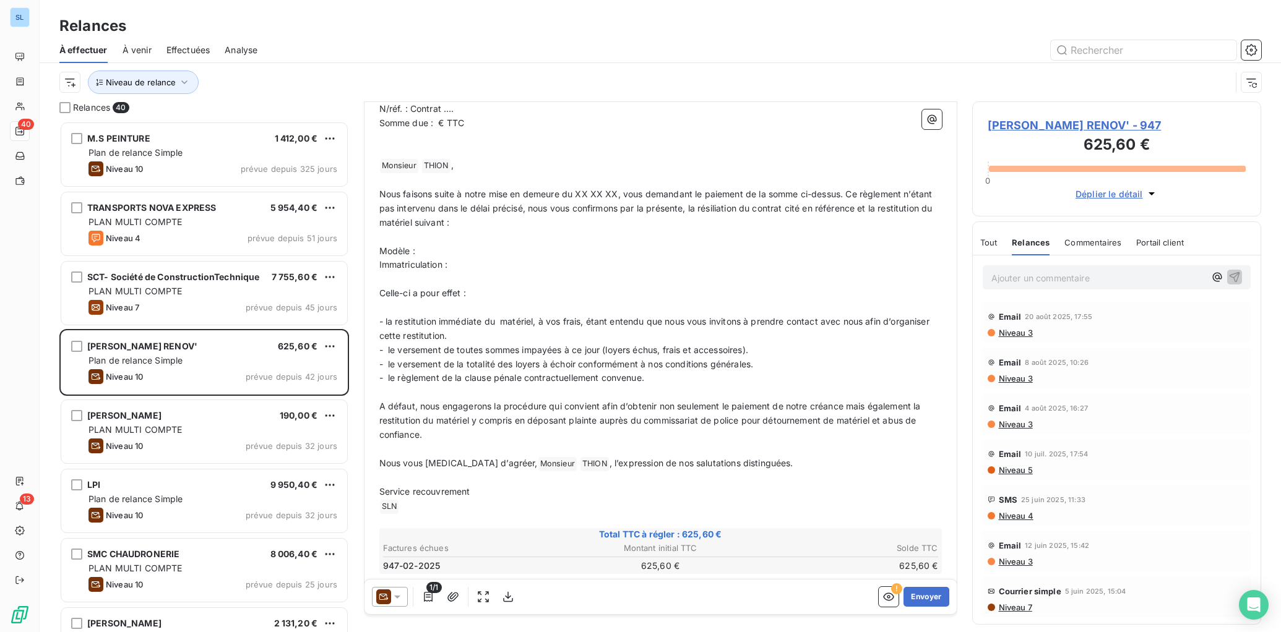
scroll to position [195, 0]
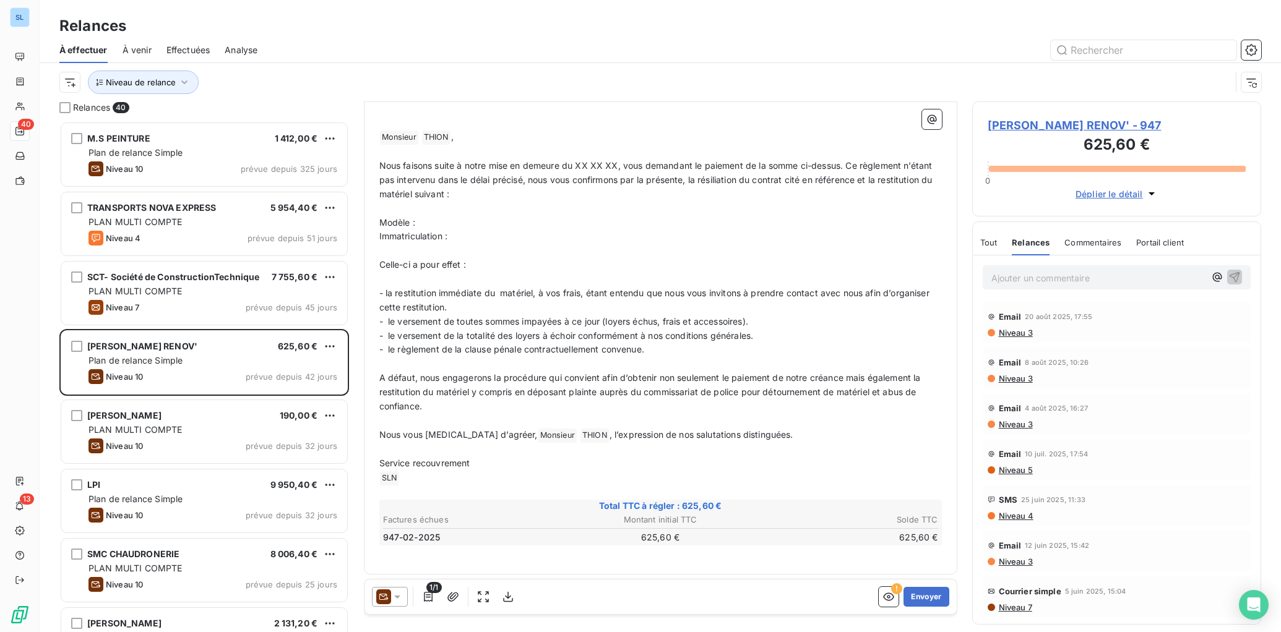
click at [1097, 239] on span "Commentaires" at bounding box center [1092, 243] width 57 height 10
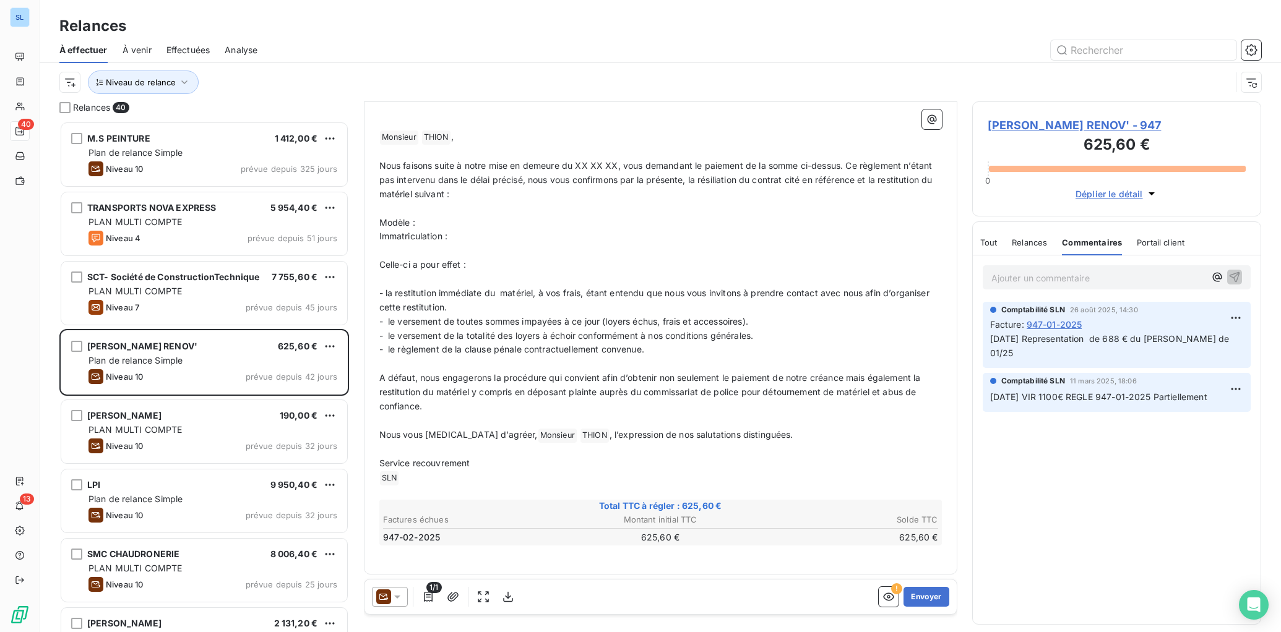
click at [1023, 246] on span "Relances" at bounding box center [1028, 243] width 35 height 10
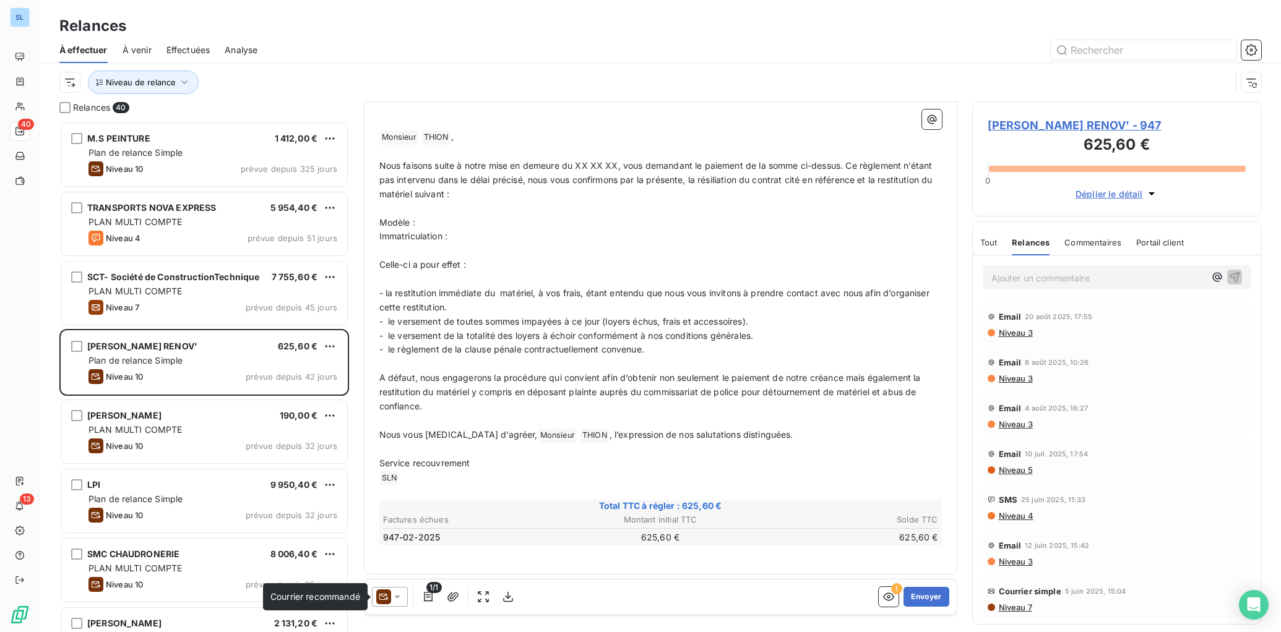
click at [390, 599] on icon at bounding box center [383, 597] width 15 height 15
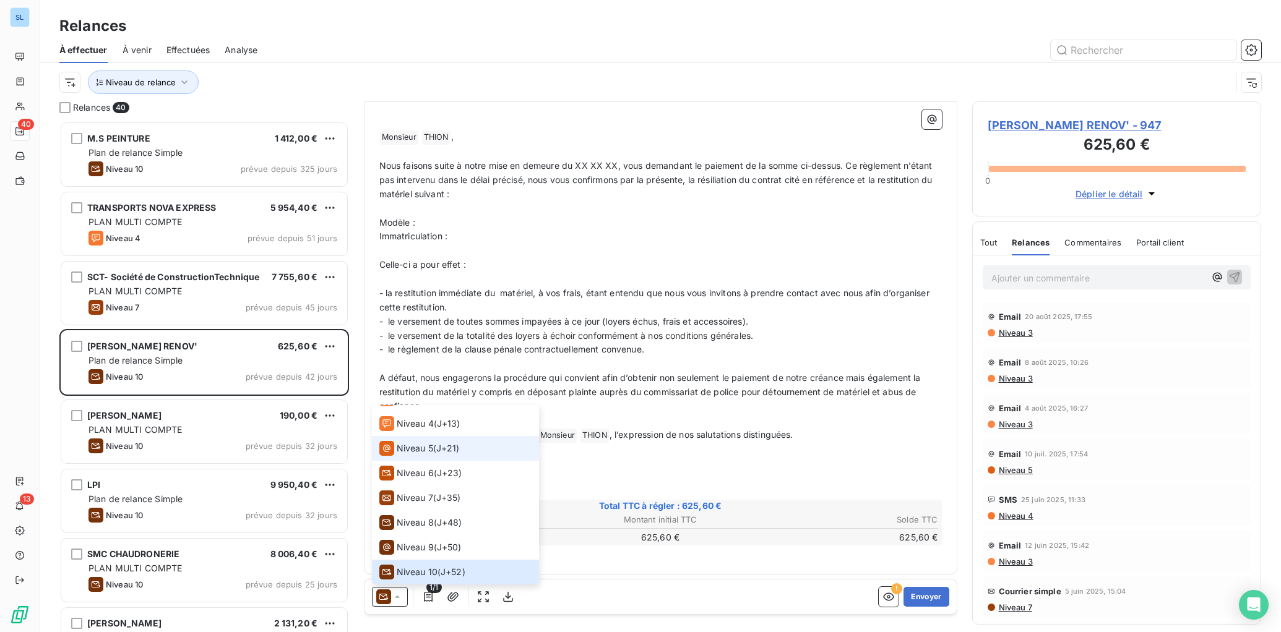
scroll to position [0, 0]
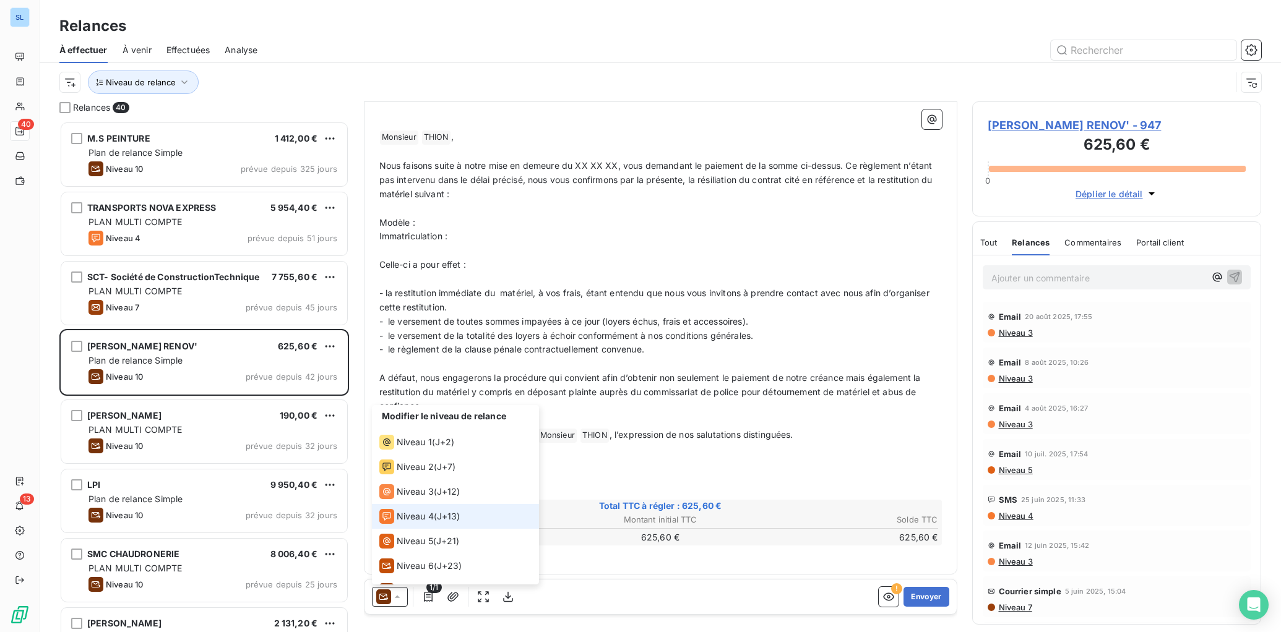
click at [434, 512] on div "Niveau 4 ( J+13 )" at bounding box center [419, 516] width 81 height 15
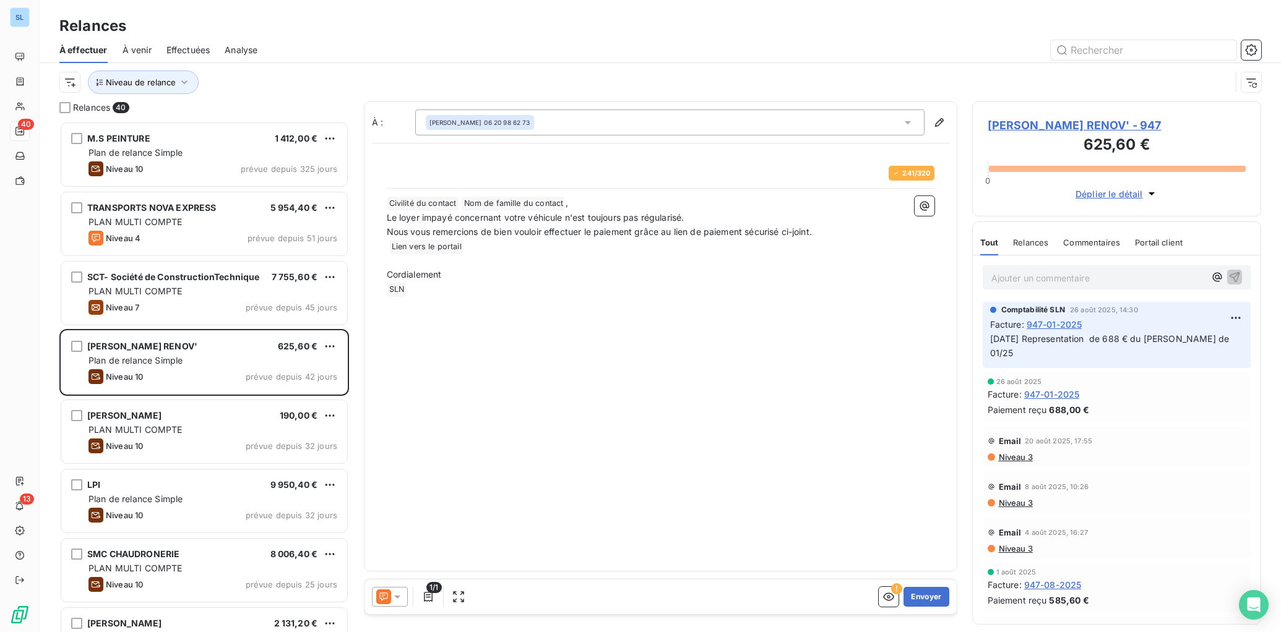
drag, startPoint x: 393, startPoint y: 600, endPoint x: 395, endPoint y: 590, distance: 10.0
click at [393, 600] on icon at bounding box center [397, 597] width 12 height 12
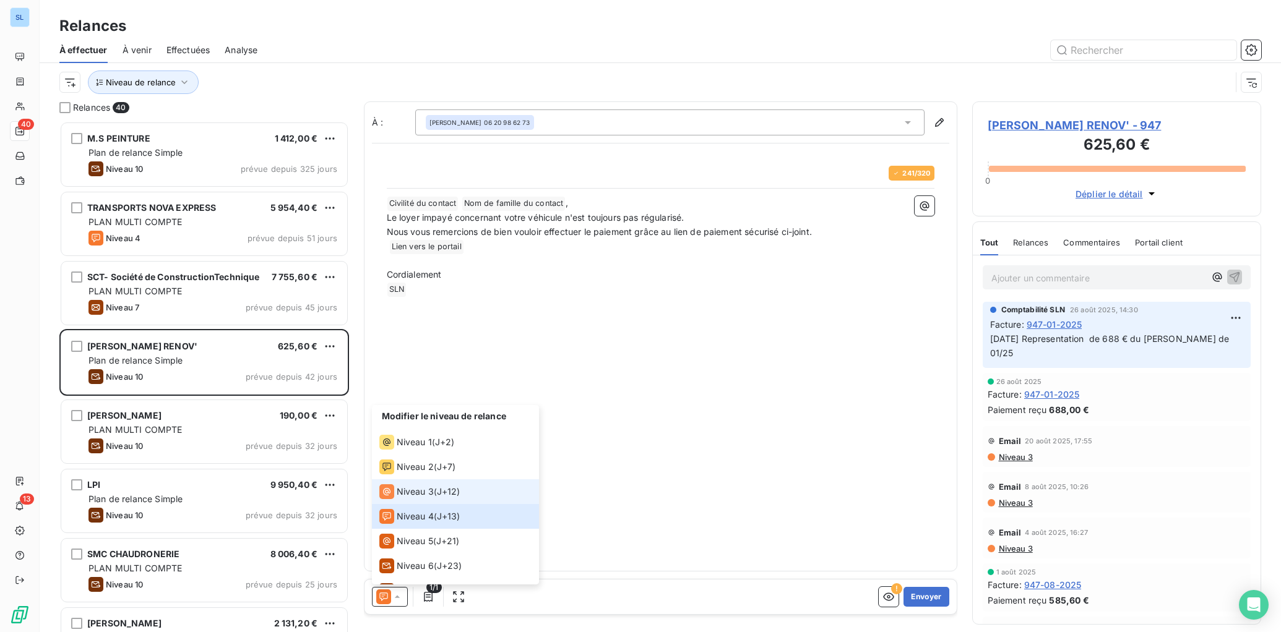
click at [405, 491] on span "Niveau 3" at bounding box center [415, 492] width 37 height 12
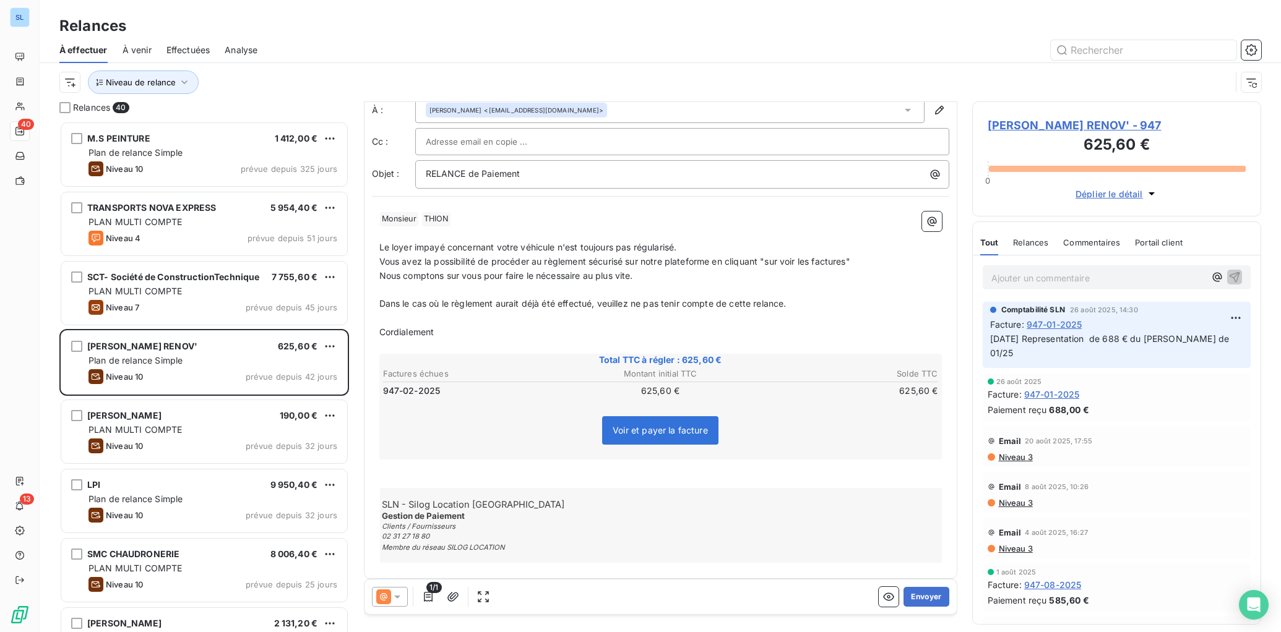
scroll to position [37, 0]
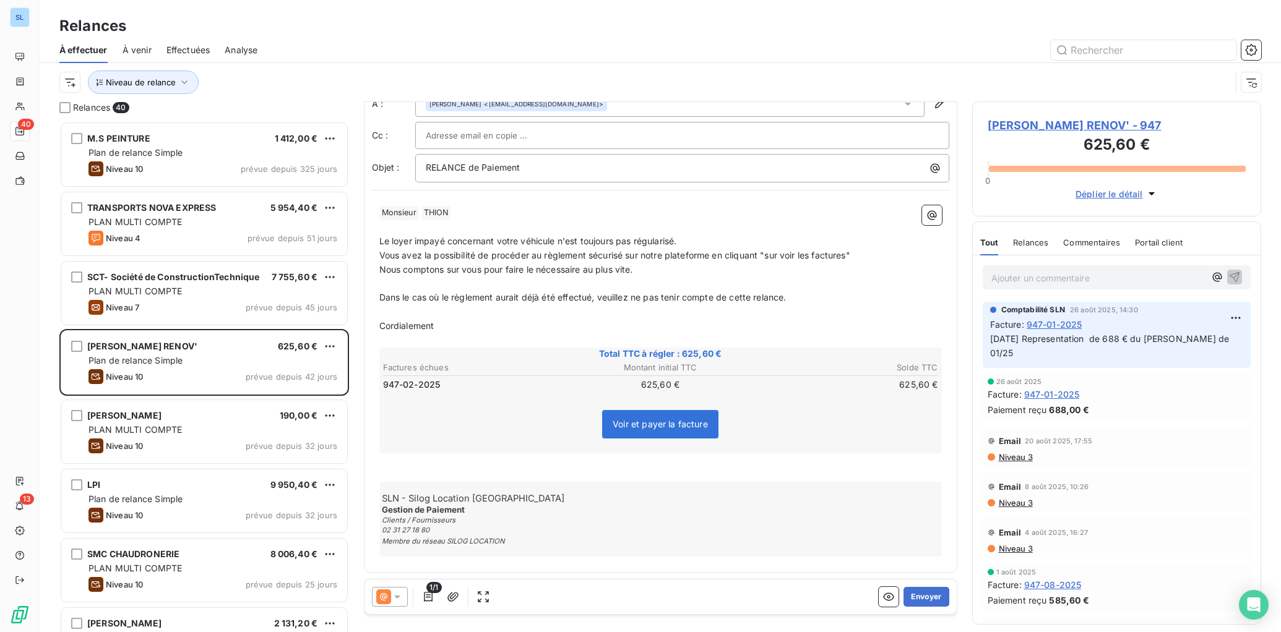
click at [1093, 127] on span "[PERSON_NAME] RENOV' - 947" at bounding box center [1116, 125] width 259 height 17
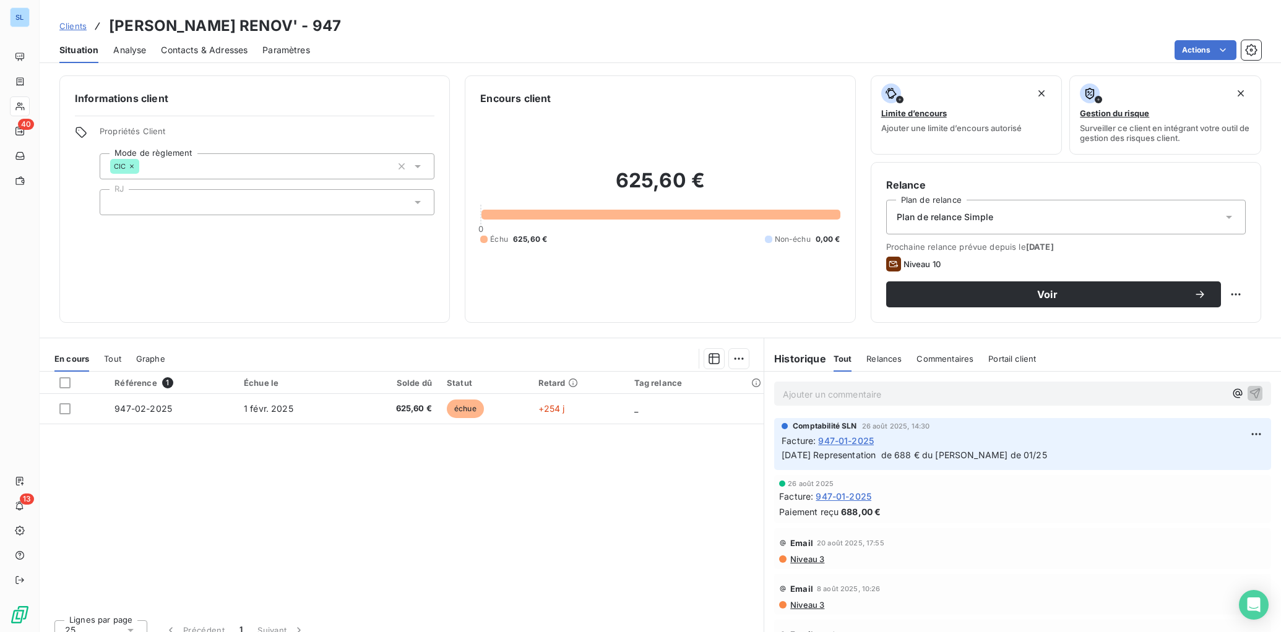
click at [952, 357] on span "Commentaires" at bounding box center [944, 359] width 57 height 10
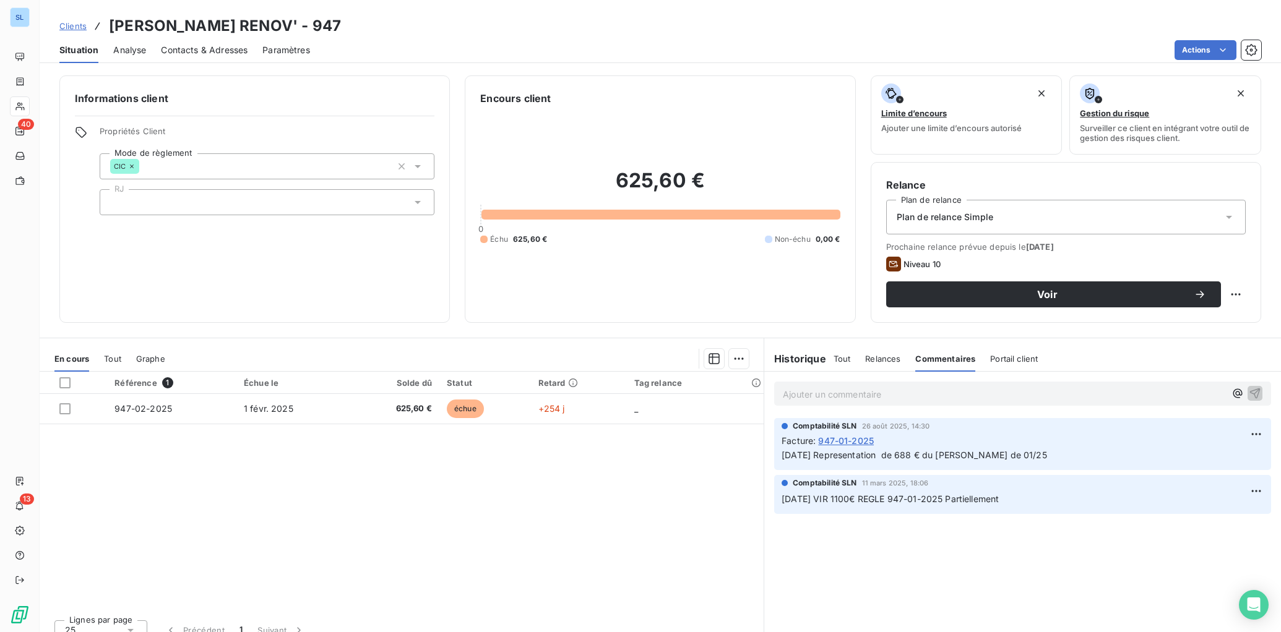
click at [833, 360] on span "Tout" at bounding box center [841, 359] width 17 height 10
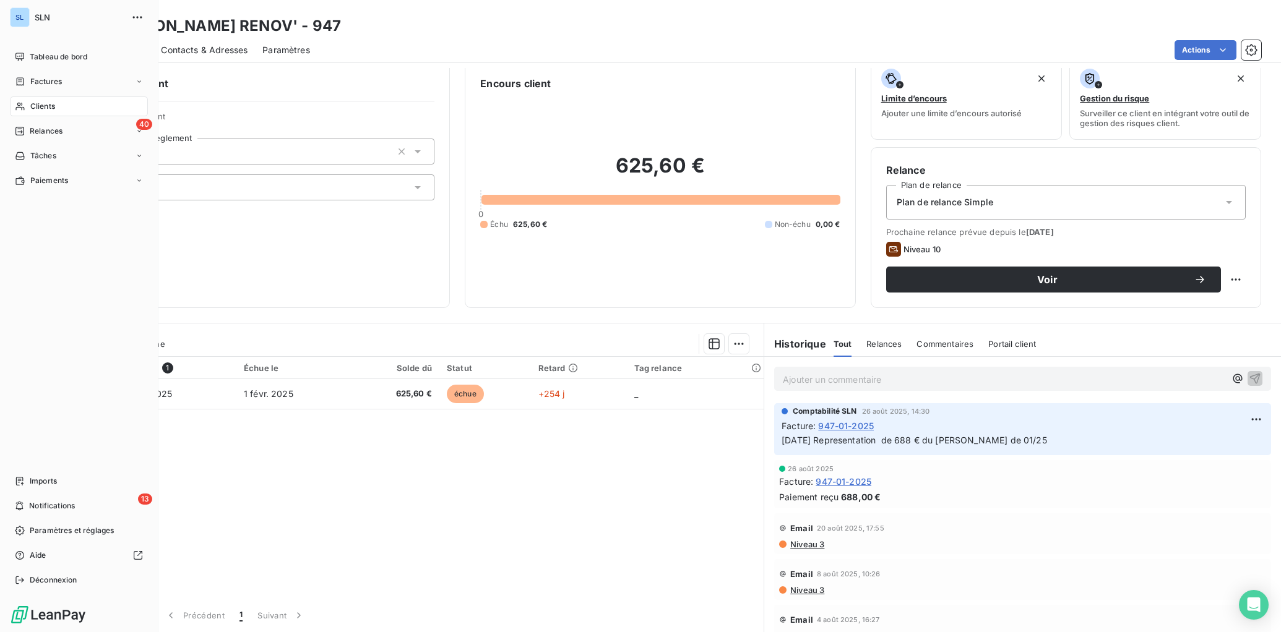
click at [27, 111] on div "Clients" at bounding box center [79, 107] width 138 height 20
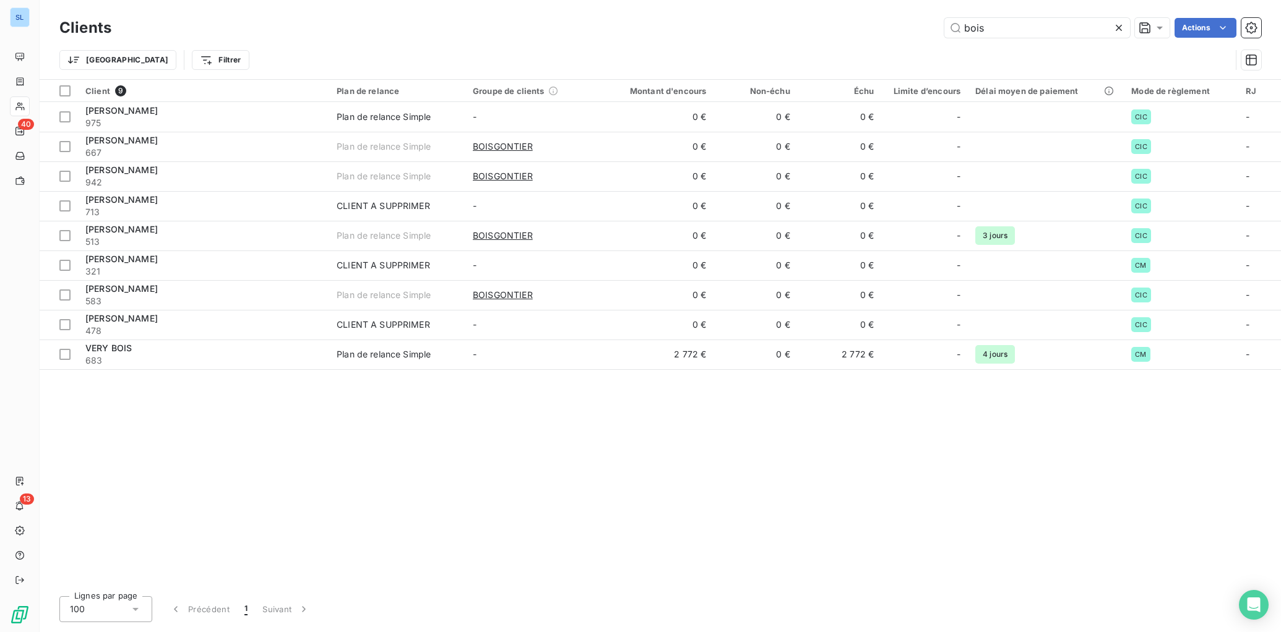
drag, startPoint x: 1025, startPoint y: 28, endPoint x: 862, endPoint y: 26, distance: 163.3
click at [864, 26] on div "bois Actions" at bounding box center [693, 28] width 1135 height 20
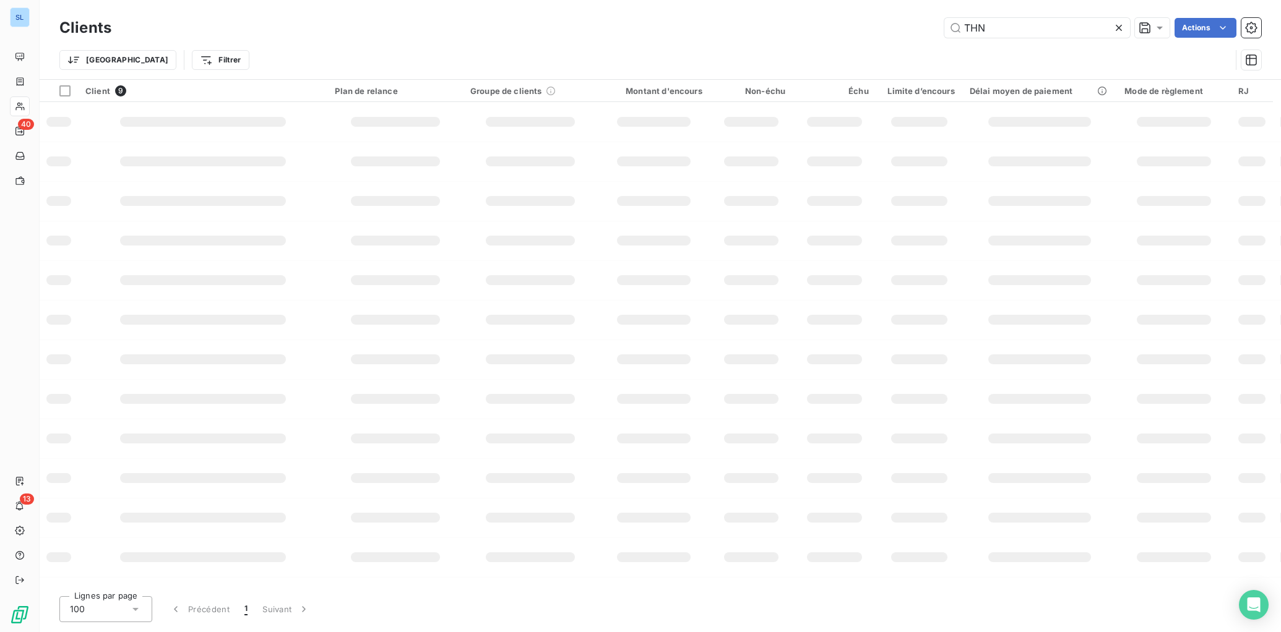
type input "THN"
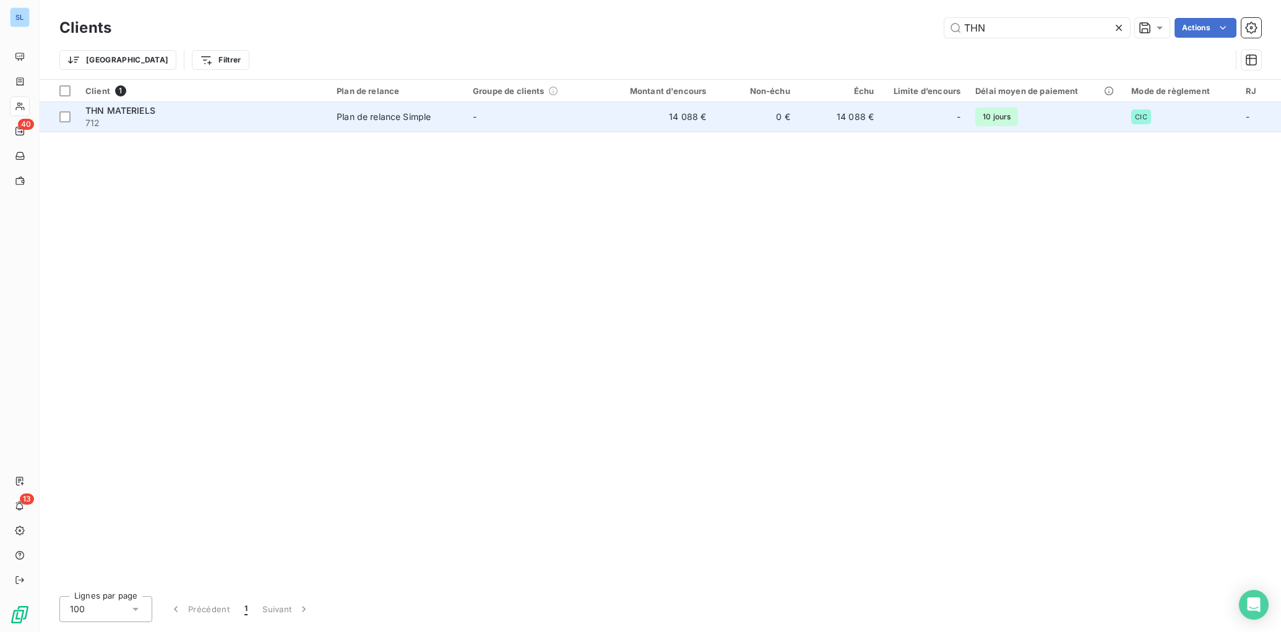
click at [119, 123] on span "712" at bounding box center [203, 123] width 236 height 12
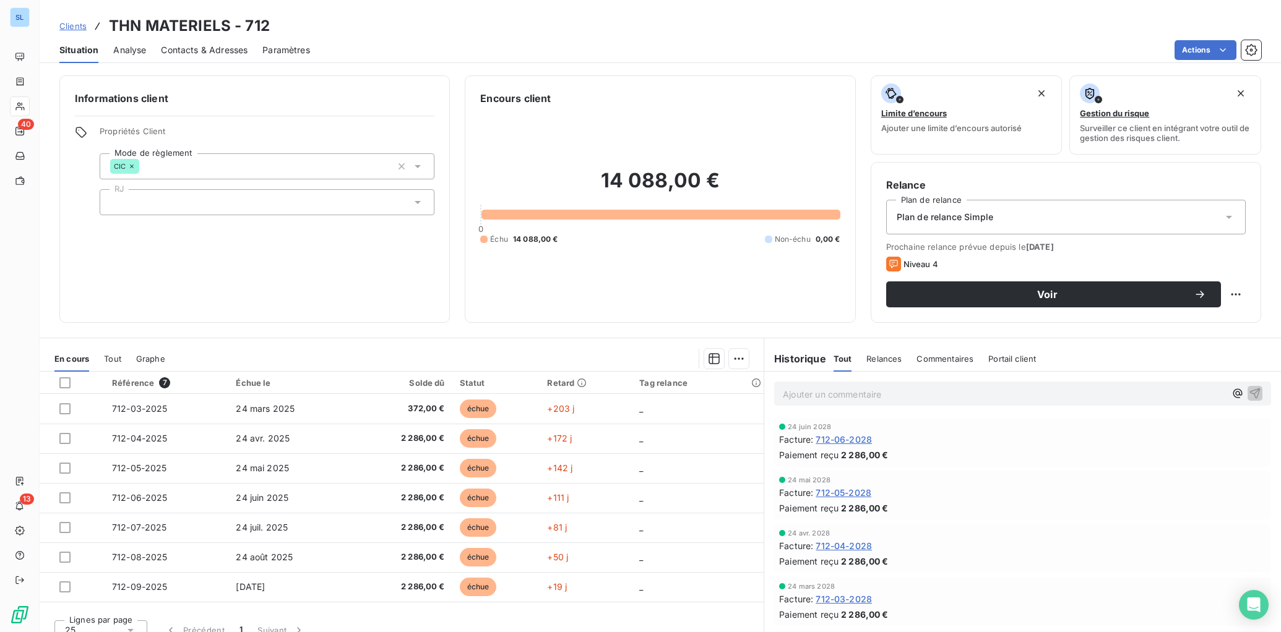
drag, startPoint x: 956, startPoint y: 357, endPoint x: 963, endPoint y: 364, distance: 9.2
click at [957, 358] on span "Commentaires" at bounding box center [944, 359] width 57 height 10
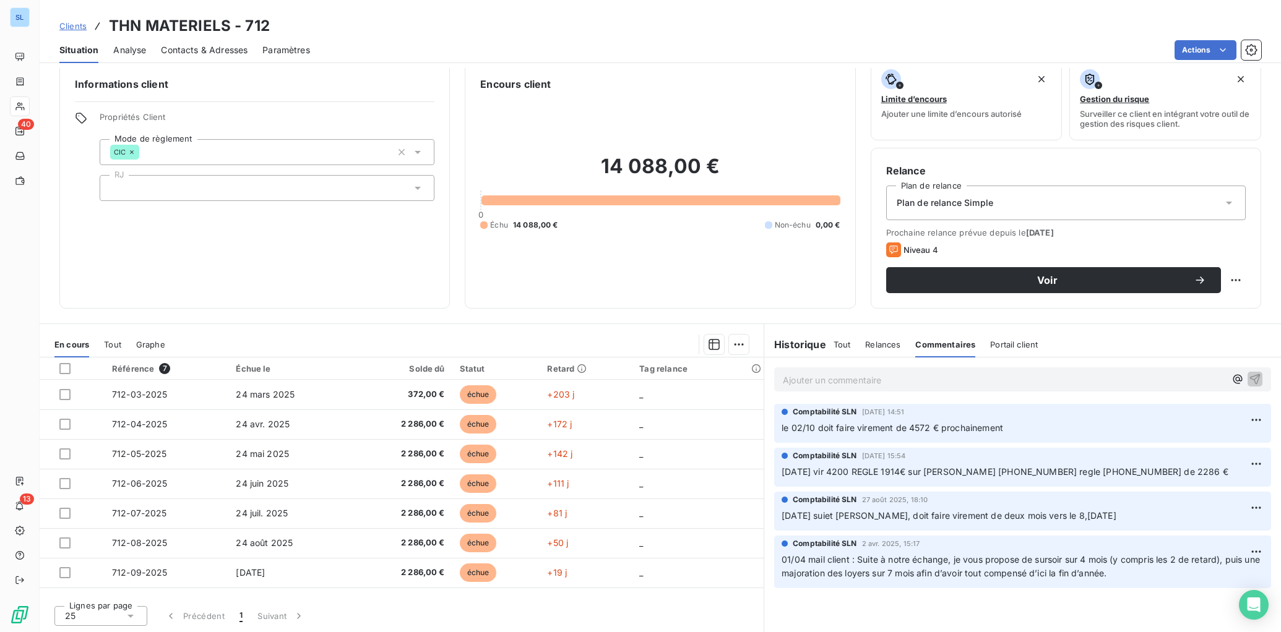
scroll to position [15, 0]
